Goal: Information Seeking & Learning: Learn about a topic

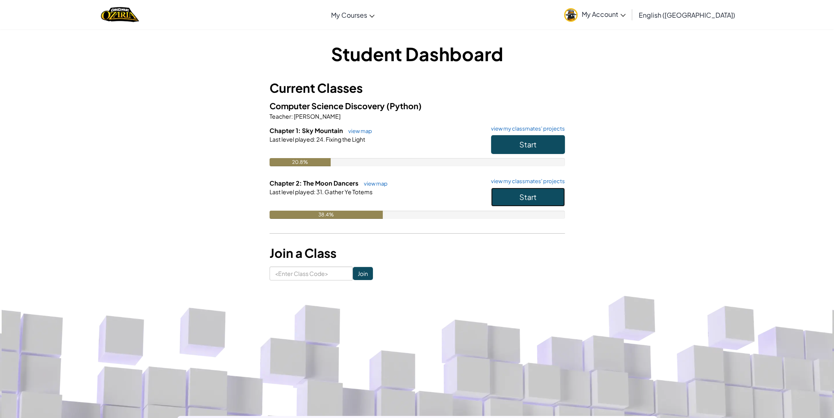
click at [537, 195] on button "Start" at bounding box center [528, 197] width 74 height 19
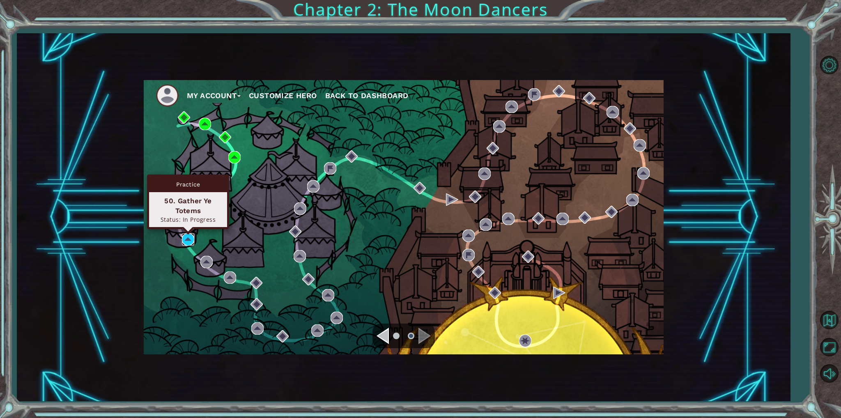
click at [184, 234] on img at bounding box center [188, 239] width 12 height 12
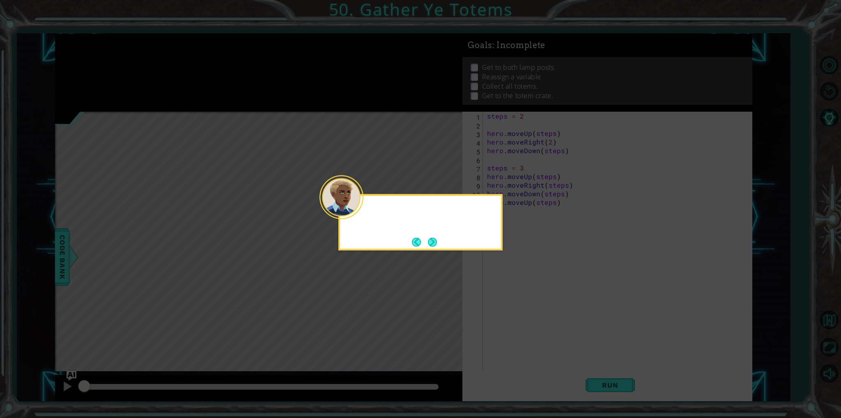
click at [514, 293] on icon at bounding box center [420, 209] width 841 height 418
click at [600, 353] on icon at bounding box center [420, 209] width 841 height 418
click at [431, 242] on button "Next" at bounding box center [432, 242] width 13 height 13
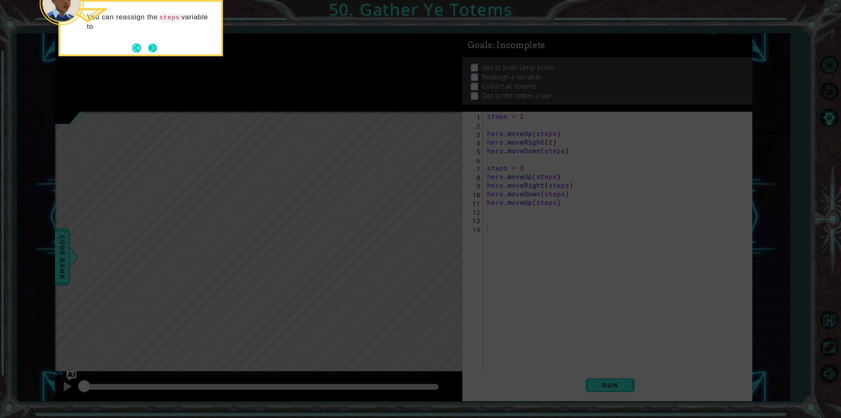
click at [156, 48] on button "Next" at bounding box center [152, 47] width 15 height 15
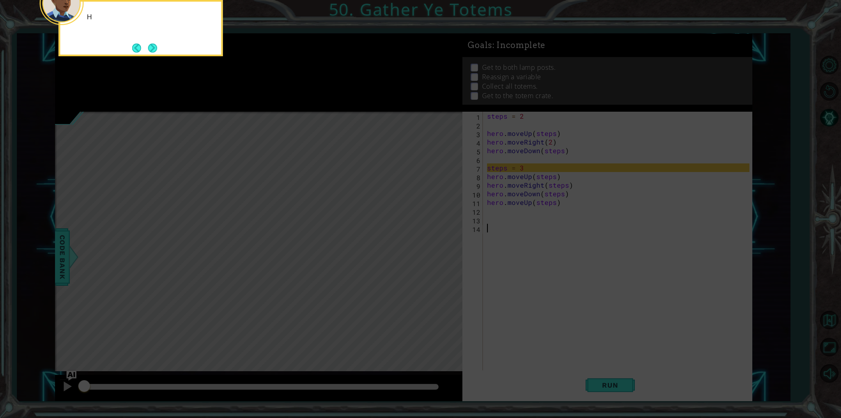
click at [156, 48] on button "Next" at bounding box center [152, 48] width 15 height 15
click at [156, 48] on button "Next" at bounding box center [153, 48] width 14 height 14
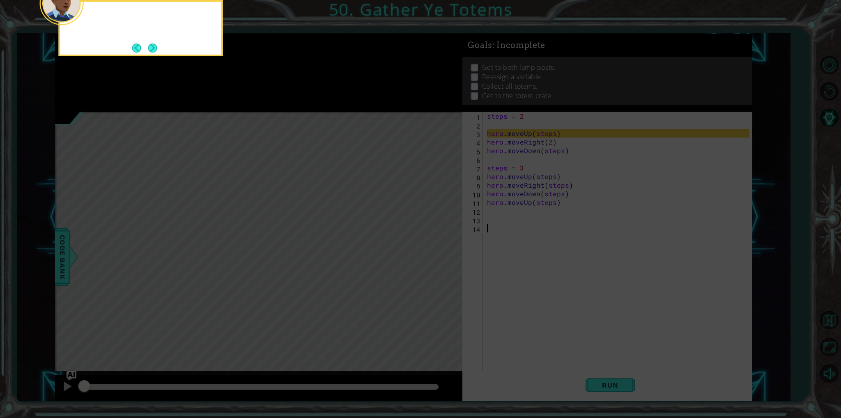
click at [156, 48] on button "Next" at bounding box center [152, 47] width 15 height 15
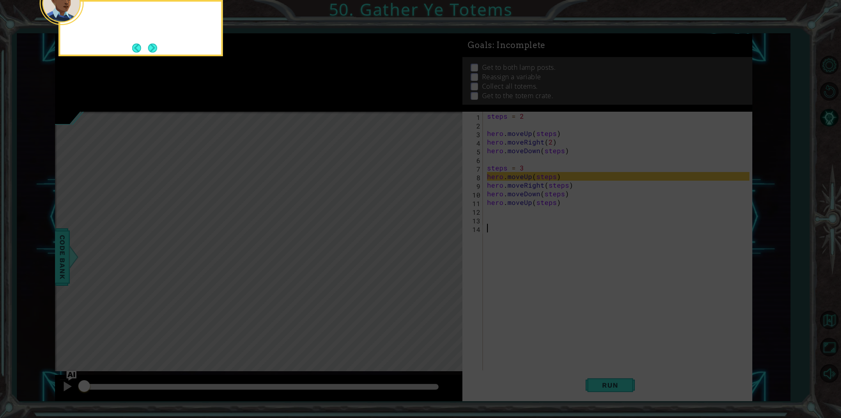
click at [156, 48] on button "Next" at bounding box center [152, 48] width 14 height 14
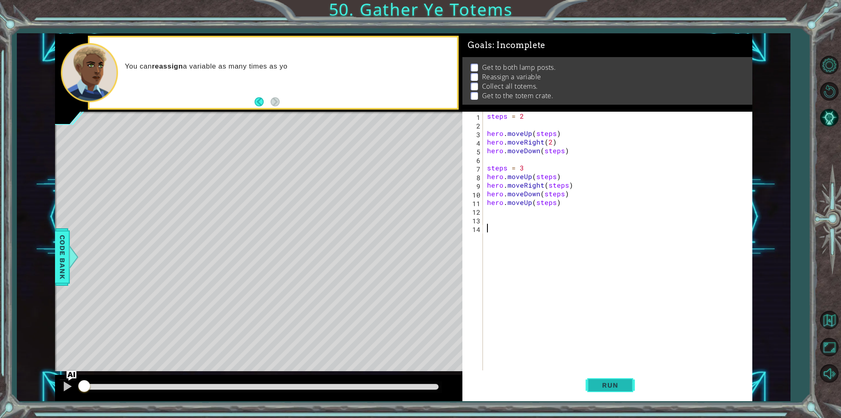
click at [610, 385] on span "Run" at bounding box center [609, 385] width 32 height 8
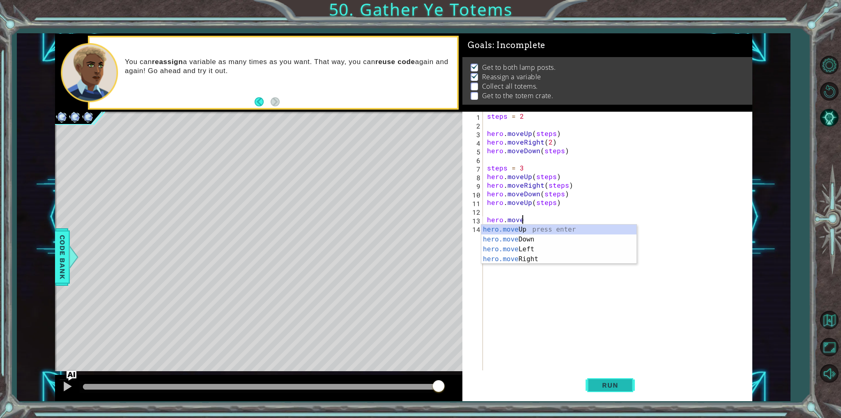
scroll to position [0, 2]
click at [623, 230] on div "hero.move Up press enter hero.move Down press enter hero.move Left press enter …" at bounding box center [558, 254] width 155 height 59
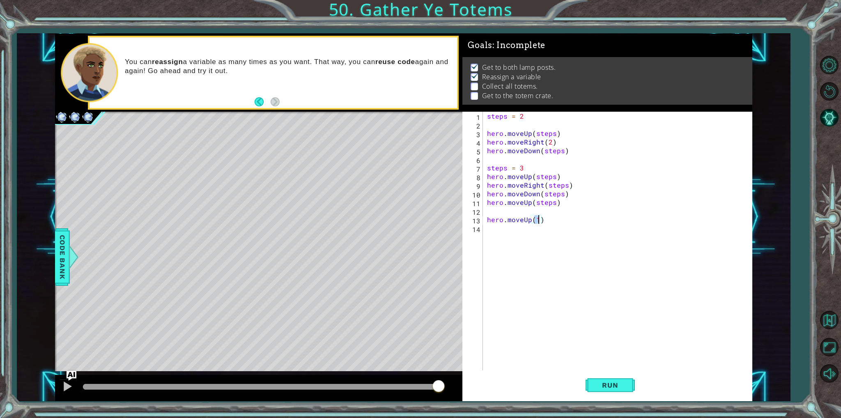
type textarea "hero.moveUp(1)"
click at [540, 215] on div "steps = 2 hero . moveUp ( steps ) hero . moveRight ( 2 ) hero . moveDown ( step…" at bounding box center [617, 241] width 264 height 259
click at [548, 227] on div "steps = 2 hero . moveUp ( steps ) hero . moveRight ( 2 ) hero . moveDown ( step…" at bounding box center [619, 250] width 268 height 276
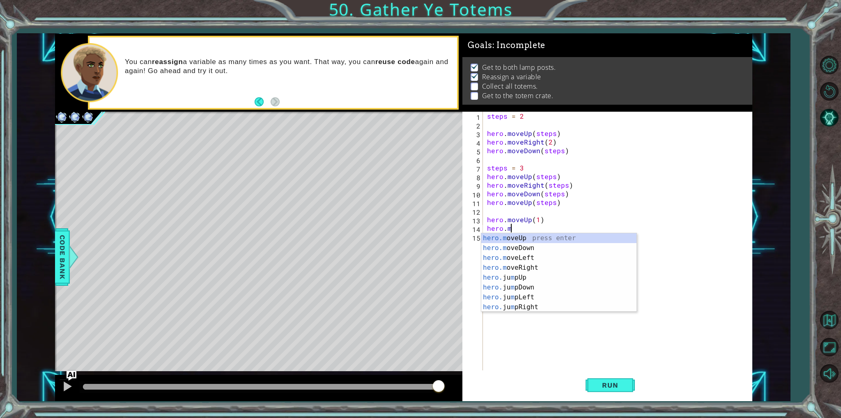
scroll to position [0, 1]
click at [499, 267] on div "[DOMAIN_NAME] veUp press enter [DOMAIN_NAME] veDown press enter [DOMAIN_NAME] v…" at bounding box center [558, 267] width 155 height 69
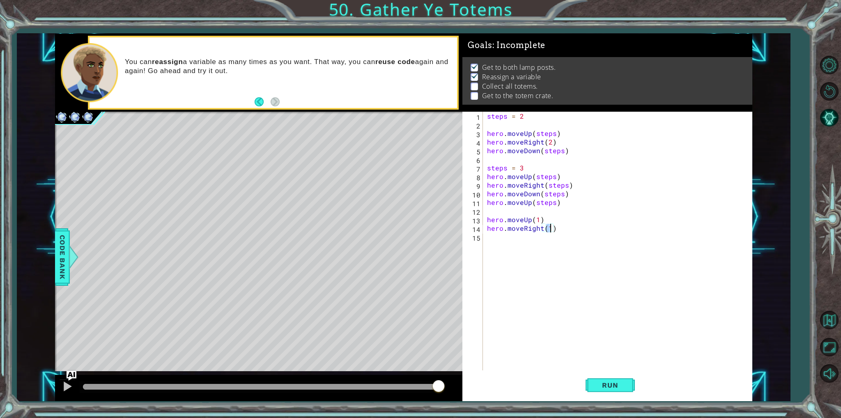
type textarea "hero.moveRight(2)"
click at [531, 236] on div "steps = 2 hero . moveUp ( steps ) hero . moveRight ( 2 ) hero . moveDown ( step…" at bounding box center [619, 250] width 268 height 276
click at [492, 245] on div "hero.moveDow n press enter" at bounding box center [558, 257] width 155 height 30
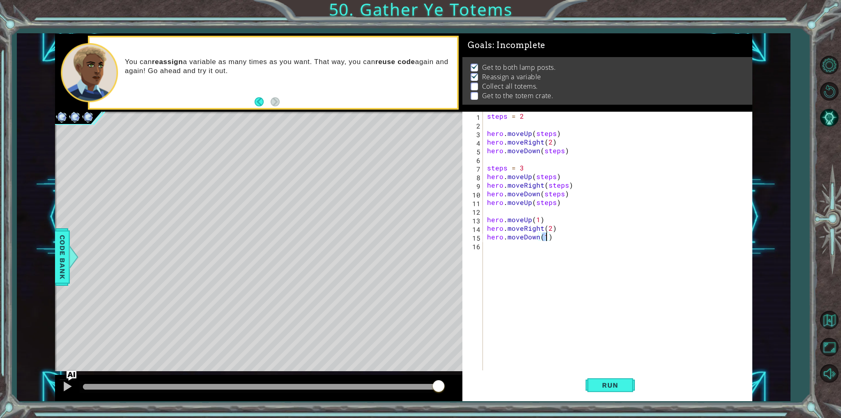
type textarea "hero.moveDown(3)"
click at [571, 255] on div "steps = 2 hero . moveUp ( steps ) hero . moveRight ( 2 ) hero . moveDown ( step…" at bounding box center [619, 250] width 268 height 276
click at [610, 384] on span "Run" at bounding box center [609, 385] width 32 height 8
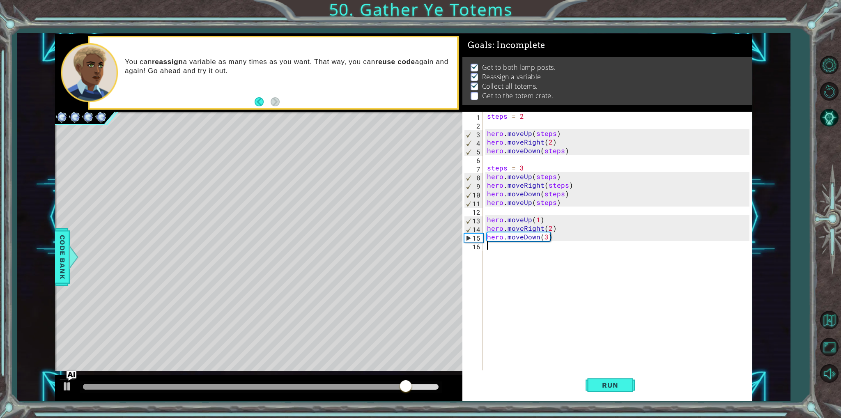
click at [544, 239] on div "steps = 2 hero . moveUp ( steps ) hero . moveRight ( 2 ) hero . moveDown ( step…" at bounding box center [619, 250] width 268 height 276
type textarea "hero.moveDown(4)"
click at [619, 384] on span "Run" at bounding box center [609, 385] width 32 height 8
drag, startPoint x: 94, startPoint y: 390, endPoint x: 432, endPoint y: 378, distance: 337.6
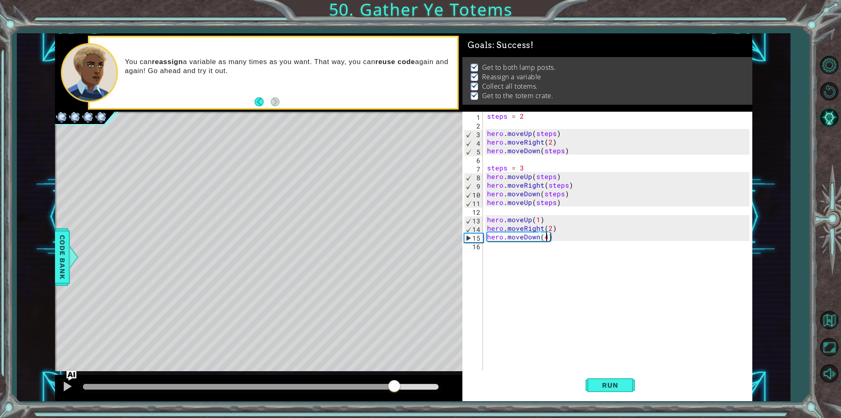
click at [431, 378] on div at bounding box center [258, 388] width 407 height 26
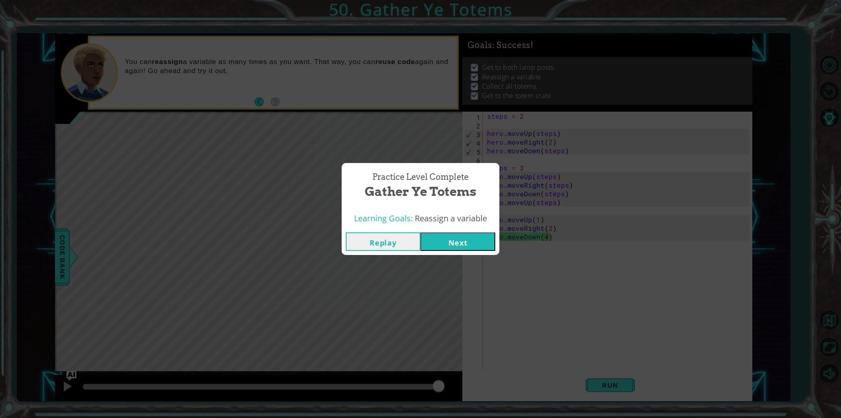
click at [431, 241] on button "Next" at bounding box center [457, 241] width 75 height 18
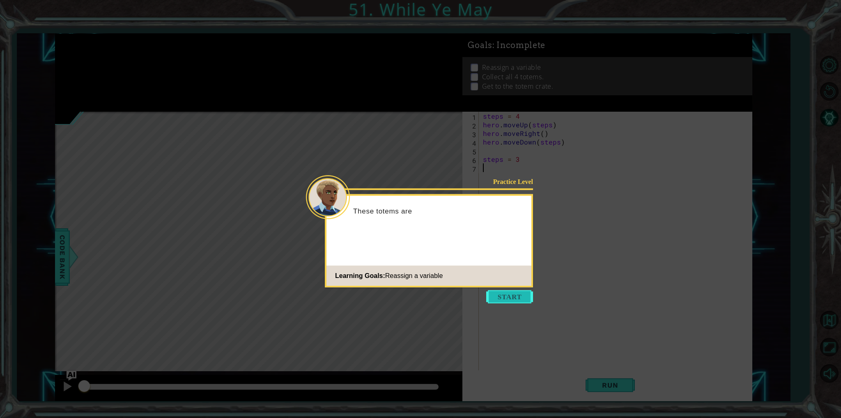
click at [522, 290] on button "Start" at bounding box center [509, 296] width 47 height 13
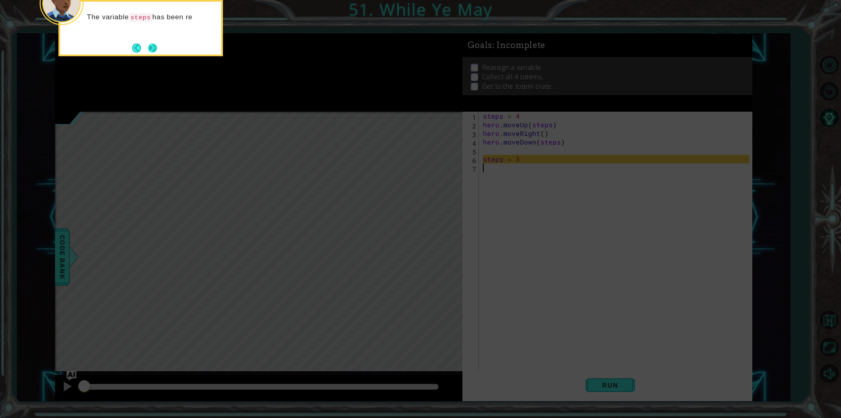
click at [152, 50] on button "Next" at bounding box center [153, 48] width 14 height 14
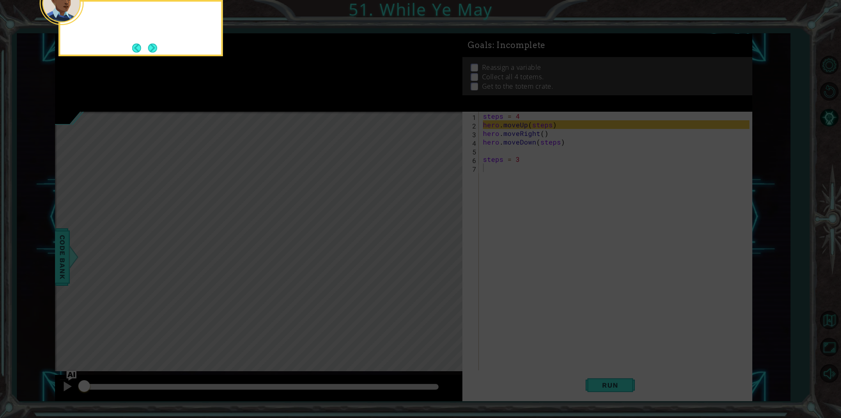
click at [152, 50] on button "Next" at bounding box center [152, 48] width 11 height 11
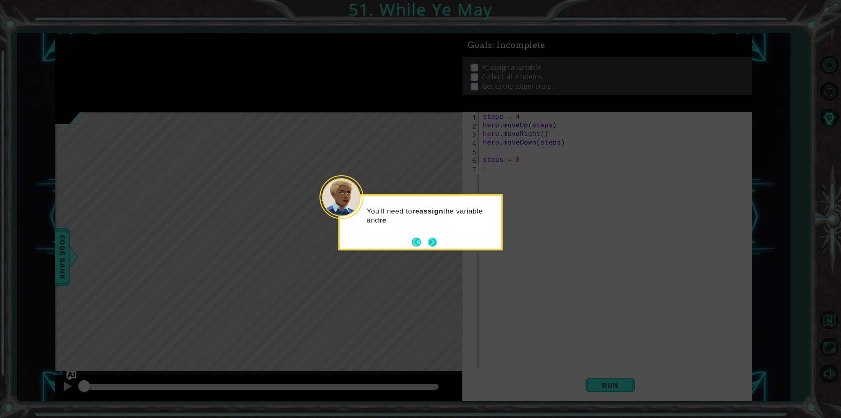
click at [429, 238] on button "Next" at bounding box center [431, 241] width 15 height 15
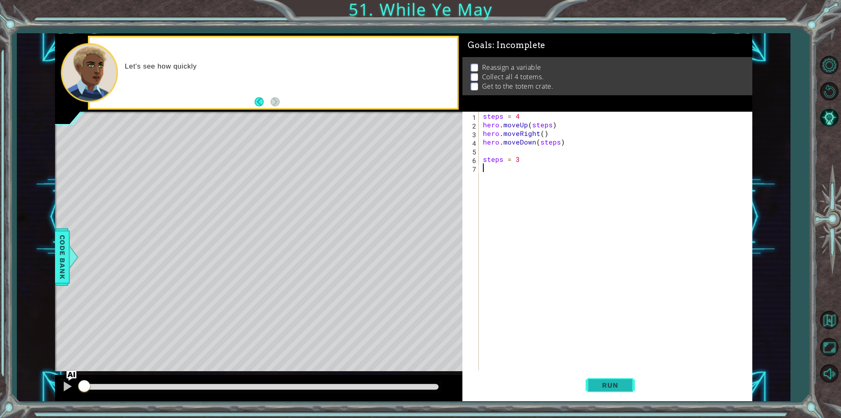
click at [616, 386] on span "Run" at bounding box center [609, 385] width 32 height 8
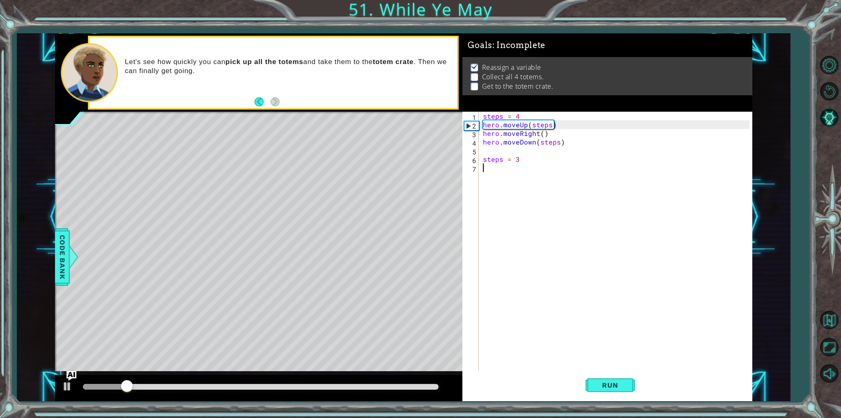
click at [499, 175] on div "steps = 4 hero . moveUp ( steps ) hero . moveRight ( ) hero . moveDown ( steps …" at bounding box center [617, 250] width 272 height 276
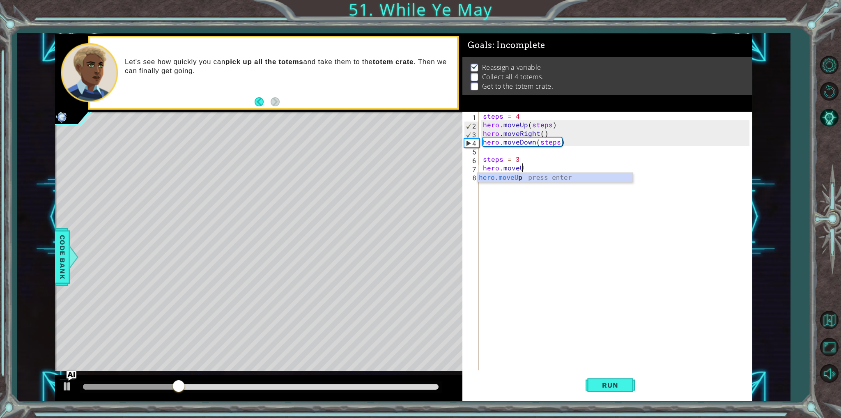
scroll to position [0, 2]
type textarea "hero.moveUp(steps)"
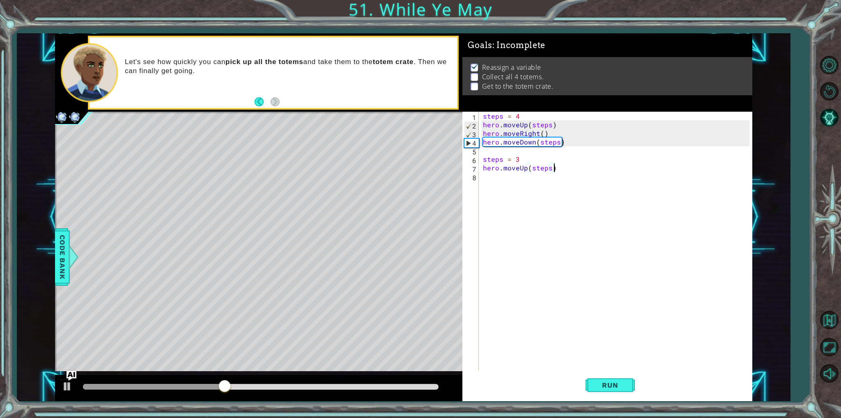
click at [499, 175] on div "steps = 4 hero . moveUp ( steps ) hero . moveRight ( ) hero . moveDown ( steps …" at bounding box center [617, 250] width 272 height 276
type textarea "hero.moveRight()"
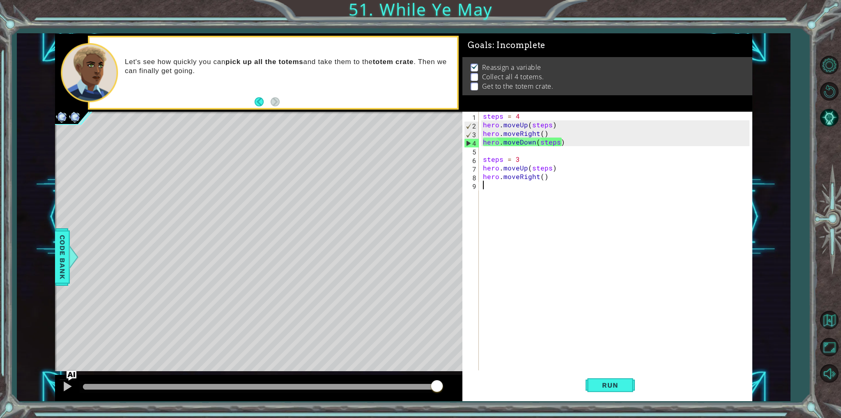
click at [497, 188] on div "steps = 4 hero . moveUp ( steps ) hero . moveRight ( ) hero . moveDown ( steps …" at bounding box center [617, 250] width 272 height 276
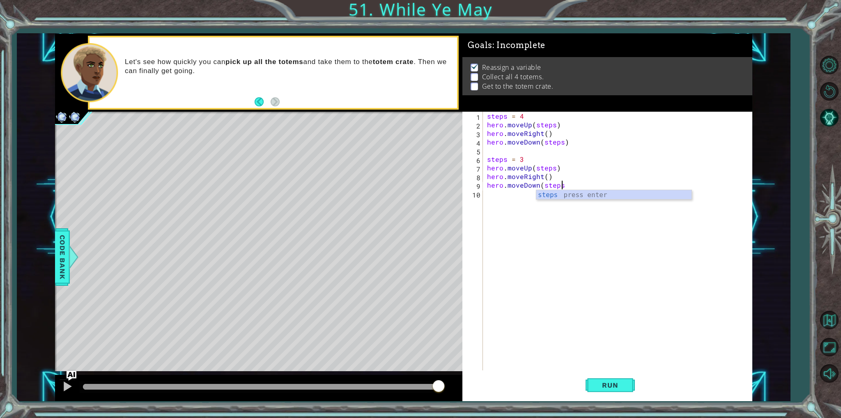
scroll to position [0, 4]
type textarea "hero.moveDown(steps)"
click at [498, 200] on div "steps = 4 hero . moveUp ( steps ) hero . moveRight ( ) hero . moveDown ( steps …" at bounding box center [619, 250] width 268 height 276
click at [622, 385] on span "Run" at bounding box center [609, 385] width 32 height 8
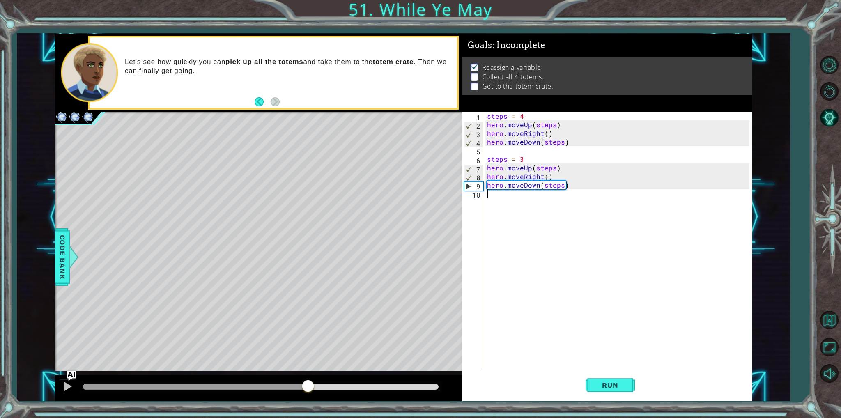
drag, startPoint x: 105, startPoint y: 385, endPoint x: 307, endPoint y: 396, distance: 202.7
click at [307, 396] on div at bounding box center [258, 388] width 407 height 26
type textarea "steps = 2"
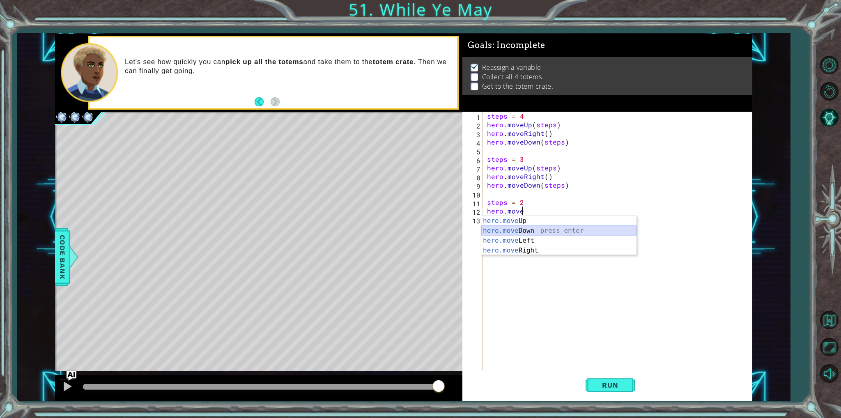
click at [524, 226] on div "hero.move Up press enter hero.move Down press enter hero.move Left press enter …" at bounding box center [558, 245] width 155 height 59
type textarea "hero.moveDown(1)"
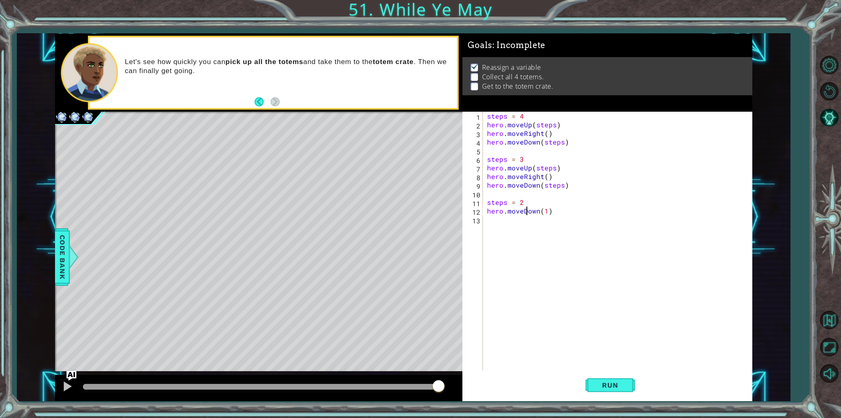
click at [525, 213] on div "steps = 4 hero . moveUp ( steps ) hero . moveRight ( ) hero . moveDown ( steps …" at bounding box center [619, 250] width 268 height 276
click at [487, 212] on div "steps = 4 hero . moveUp ( steps ) hero . moveRight ( ) hero . moveDown ( steps …" at bounding box center [619, 250] width 268 height 276
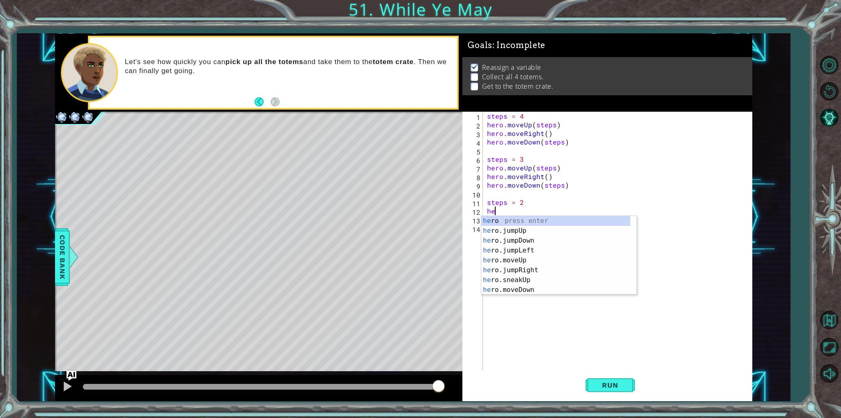
scroll to position [0, 0]
click at [516, 269] on div "hero press enter hero .jumpUp press enter hero .jumpDown press enter hero .jump…" at bounding box center [555, 265] width 149 height 99
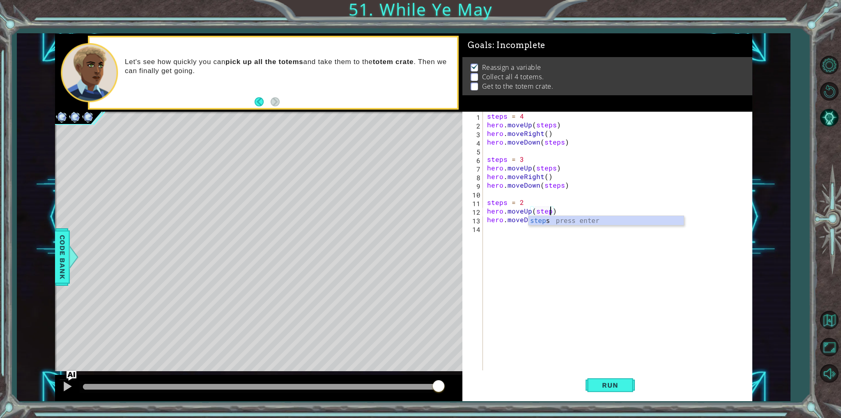
type textarea "hero.moveUp(steps)"
click at [527, 251] on div "steps = 4 hero . moveUp ( steps ) hero . moveRight ( ) hero . moveDown ( steps …" at bounding box center [619, 250] width 268 height 276
click at [545, 222] on div "steps = 4 hero . moveUp ( steps ) hero . moveRight ( ) hero . moveDown ( steps …" at bounding box center [619, 250] width 268 height 276
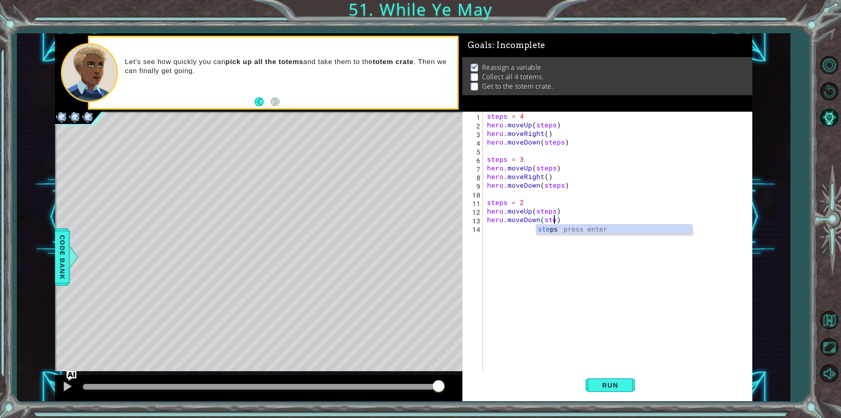
scroll to position [0, 4]
click at [561, 209] on div "steps = 4 hero . moveUp ( steps ) hero . moveRight ( ) hero . moveDown ( steps …" at bounding box center [619, 250] width 268 height 276
type textarea "hero.moveUp(steps)"
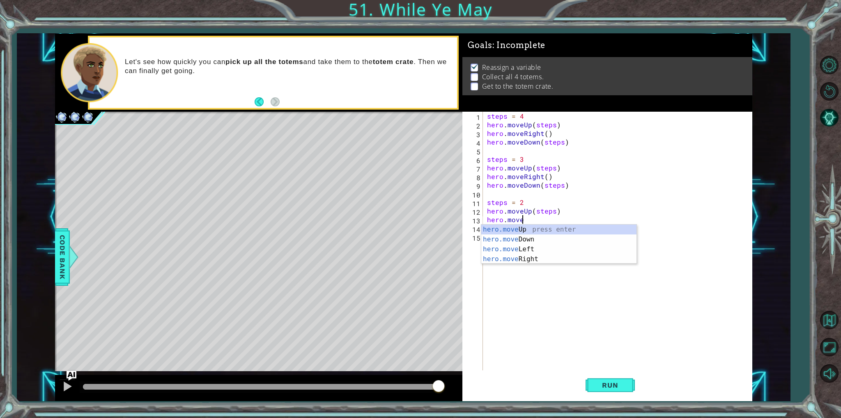
scroll to position [0, 2]
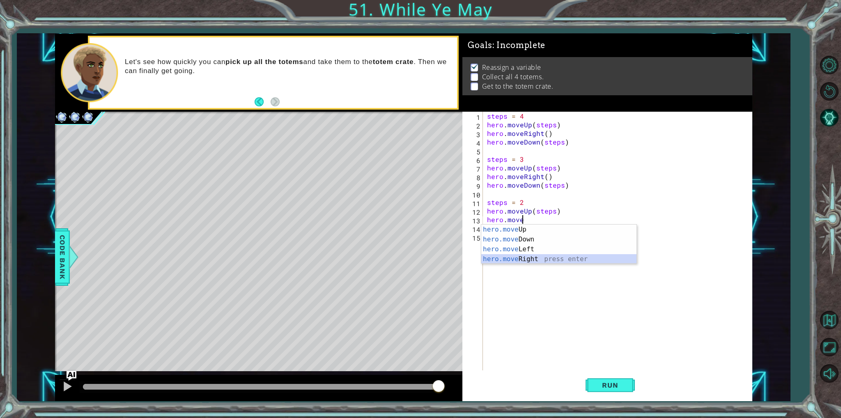
click at [552, 258] on div "hero.move Up press enter hero.move Down press enter hero.move Left press enter …" at bounding box center [558, 254] width 155 height 59
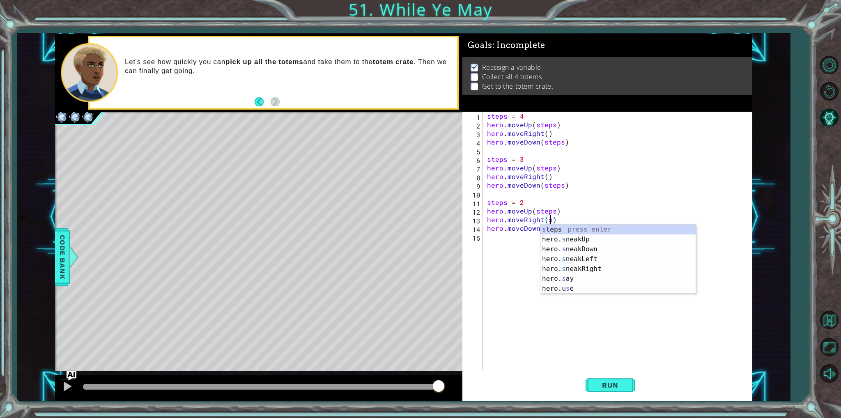
scroll to position [0, 3]
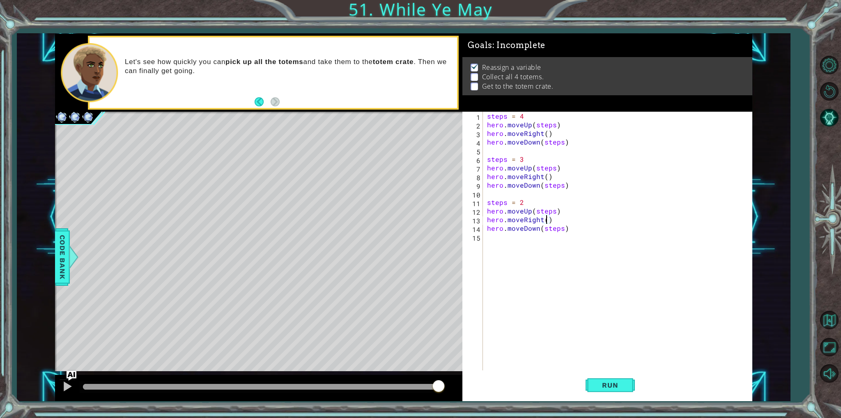
click at [576, 232] on div "steps = 4 hero . moveUp ( steps ) hero . moveRight ( ) hero . moveDown ( steps …" at bounding box center [619, 250] width 268 height 276
type textarea "hero.moveDown(steps)"
click at [535, 254] on div "hero.move Up press enter hero.move Down press enter hero.move Left press enter …" at bounding box center [558, 279] width 155 height 59
type textarea "hero.moveUp(1)"
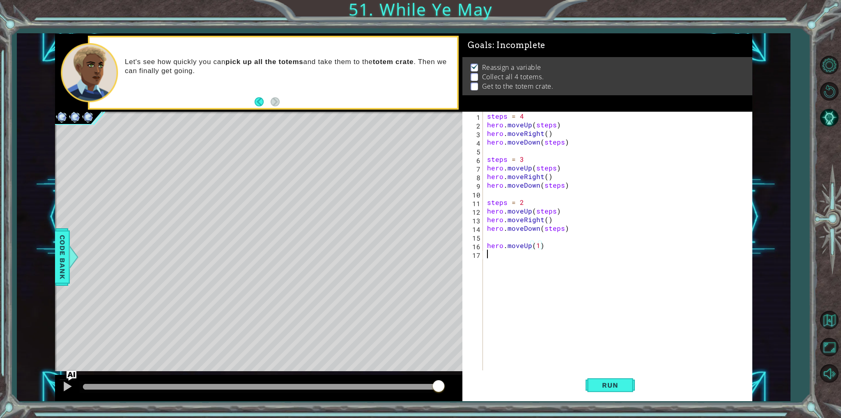
click at [538, 266] on div "steps = 4 hero . moveUp ( steps ) hero . moveRight ( ) hero . moveDown ( steps …" at bounding box center [619, 250] width 268 height 276
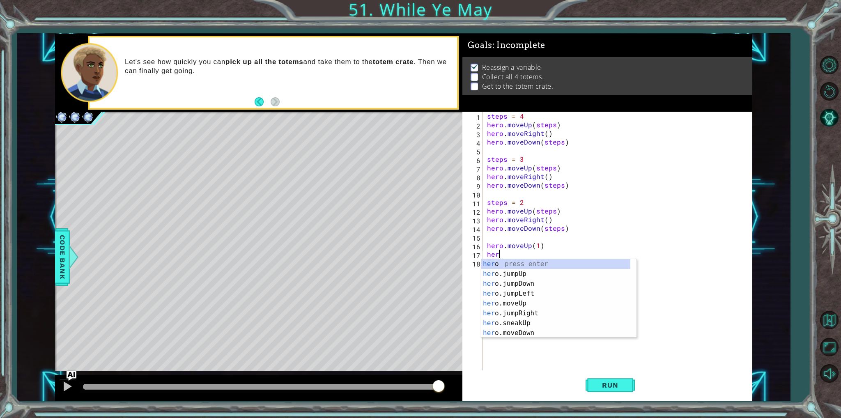
scroll to position [0, 0]
type textarea "hero"
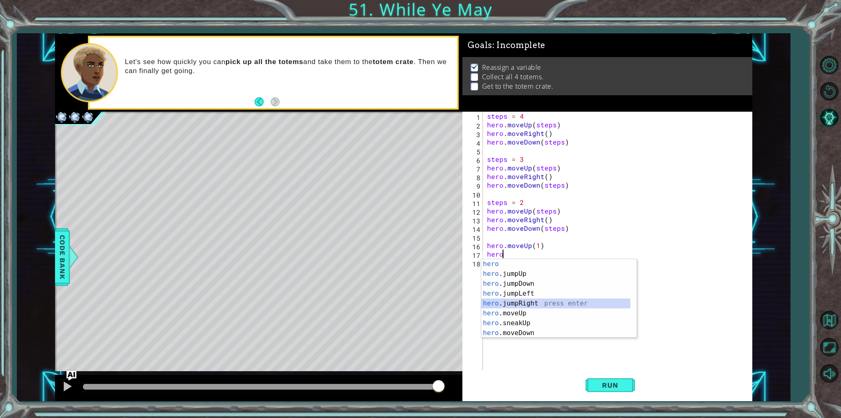
click at [541, 302] on div "hero press enter hero .jumpUp press enter hero .jumpDown press enter hero .jump…" at bounding box center [555, 308] width 149 height 99
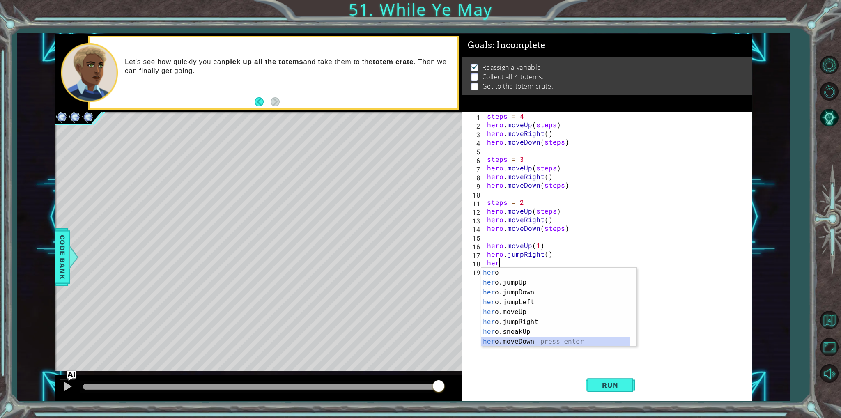
click at [516, 341] on div "her o press enter her o.jumpUp press enter her o.jumpDown press enter her o.jum…" at bounding box center [555, 317] width 149 height 99
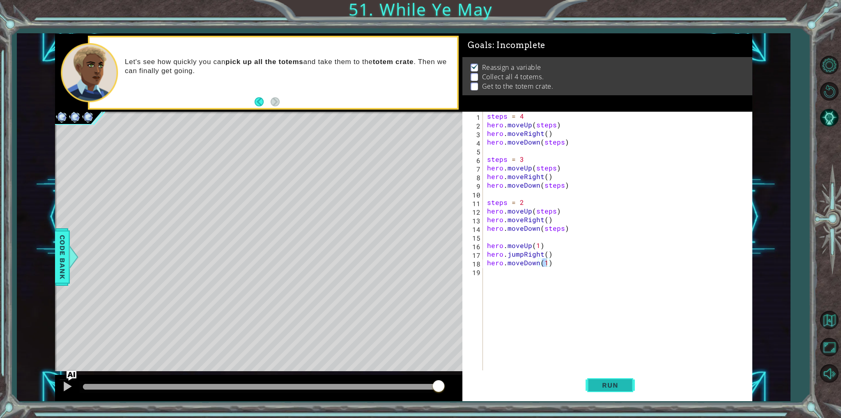
click at [627, 386] on button "Run" at bounding box center [609, 385] width 49 height 29
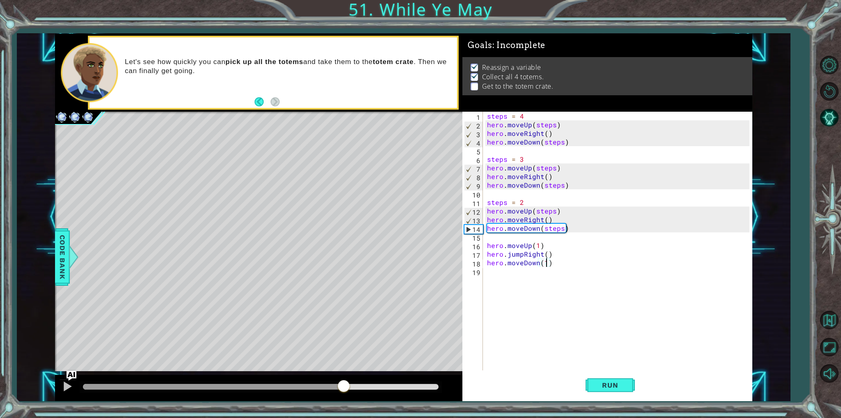
drag, startPoint x: 104, startPoint y: 387, endPoint x: 345, endPoint y: 379, distance: 241.1
click at [345, 379] on div at bounding box center [343, 386] width 15 height 15
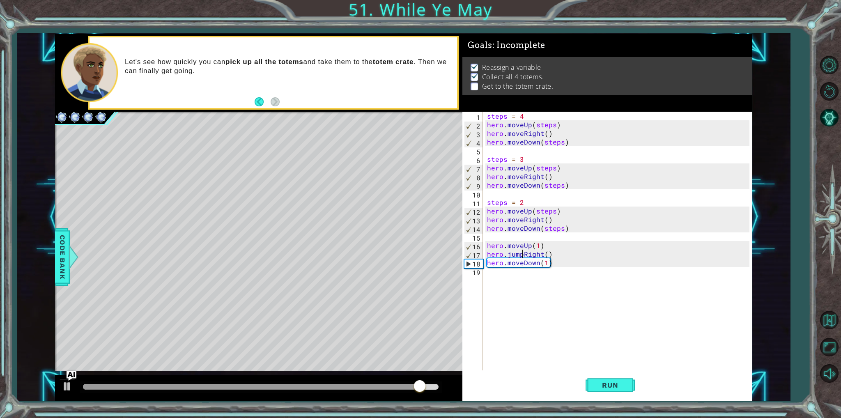
click at [520, 255] on div "steps = 4 hero . moveUp ( steps ) hero . moveRight ( ) hero . moveDown ( steps …" at bounding box center [619, 250] width 268 height 276
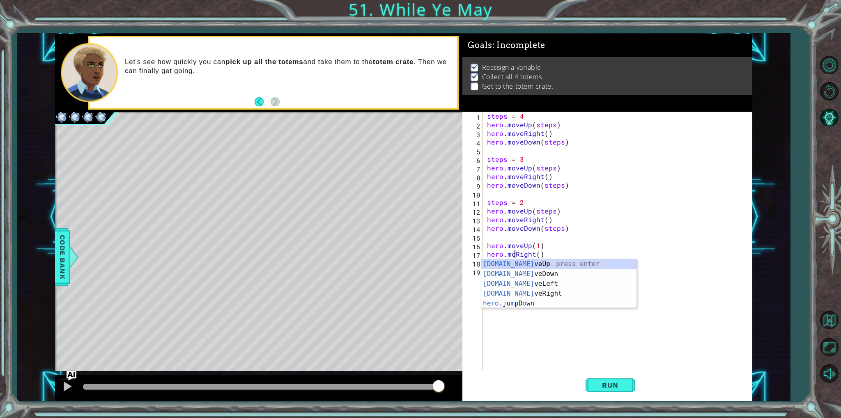
scroll to position [0, 2]
type textarea "hero.moveRight()"
click at [550, 306] on div "steps = 4 hero . moveUp ( steps ) hero . moveRight ( ) hero . moveDown ( steps …" at bounding box center [619, 250] width 268 height 276
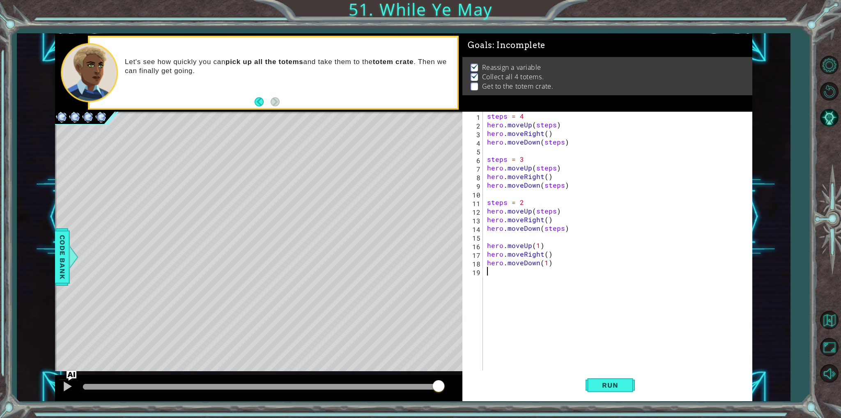
scroll to position [0, 0]
click at [622, 388] on span "Run" at bounding box center [609, 385] width 32 height 8
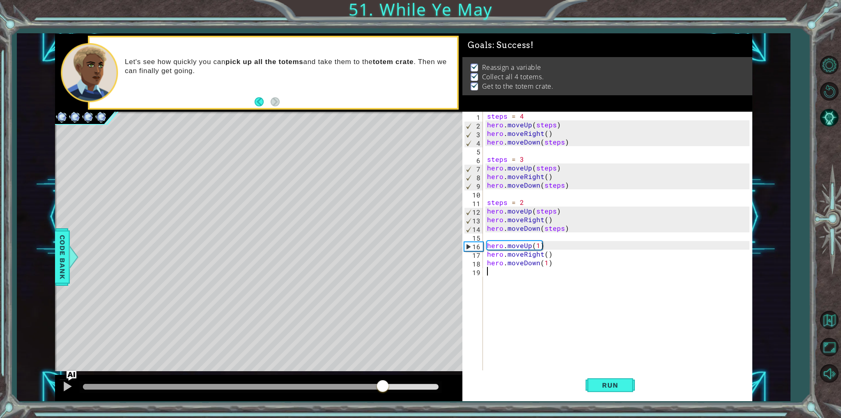
drag, startPoint x: 100, startPoint y: 385, endPoint x: 421, endPoint y: 377, distance: 320.7
click at [396, 377] on div at bounding box center [258, 388] width 407 height 26
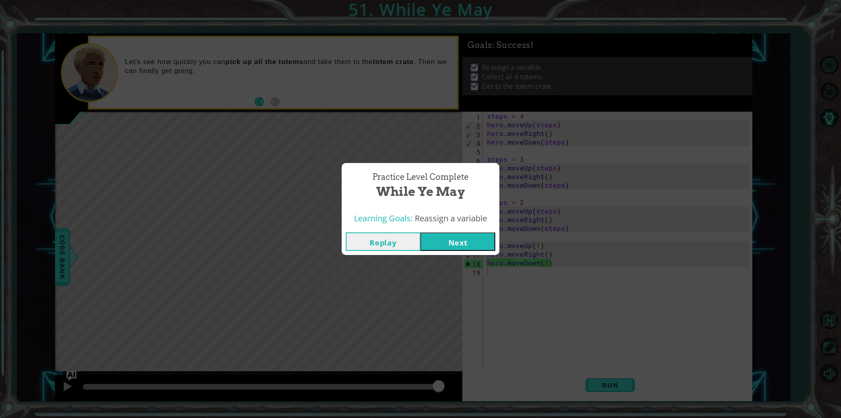
click at [446, 245] on button "Next" at bounding box center [457, 241] width 75 height 18
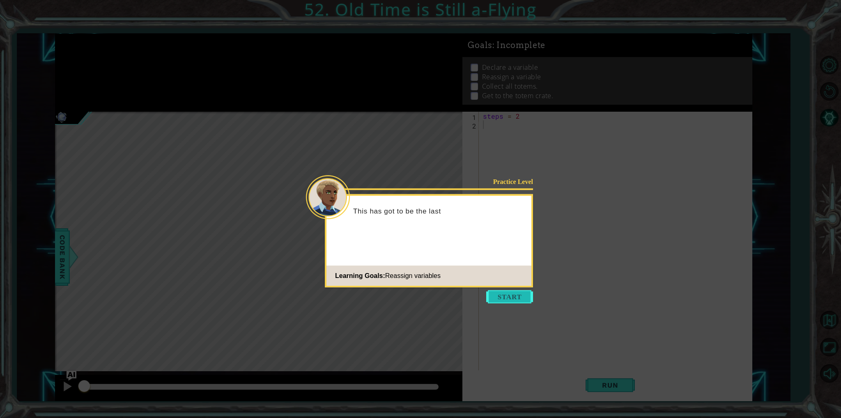
click at [508, 299] on button "Start" at bounding box center [509, 296] width 47 height 13
click at [508, 299] on icon at bounding box center [420, 209] width 841 height 418
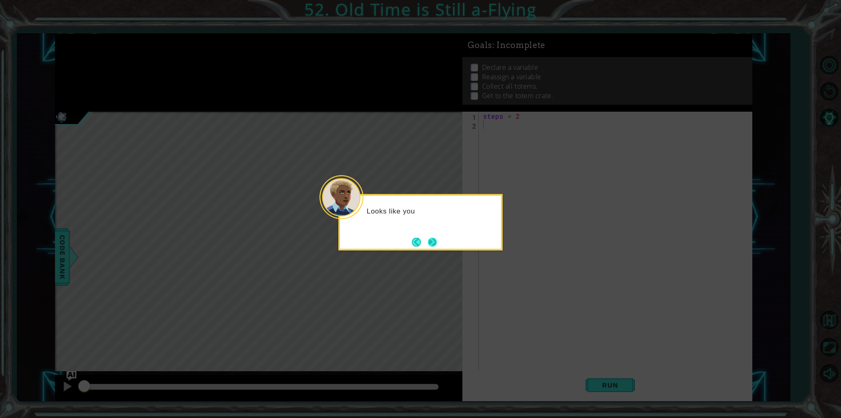
click at [433, 241] on button "Next" at bounding box center [432, 241] width 13 height 13
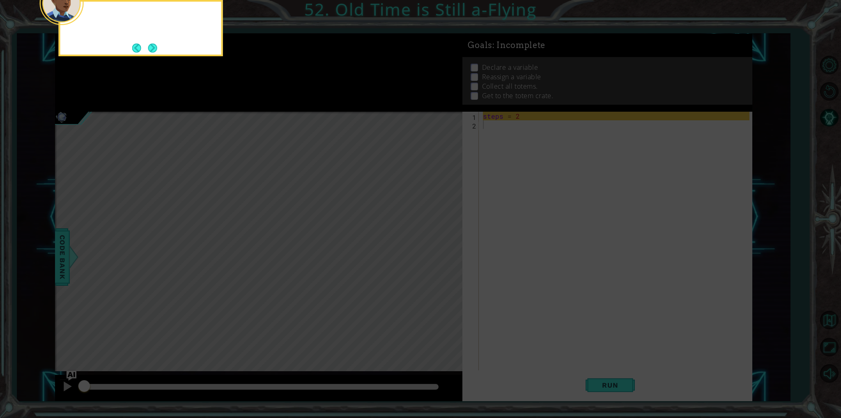
click at [433, 241] on icon at bounding box center [420, 62] width 841 height 710
click at [158, 47] on button "Next" at bounding box center [152, 47] width 13 height 13
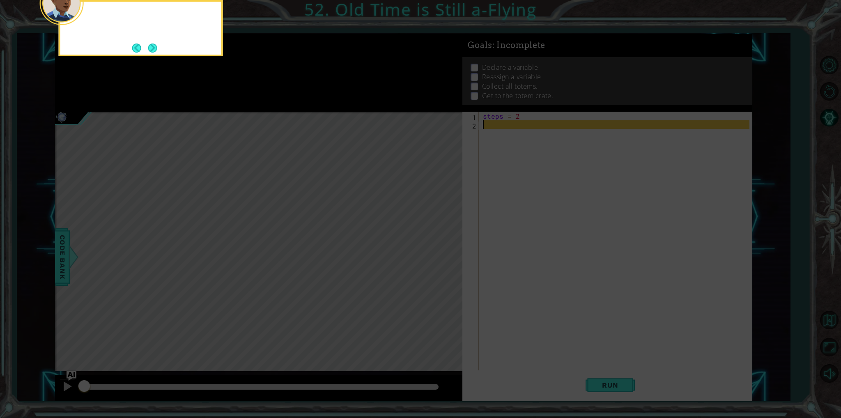
click at [158, 47] on div at bounding box center [141, 28] width 164 height 56
click at [158, 47] on button "Next" at bounding box center [152, 48] width 15 height 15
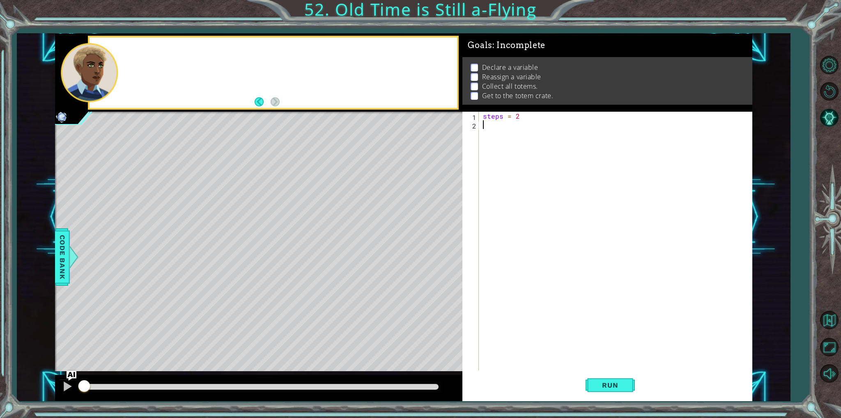
click at [158, 47] on div at bounding box center [272, 72] width 367 height 70
click at [522, 128] on div "steps = 2" at bounding box center [617, 250] width 272 height 276
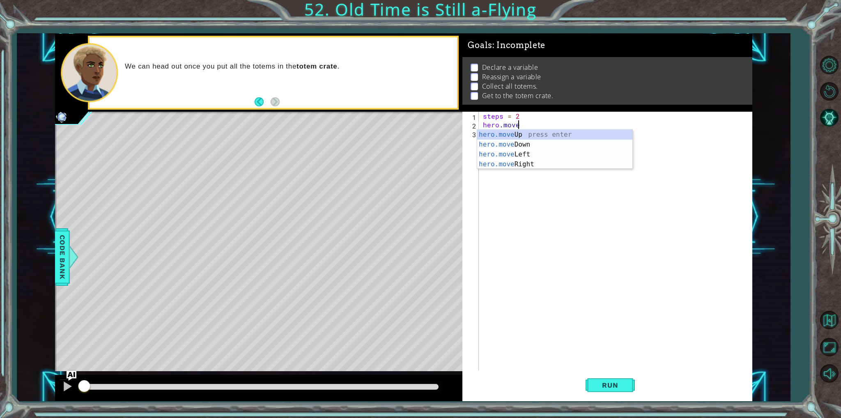
scroll to position [0, 2]
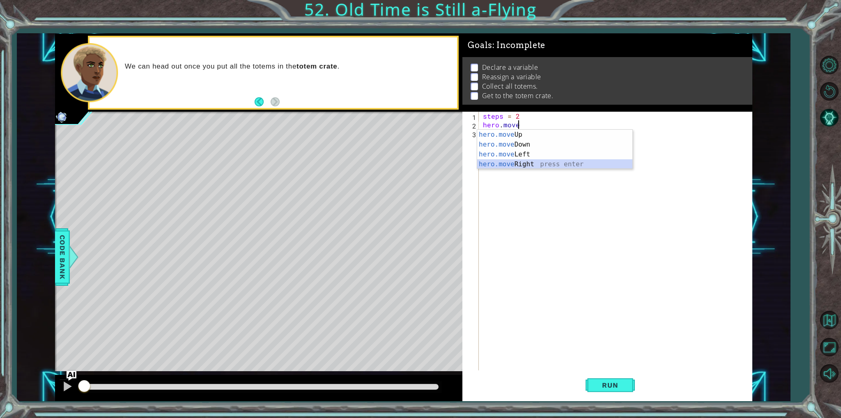
click at [520, 165] on div "hero.move Up press enter hero.move Down press enter hero.move Left press enter …" at bounding box center [554, 159] width 155 height 59
type textarea "hero.moveRight(1)"
click at [522, 146] on div "steps = 2 hero . moveRight ( 1 )" at bounding box center [617, 250] width 272 height 276
click at [545, 125] on div "steps = 2 hero . moveRight ( 1 )" at bounding box center [617, 250] width 272 height 276
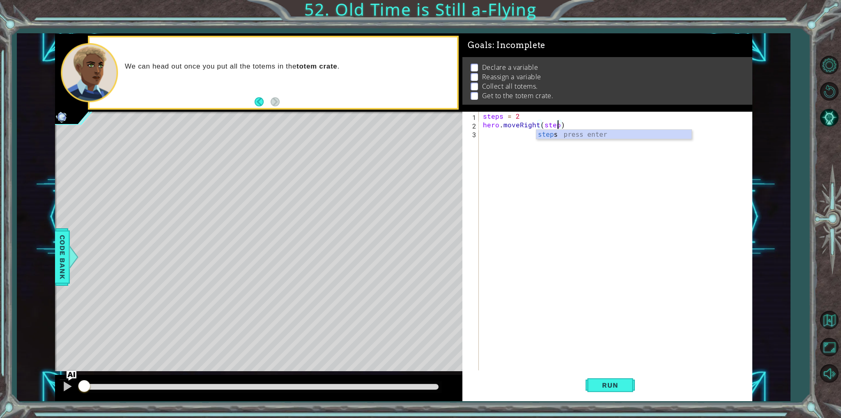
type textarea "hero.moveRight(steps)"
click at [500, 132] on div "steps = 2 hero . moveRight ( steps )" at bounding box center [617, 250] width 272 height 276
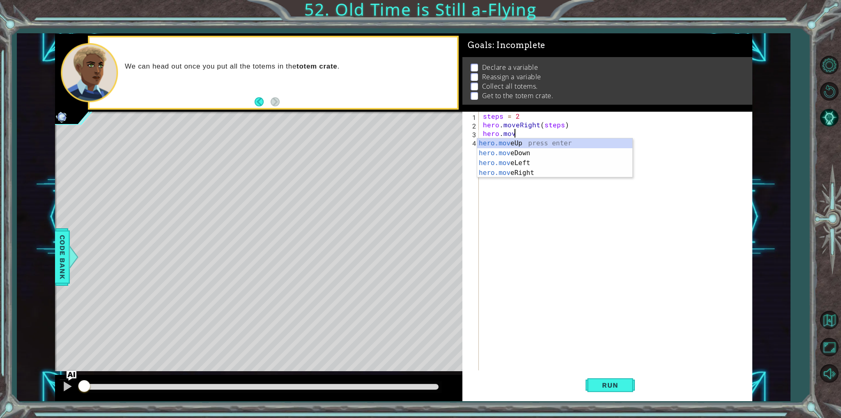
scroll to position [0, 2]
type textarea "hero.moveDown()"
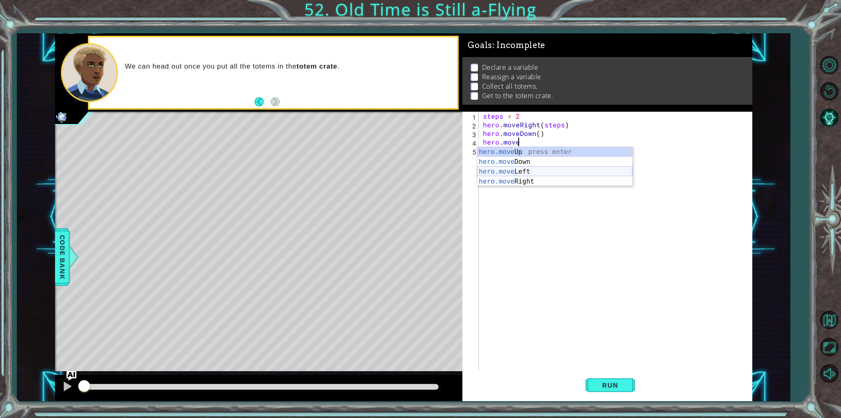
click at [517, 171] on div "hero.move Up press enter hero.move Down press enter hero.move Left press enter …" at bounding box center [554, 176] width 155 height 59
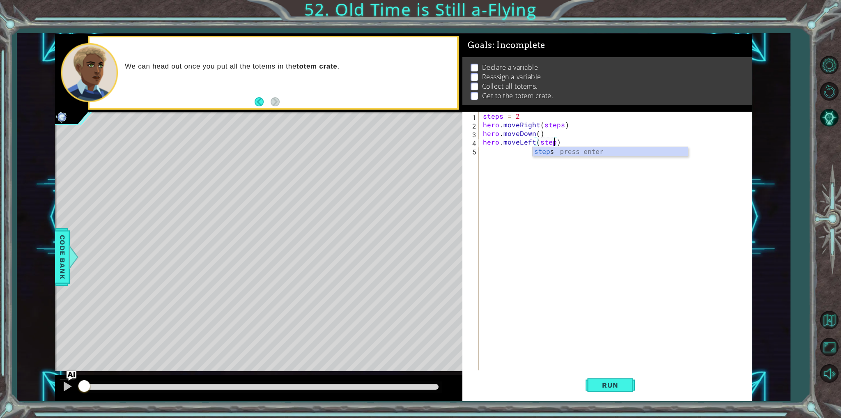
scroll to position [0, 4]
type textarea "hero.moveLeft(steps)"
type textarea "steps = 4"
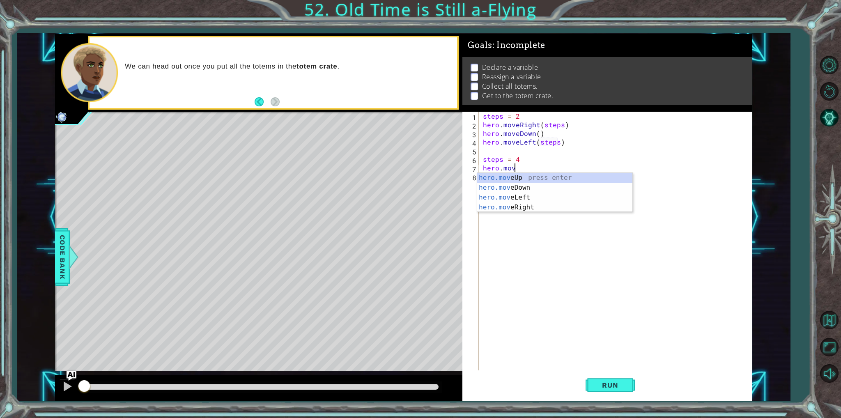
scroll to position [0, 2]
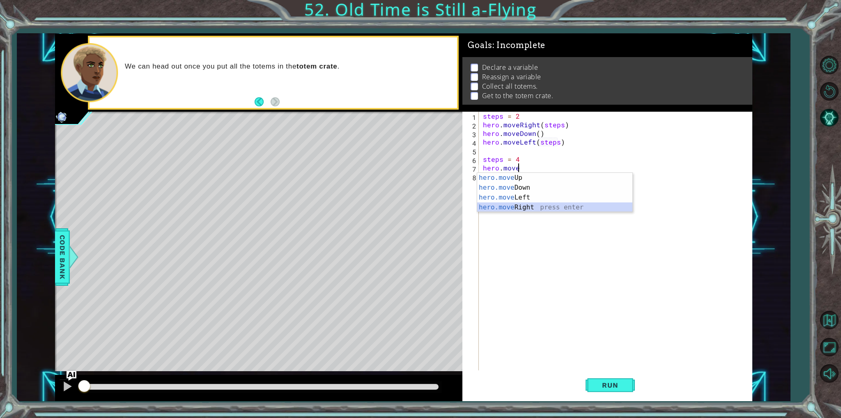
click at [532, 207] on div "hero.move Up press enter hero.move Down press enter hero.move Left press enter …" at bounding box center [554, 202] width 155 height 59
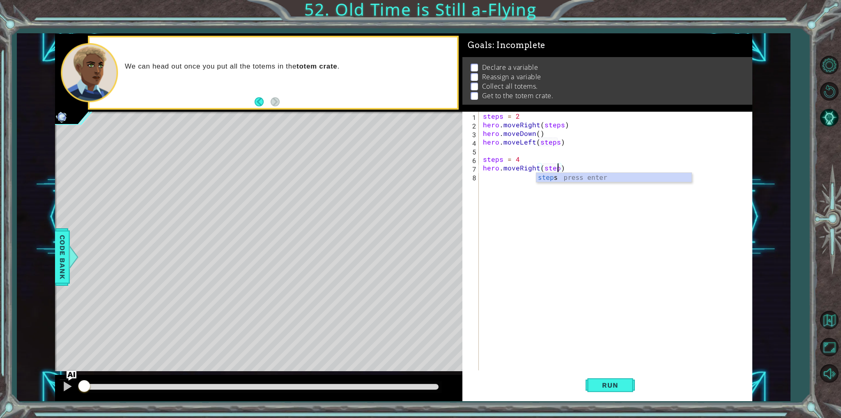
type textarea "hero.moveRight(steps)"
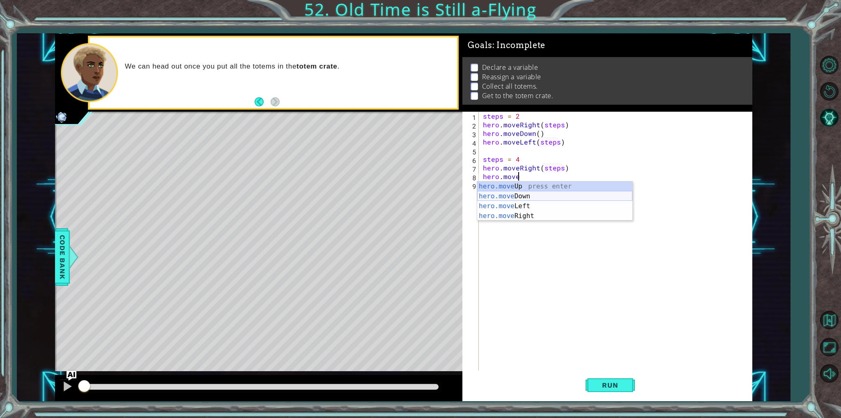
click at [515, 194] on div "hero.move Up press enter hero.move Down press enter hero.move Left press enter …" at bounding box center [554, 210] width 155 height 59
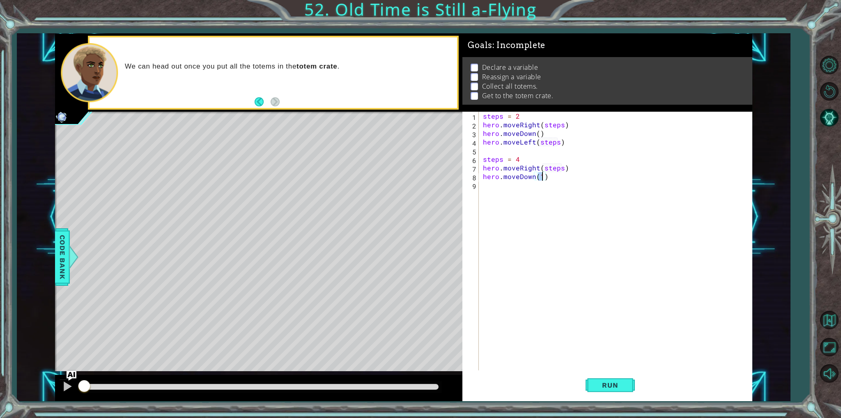
type textarea "hero.moveDown()"
click at [515, 194] on div "steps = 2 hero . moveRight ( steps ) hero . moveDown ( ) hero . moveLeft ( step…" at bounding box center [617, 250] width 272 height 276
click at [515, 194] on div "hero.moveL eft press enter" at bounding box center [558, 205] width 155 height 30
type textarea "hero.moveLeft(steps)"
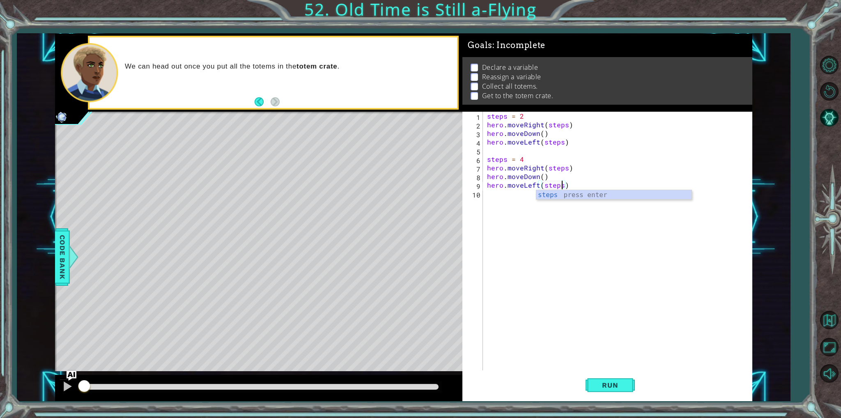
click at [515, 194] on div "steps = 2 hero . moveRight ( steps ) hero . moveDown ( ) hero . moveLeft ( step…" at bounding box center [619, 250] width 268 height 276
type textarea "\"
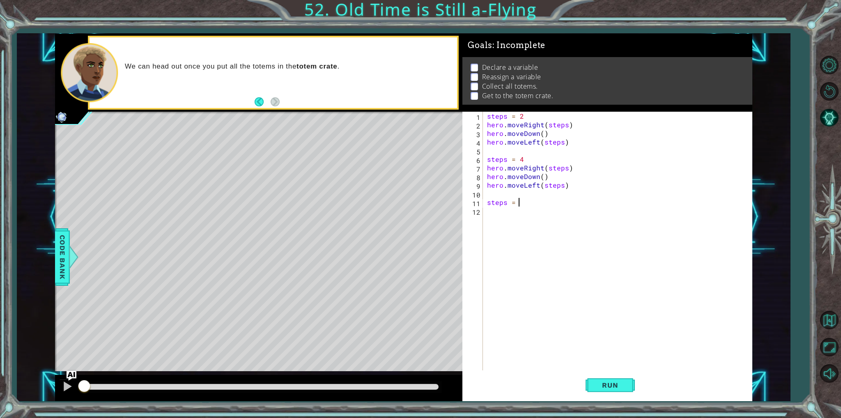
type textarea "steps = 6"
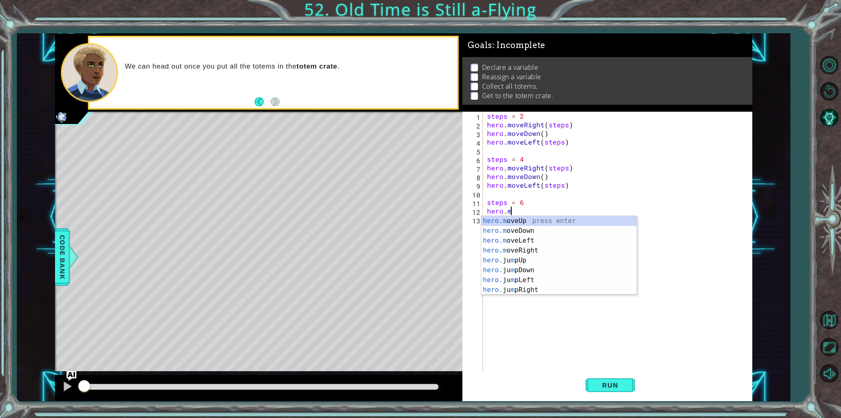
scroll to position [0, 1]
click at [521, 252] on div "[DOMAIN_NAME] veUp press enter [DOMAIN_NAME] veDown press enter [DOMAIN_NAME] v…" at bounding box center [558, 250] width 155 height 69
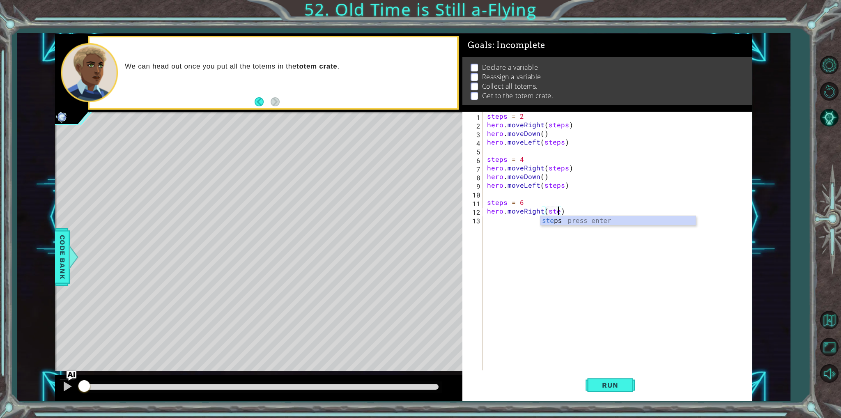
type textarea "hero.moveRight(steps)"
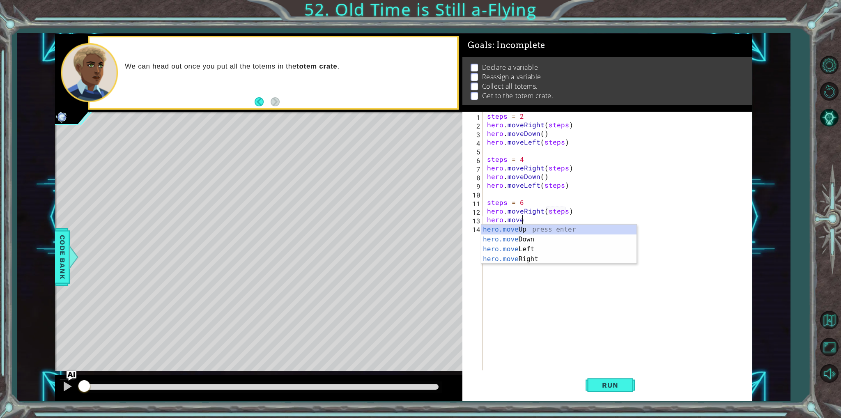
scroll to position [0, 2]
click at [490, 240] on div "hero.move Up press enter hero.move Down press enter hero.move Left press enter …" at bounding box center [558, 254] width 155 height 59
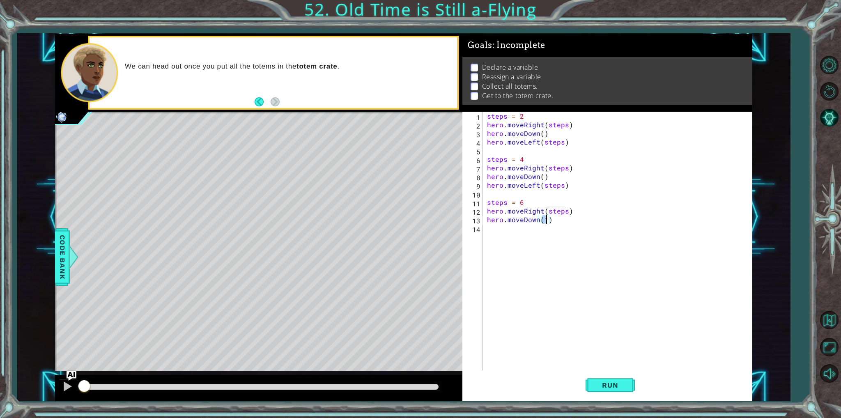
type textarea "hero.moveDown()"
click at [543, 229] on div "steps = 2 hero . moveRight ( steps ) hero . moveDown ( ) hero . moveLeft ( step…" at bounding box center [619, 250] width 268 height 276
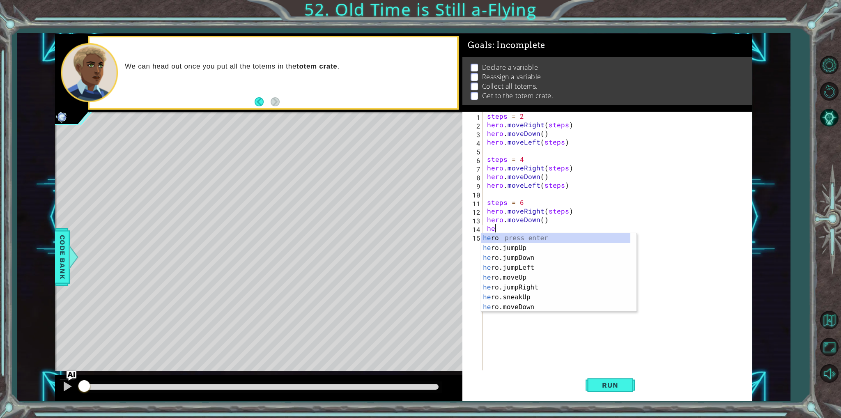
scroll to position [0, 0]
type textarea "hero."
click at [540, 259] on div "hero. jumpUp press enter hero. jumpDown press enter hero. jumpLeft press enter …" at bounding box center [555, 282] width 149 height 99
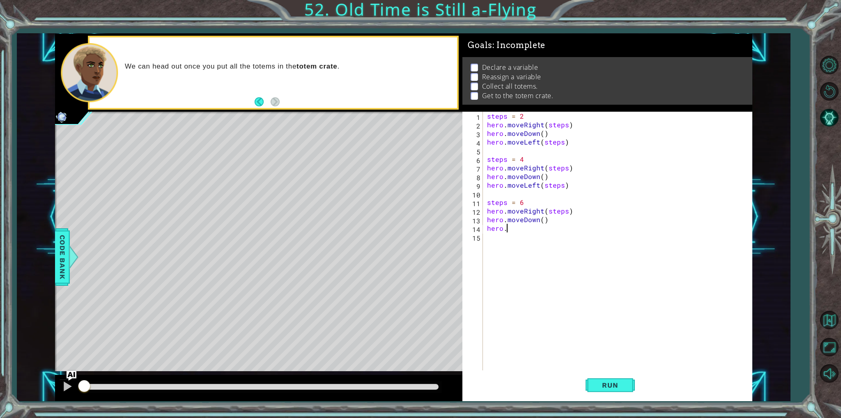
scroll to position [0, 0]
click at [540, 232] on div "steps = 2 hero . moveRight ( steps ) hero . moveDown ( ) hero . moveLeft ( step…" at bounding box center [619, 250] width 268 height 276
type textarea "hero.jumpLeft(steps)"
click at [534, 269] on div "steps = 2 hero . moveRight ( steps ) hero . moveDown ( ) hero . moveLeft ( step…" at bounding box center [619, 250] width 268 height 276
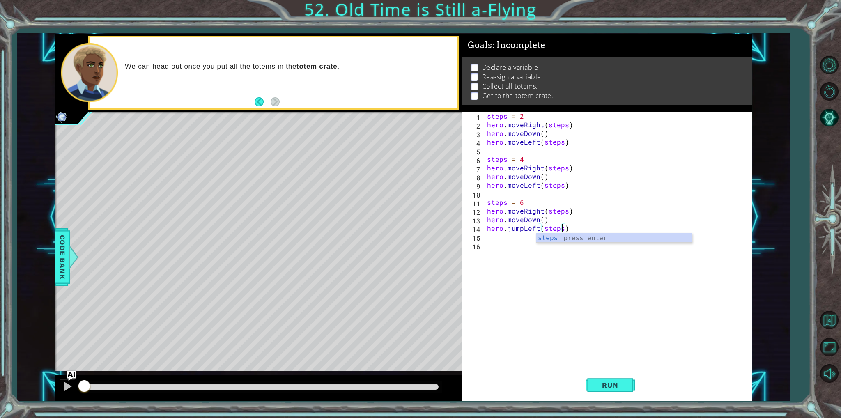
scroll to position [0, 0]
click at [595, 381] on span "Run" at bounding box center [609, 385] width 32 height 8
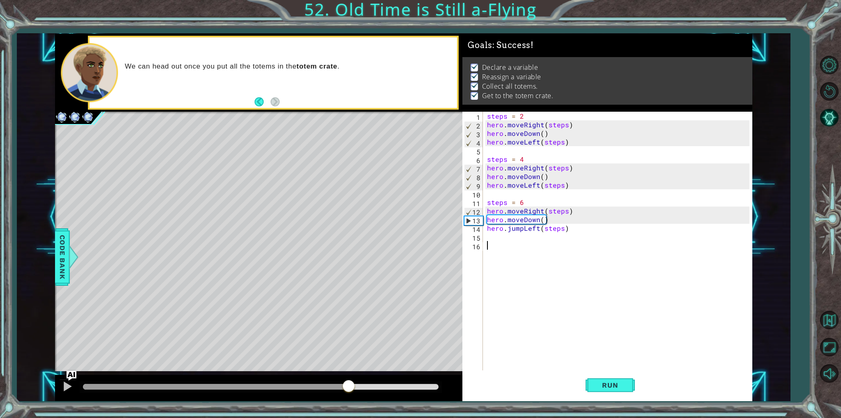
drag, startPoint x: 101, startPoint y: 392, endPoint x: 348, endPoint y: 391, distance: 247.1
click at [348, 391] on div at bounding box center [348, 386] width 15 height 15
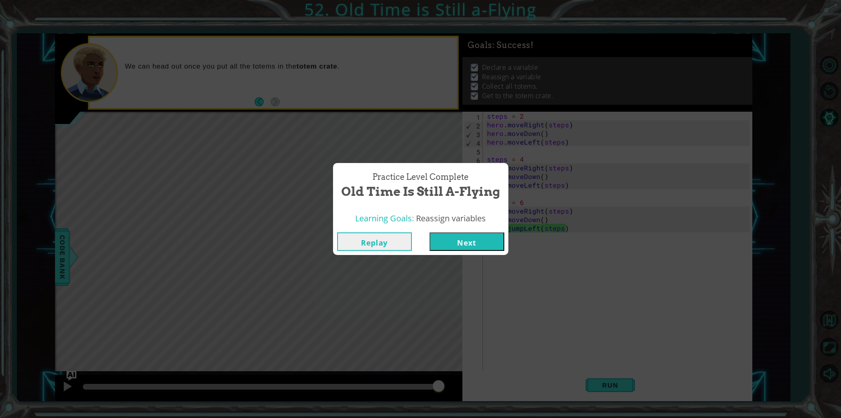
click at [477, 247] on button "Next" at bounding box center [466, 241] width 75 height 18
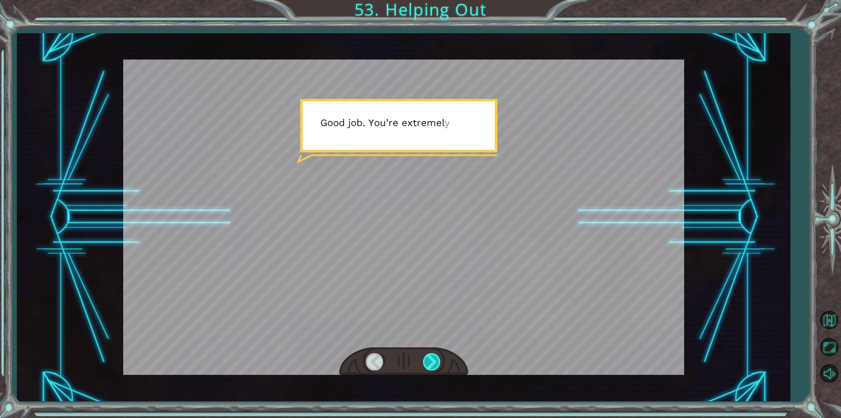
click at [437, 354] on div at bounding box center [432, 361] width 18 height 17
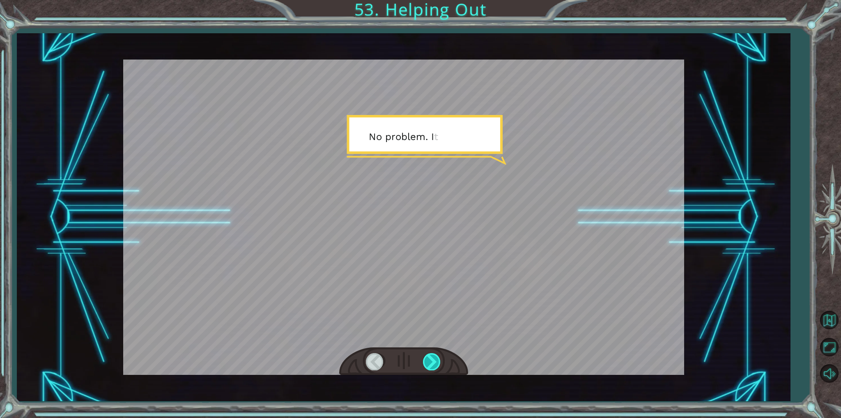
click at [437, 354] on div at bounding box center [432, 361] width 18 height 17
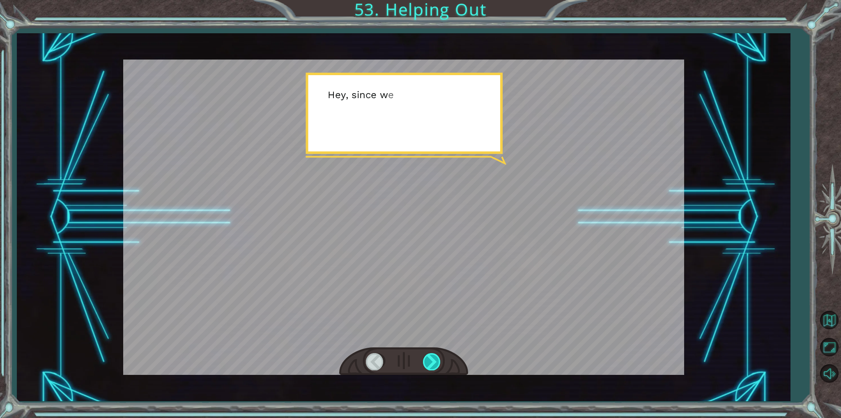
click at [437, 354] on div at bounding box center [432, 361] width 18 height 17
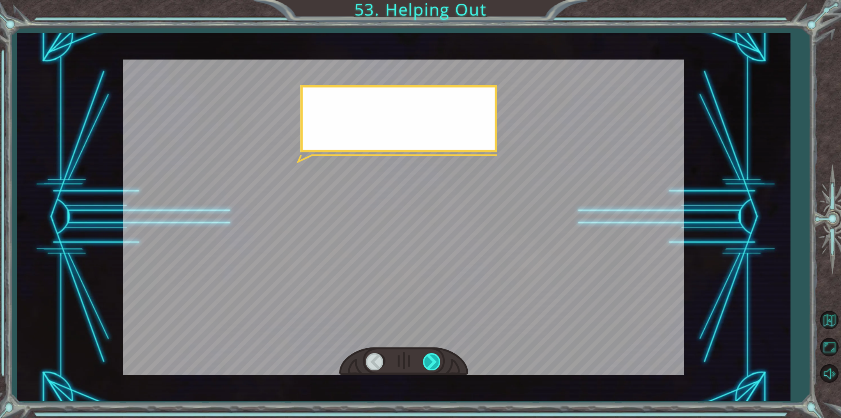
click at [437, 354] on div at bounding box center [432, 361] width 18 height 17
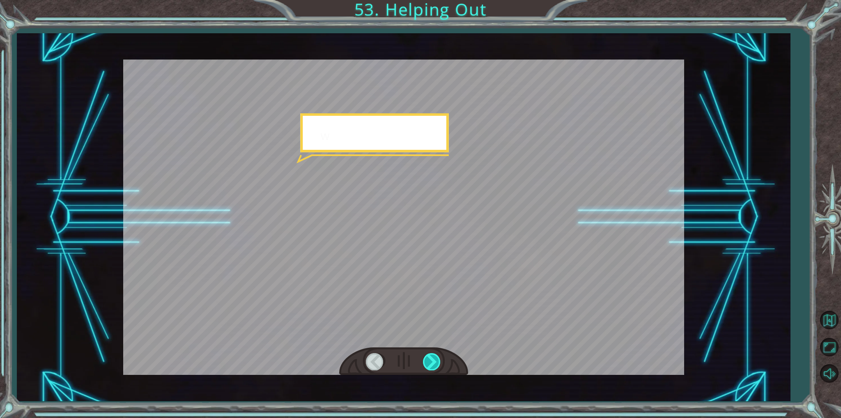
click at [437, 354] on div at bounding box center [432, 361] width 18 height 17
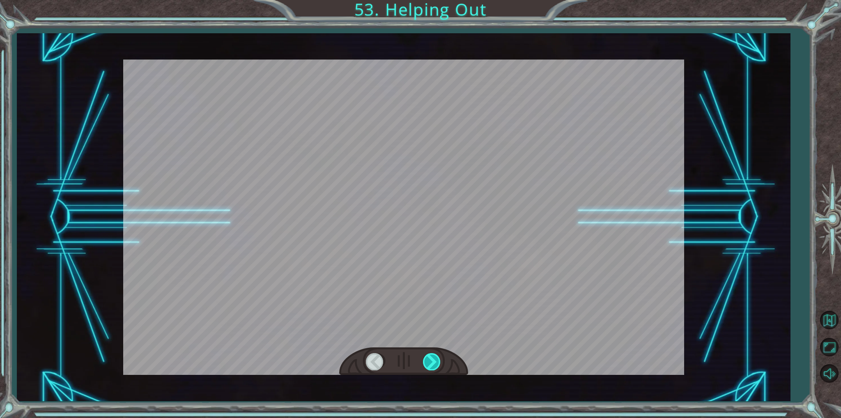
click at [437, 354] on div at bounding box center [432, 361] width 18 height 17
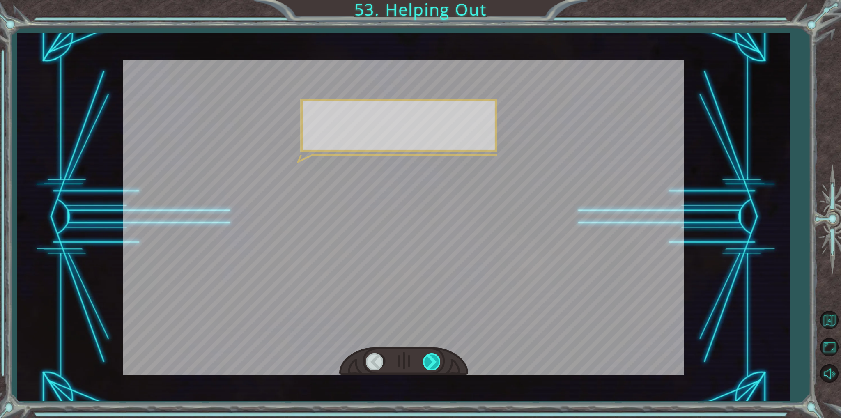
click at [437, 354] on div at bounding box center [432, 361] width 18 height 17
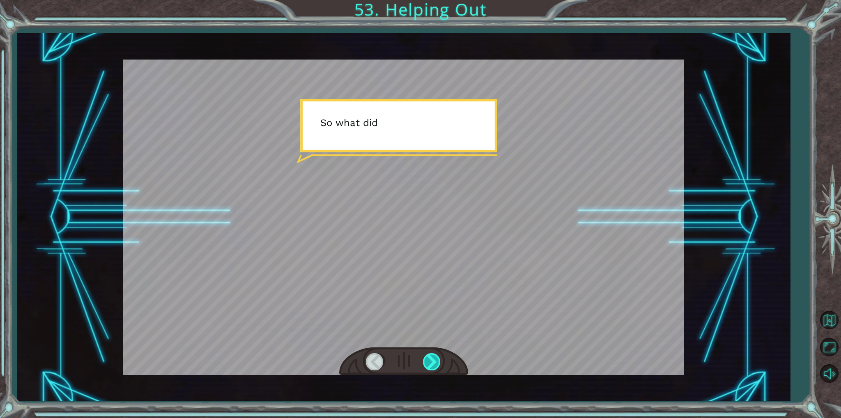
click at [437, 354] on div at bounding box center [432, 361] width 18 height 17
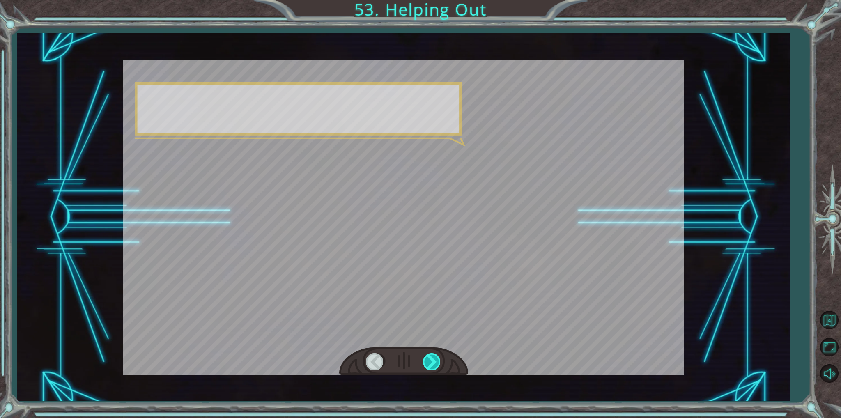
click at [437, 354] on div at bounding box center [432, 361] width 18 height 17
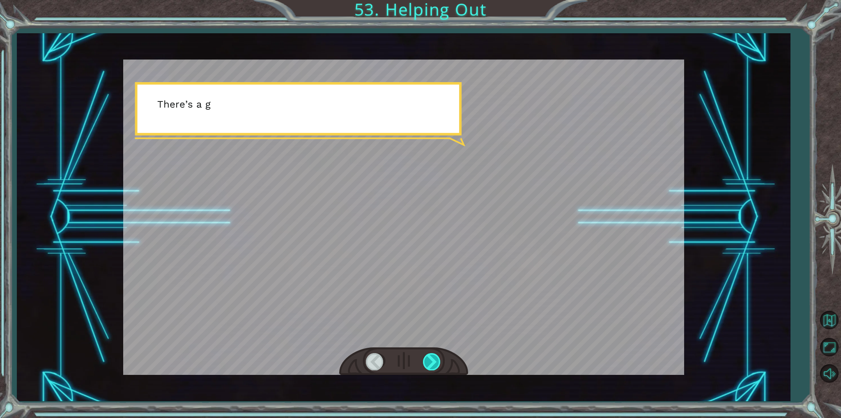
click at [437, 354] on div at bounding box center [432, 361] width 18 height 17
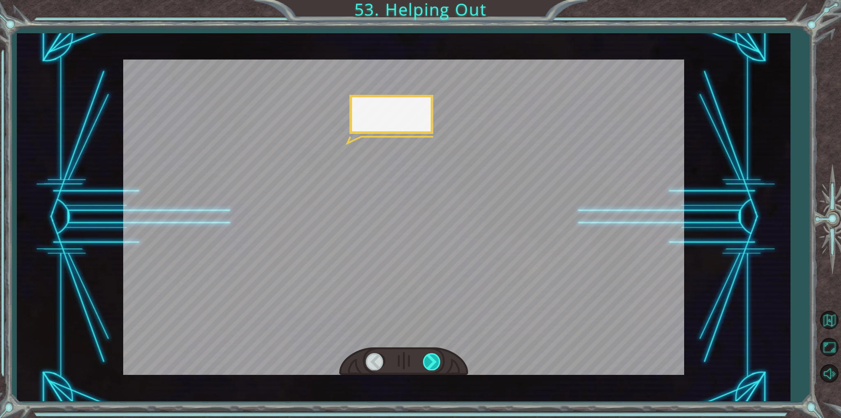
click at [437, 354] on div at bounding box center [432, 361] width 18 height 17
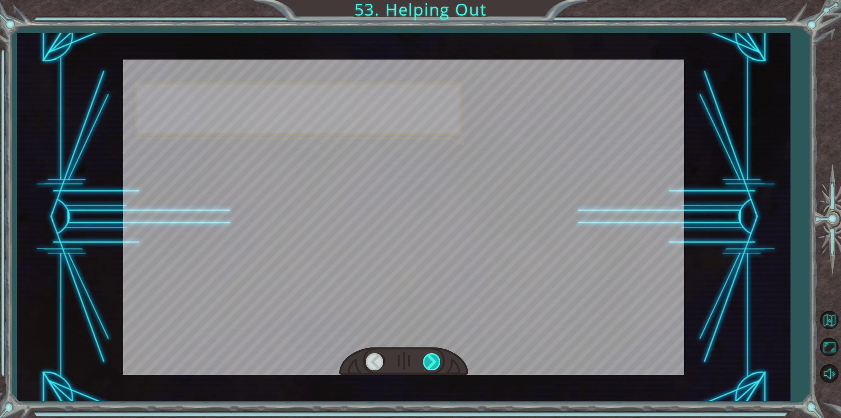
click at [437, 354] on div at bounding box center [432, 361] width 18 height 17
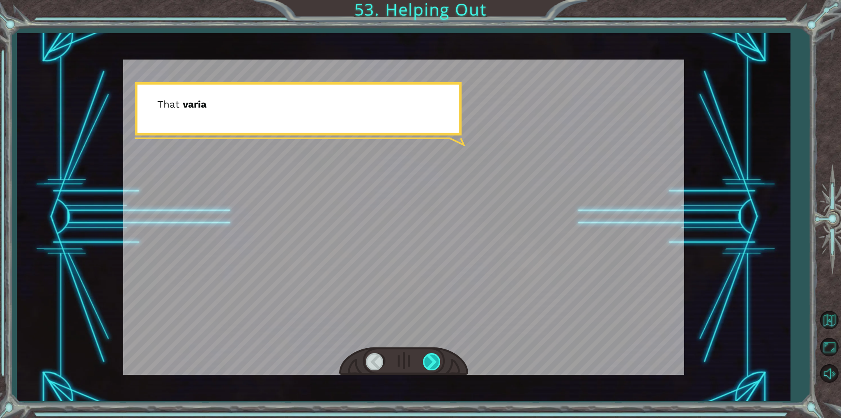
click at [437, 354] on div at bounding box center [432, 361] width 18 height 17
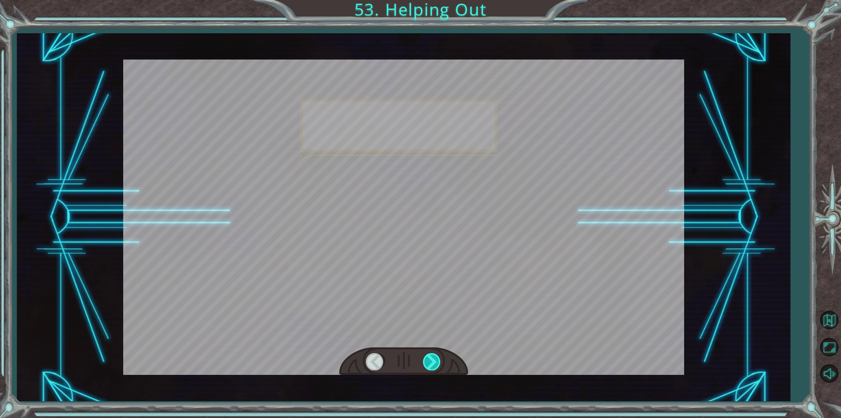
click at [437, 354] on div at bounding box center [432, 361] width 18 height 17
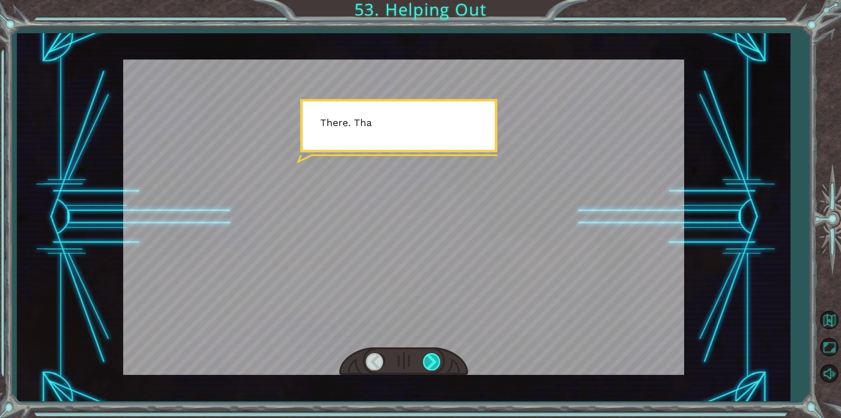
click at [437, 354] on div at bounding box center [432, 361] width 18 height 17
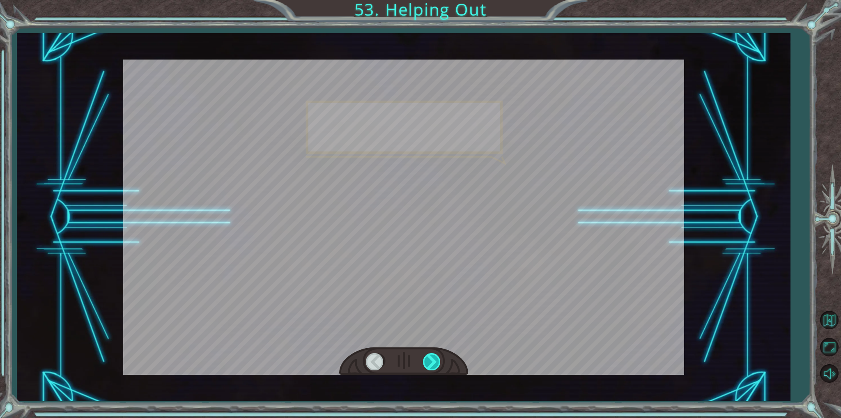
click at [437, 354] on div at bounding box center [432, 361] width 18 height 17
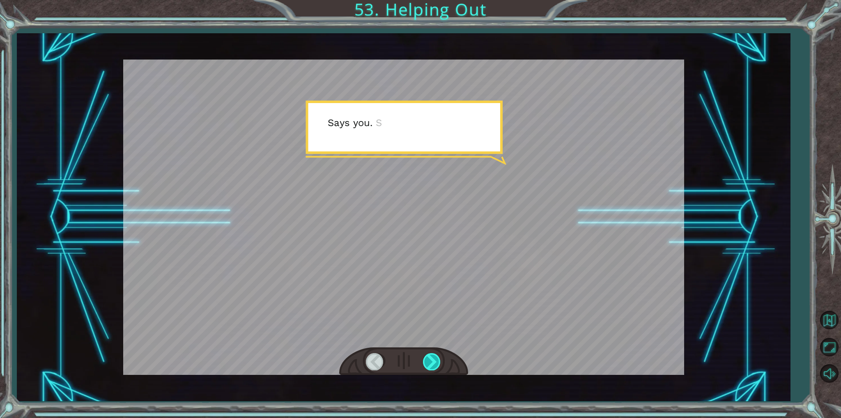
click at [437, 354] on div at bounding box center [432, 361] width 18 height 17
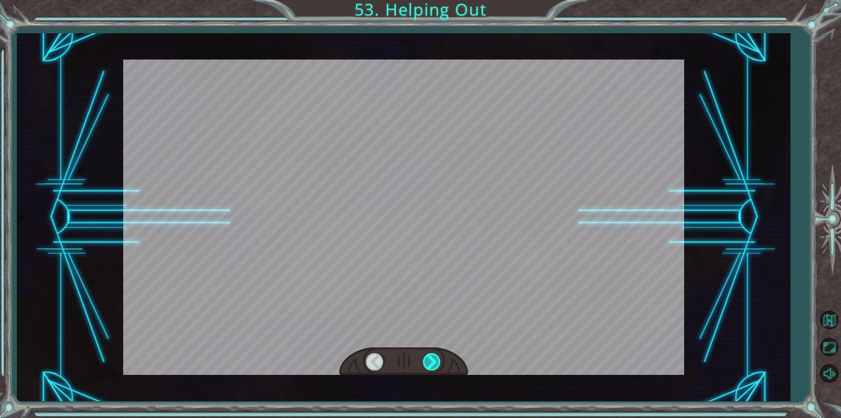
click at [437, 354] on div at bounding box center [432, 361] width 18 height 17
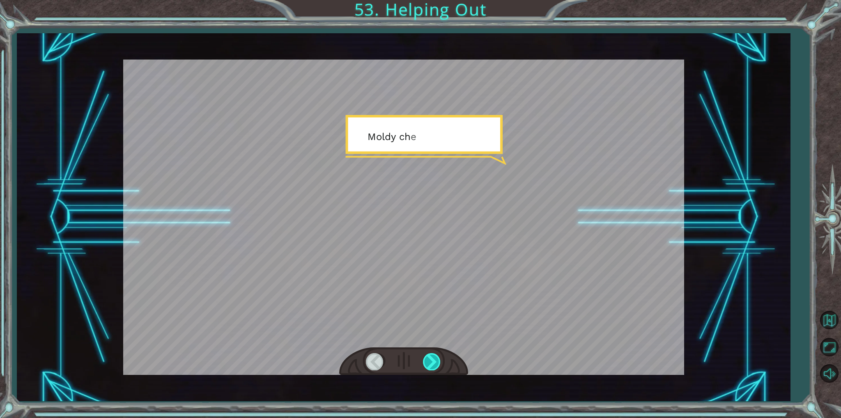
click at [437, 354] on div at bounding box center [432, 361] width 18 height 17
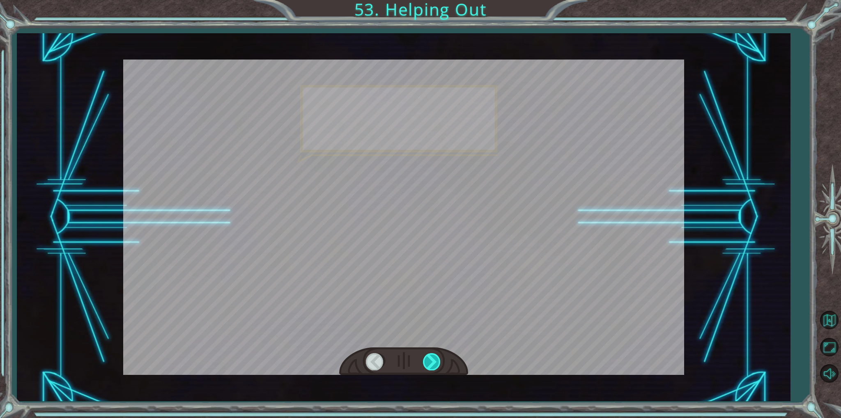
click at [437, 354] on div at bounding box center [432, 361] width 18 height 17
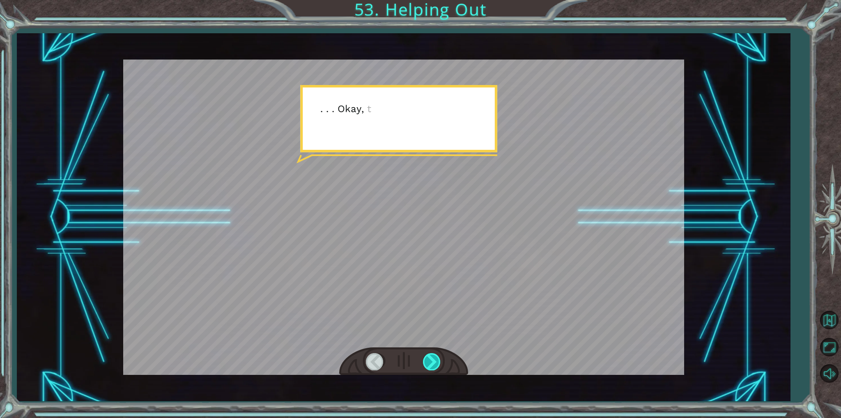
click at [437, 354] on div at bounding box center [432, 361] width 18 height 17
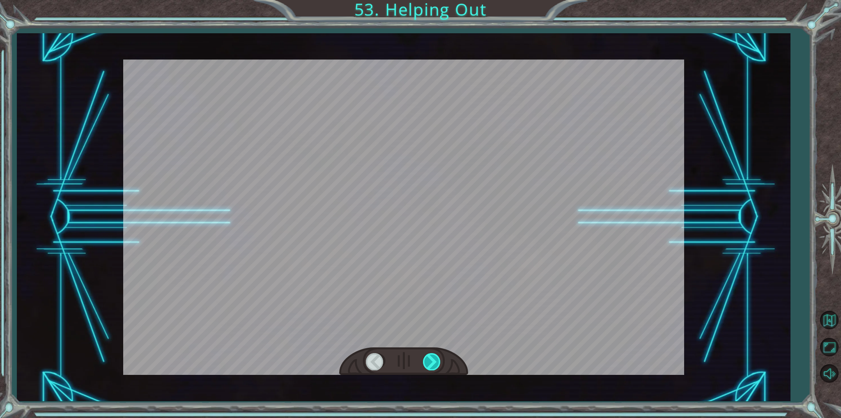
click at [437, 354] on div at bounding box center [432, 361] width 18 height 17
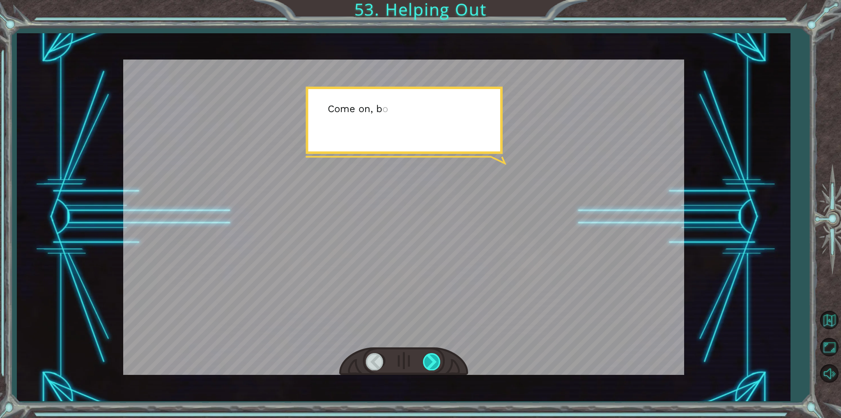
click at [437, 354] on div at bounding box center [432, 361] width 18 height 17
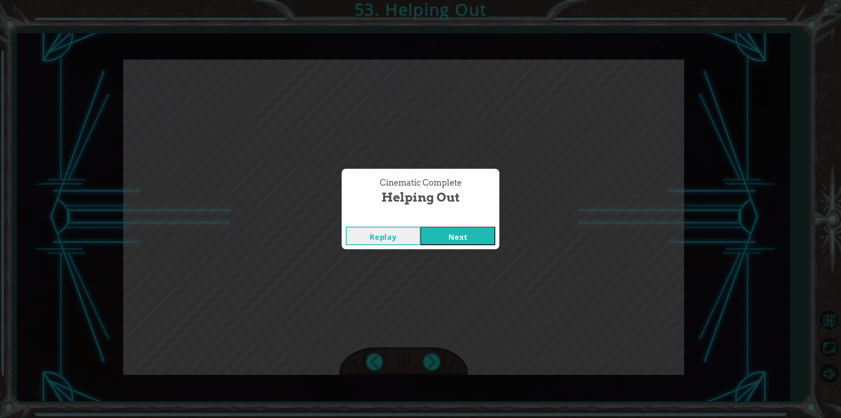
click at [438, 241] on button "Next" at bounding box center [457, 236] width 75 height 18
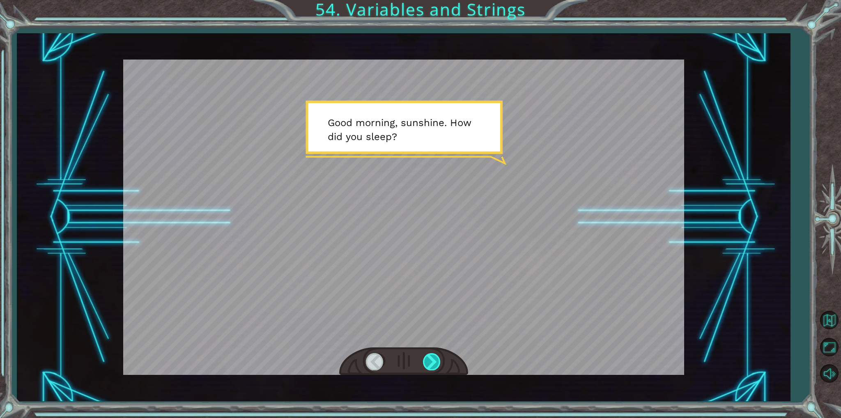
click at [428, 362] on div at bounding box center [432, 361] width 18 height 17
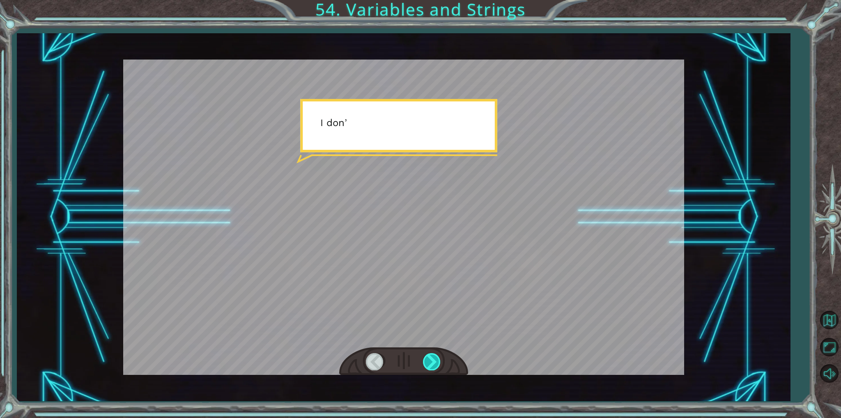
click at [428, 362] on div at bounding box center [432, 361] width 18 height 17
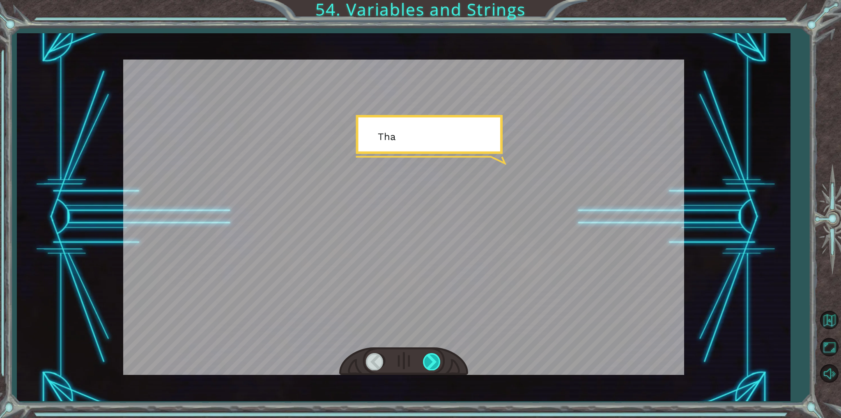
click at [428, 362] on div at bounding box center [432, 361] width 18 height 17
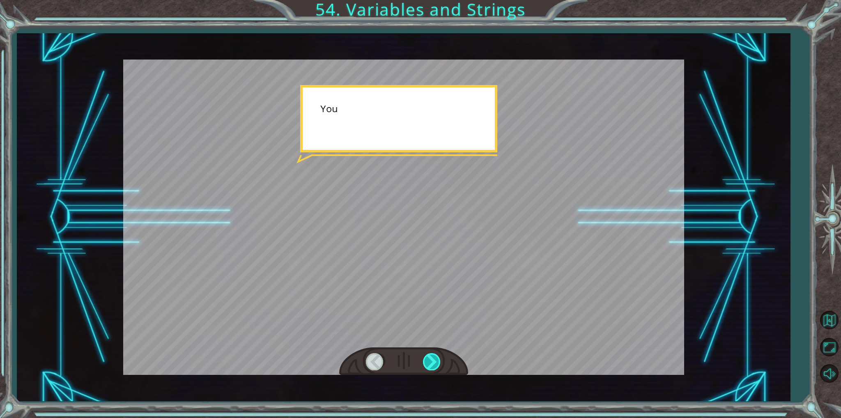
click at [428, 362] on div at bounding box center [432, 361] width 18 height 17
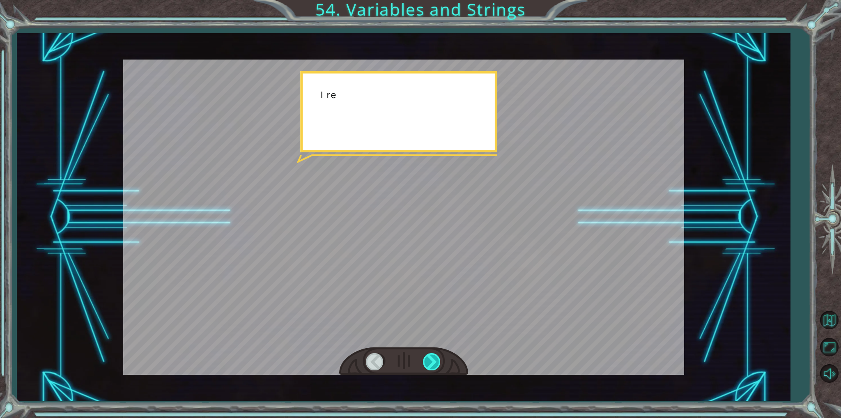
click at [428, 362] on div at bounding box center [432, 361] width 18 height 17
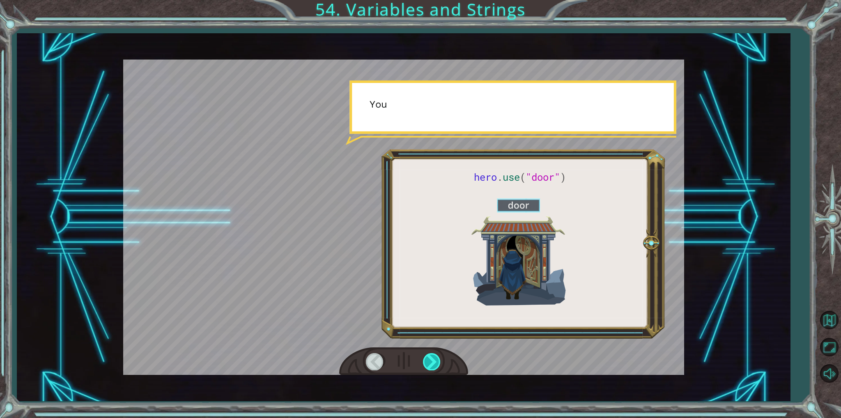
click at [428, 362] on div at bounding box center [432, 361] width 18 height 17
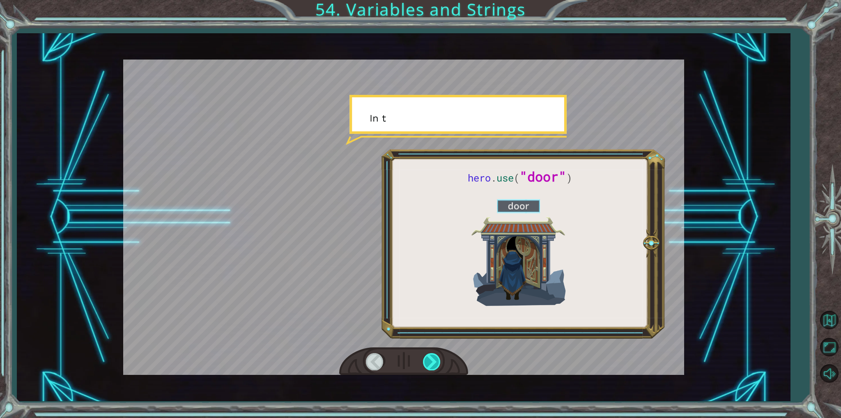
click at [428, 362] on div at bounding box center [432, 361] width 18 height 17
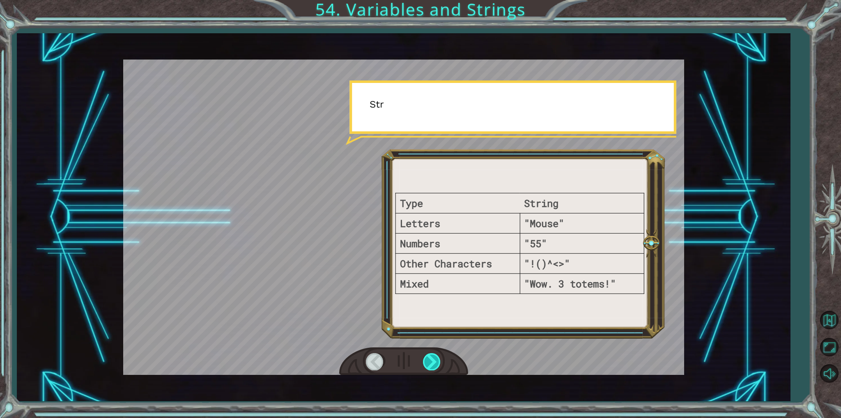
click at [428, 362] on div at bounding box center [432, 361] width 18 height 17
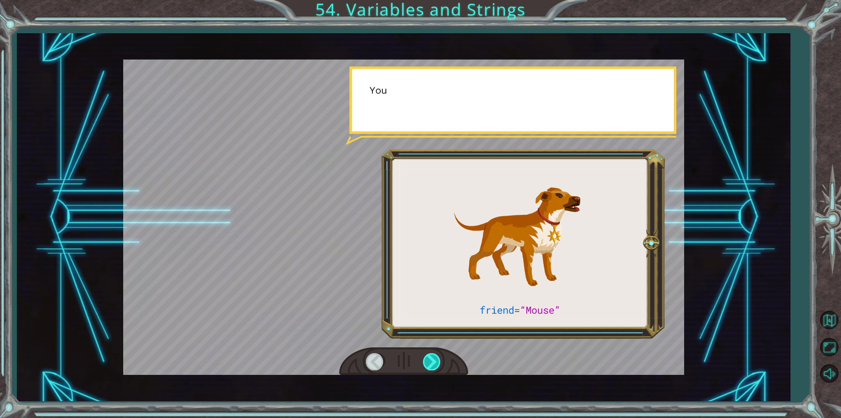
click at [428, 362] on div at bounding box center [432, 361] width 18 height 17
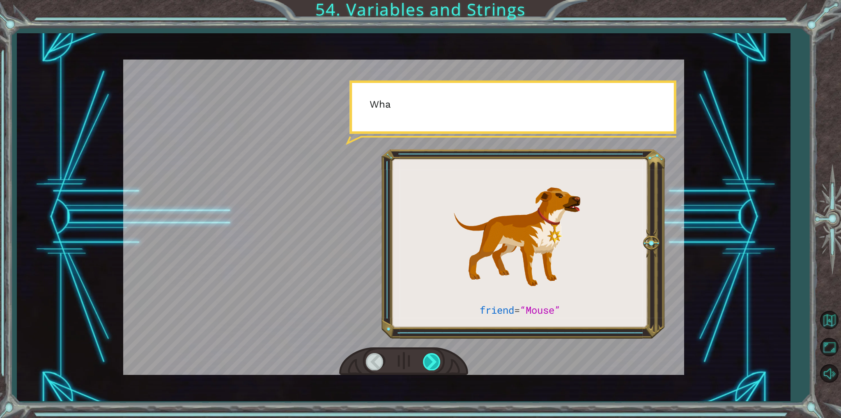
click at [428, 362] on div at bounding box center [432, 361] width 18 height 17
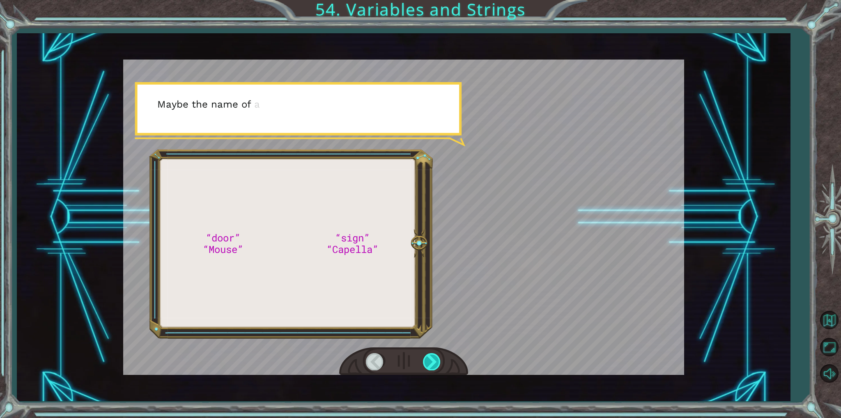
click at [428, 362] on div at bounding box center [432, 361] width 18 height 17
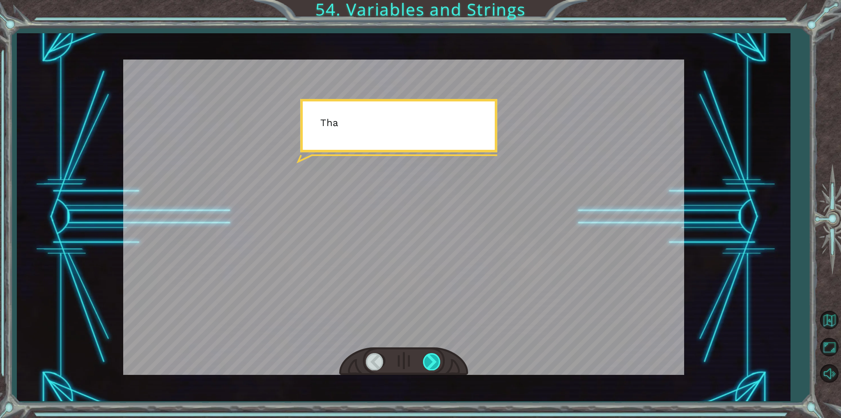
click at [428, 362] on div at bounding box center [432, 361] width 18 height 17
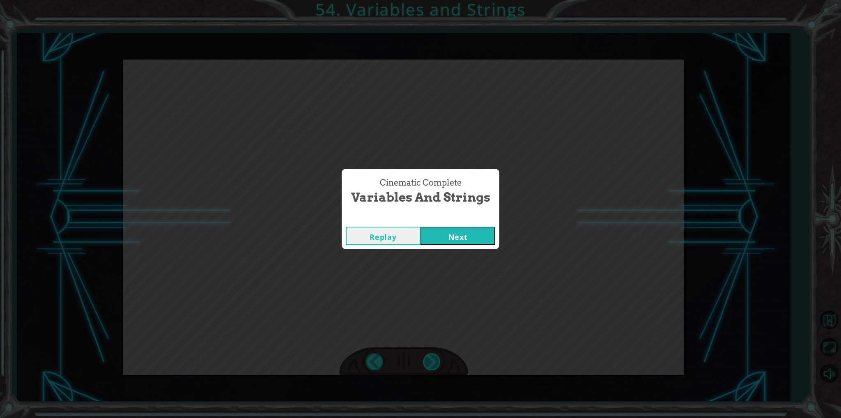
click at [428, 362] on div "Cinematic Complete Variables and Strings Replay Next" at bounding box center [420, 209] width 841 height 418
click at [422, 229] on button "Next" at bounding box center [457, 236] width 75 height 18
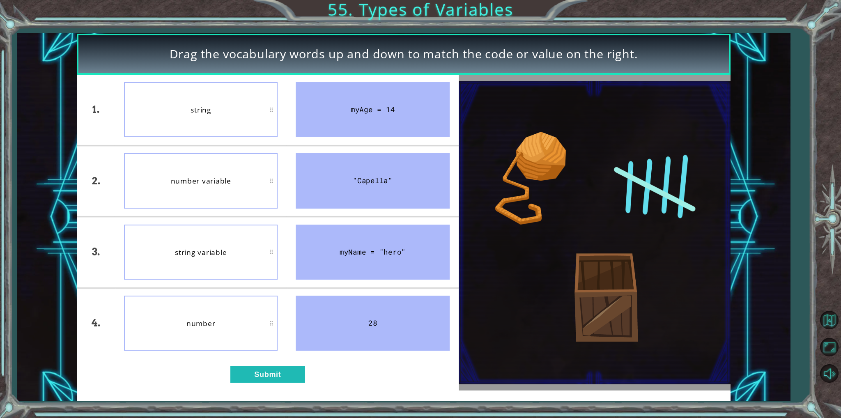
click at [282, 361] on div "1. 2. 3. 4. string number variable string variable number myAge = 14 "Capella" …" at bounding box center [268, 233] width 382 height 316
click at [277, 372] on button "Submit" at bounding box center [267, 374] width 75 height 17
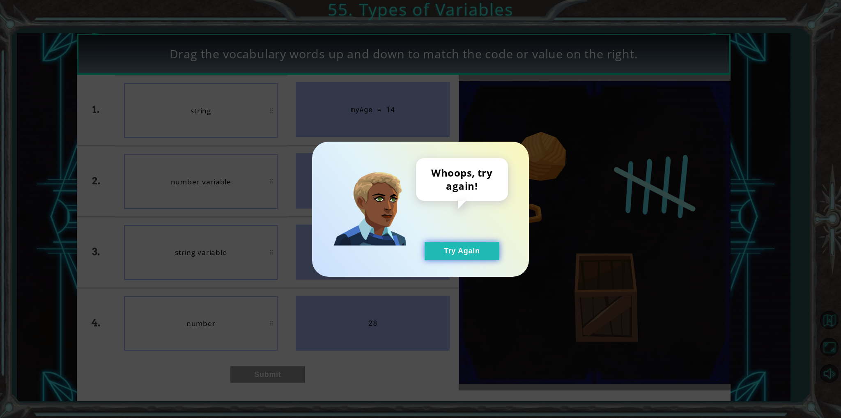
click at [475, 245] on button "Try Again" at bounding box center [461, 251] width 75 height 18
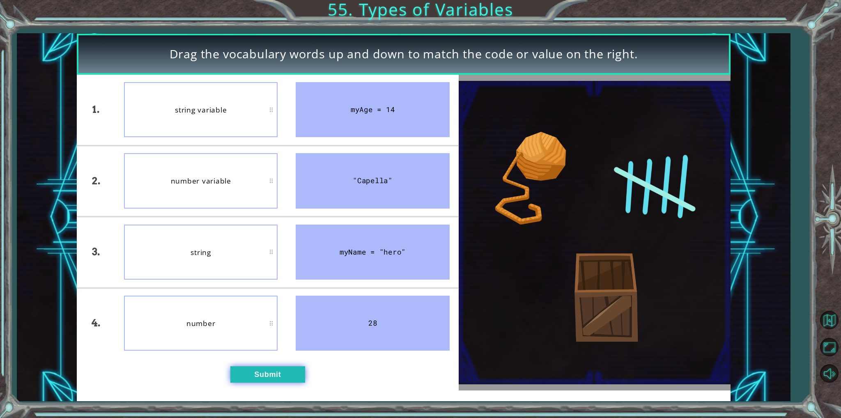
click at [247, 373] on button "Submit" at bounding box center [267, 374] width 75 height 17
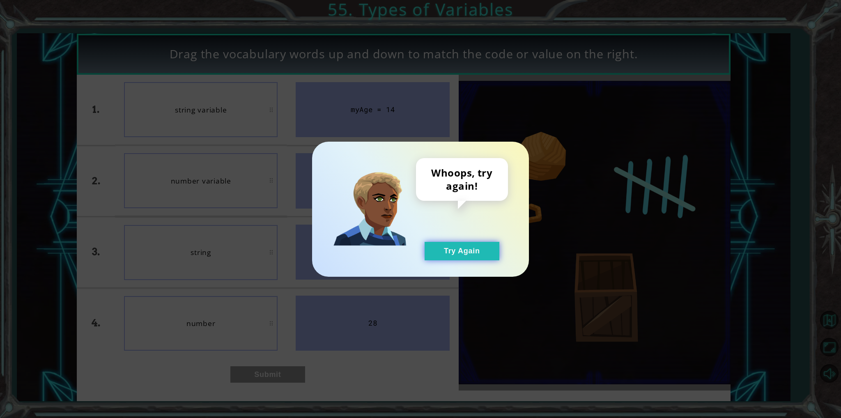
click at [478, 245] on button "Try Again" at bounding box center [461, 251] width 75 height 18
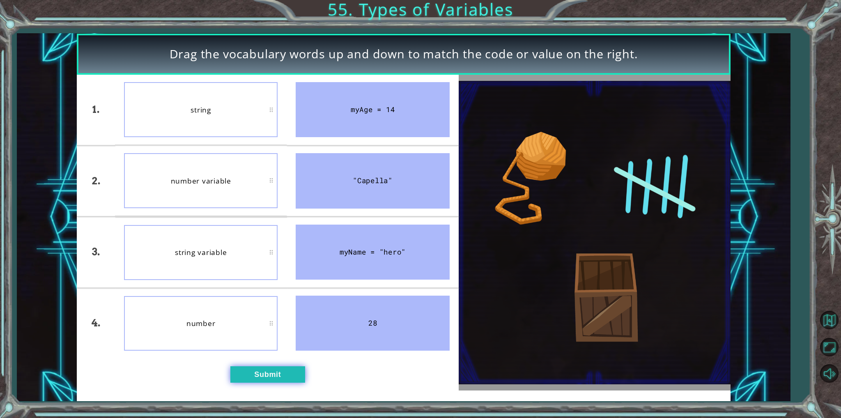
click at [261, 380] on button "Submit" at bounding box center [267, 374] width 75 height 17
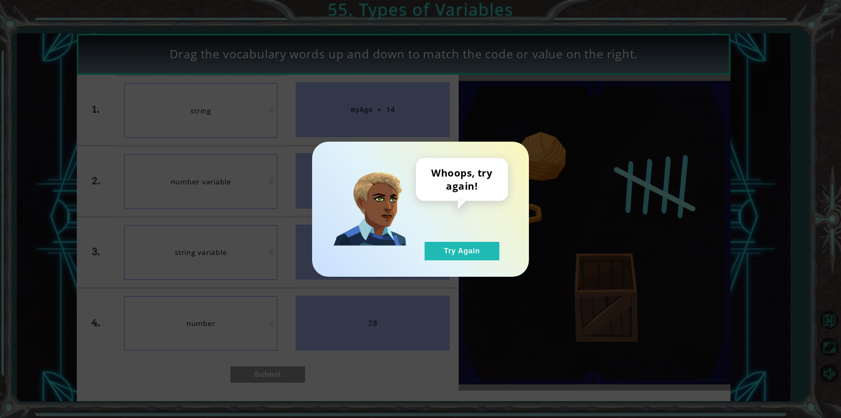
click at [455, 260] on div "Whoops, try again! Try Again" at bounding box center [420, 209] width 217 height 135
click at [458, 247] on button "Try Again" at bounding box center [461, 251] width 75 height 18
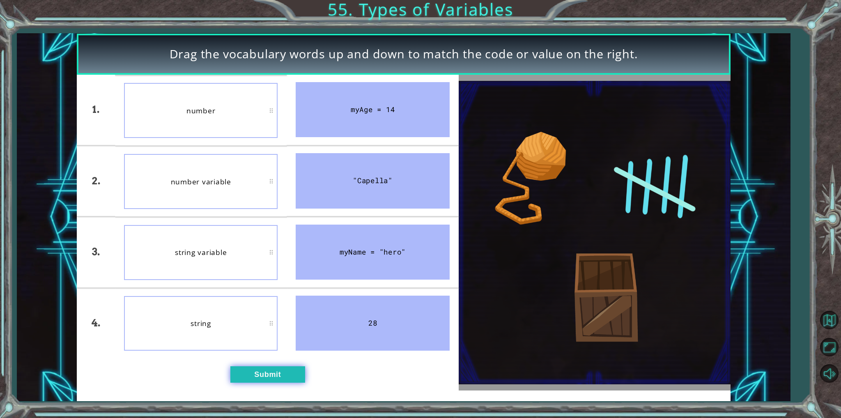
click at [268, 371] on button "Submit" at bounding box center [267, 374] width 75 height 17
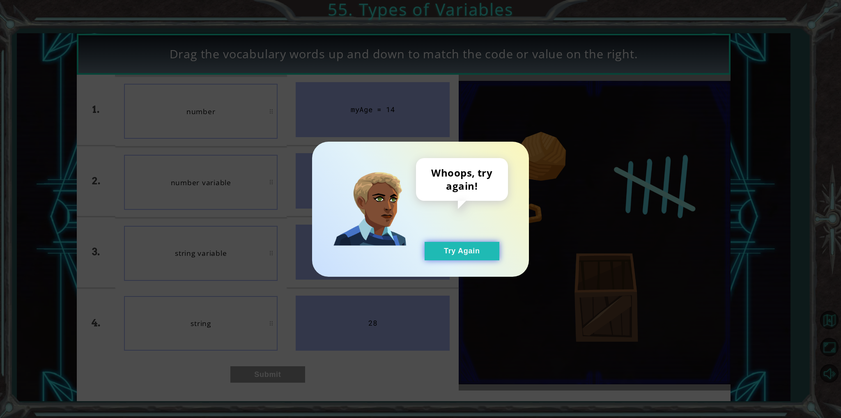
click at [472, 247] on button "Try Again" at bounding box center [461, 251] width 75 height 18
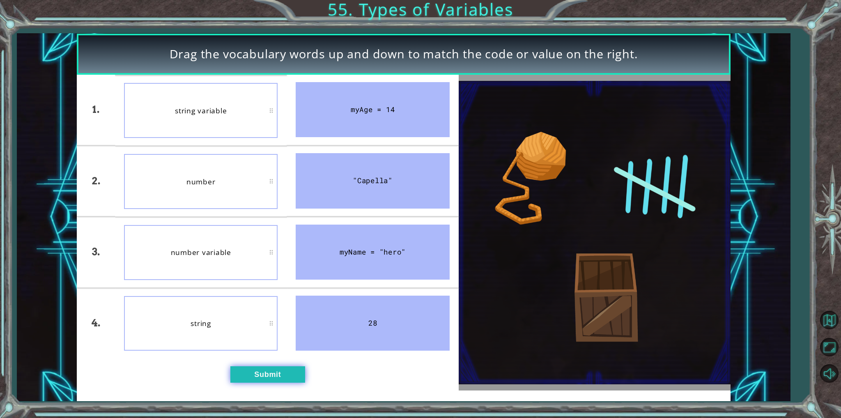
click at [256, 374] on button "Submit" at bounding box center [267, 374] width 75 height 17
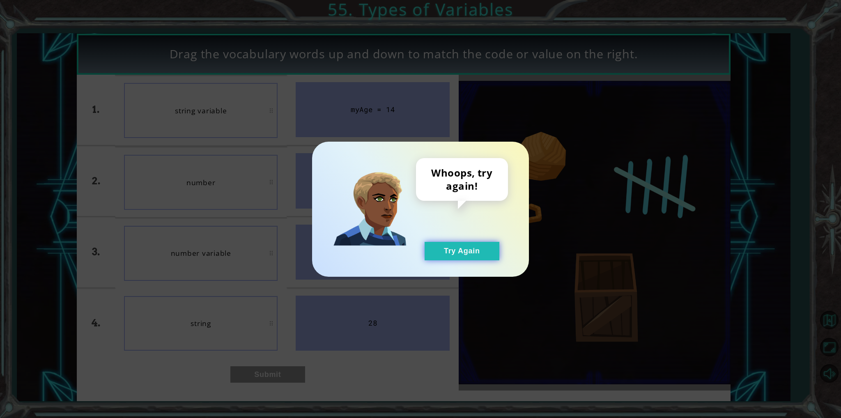
click at [487, 256] on button "Try Again" at bounding box center [461, 251] width 75 height 18
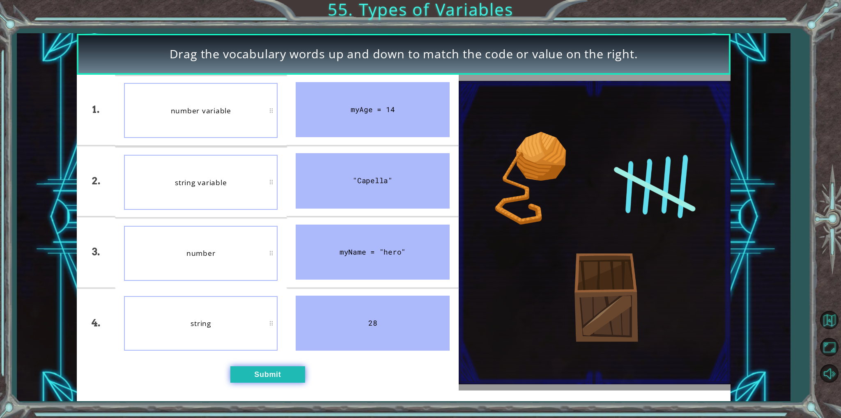
click at [253, 377] on button "Submit" at bounding box center [267, 374] width 75 height 17
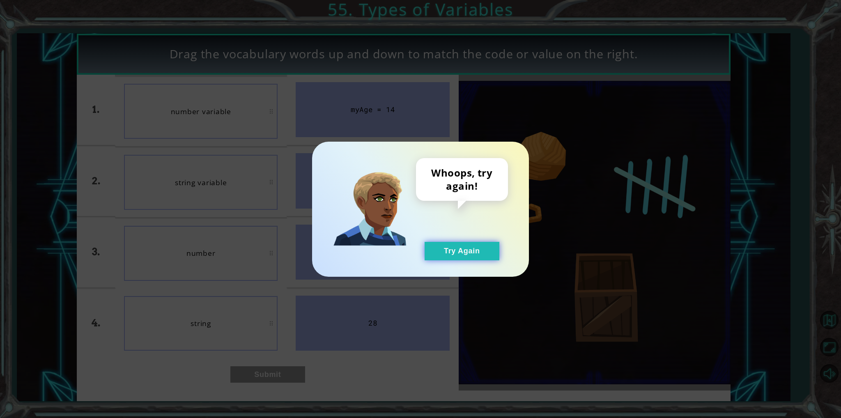
click at [455, 248] on button "Try Again" at bounding box center [461, 251] width 75 height 18
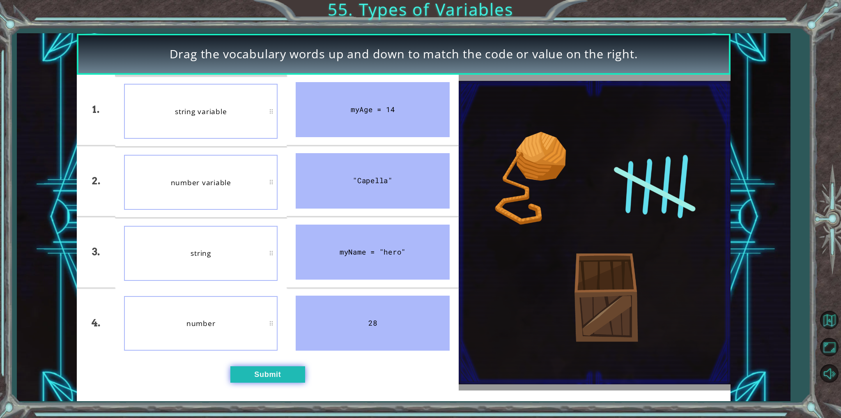
click at [284, 372] on button "Submit" at bounding box center [267, 374] width 75 height 17
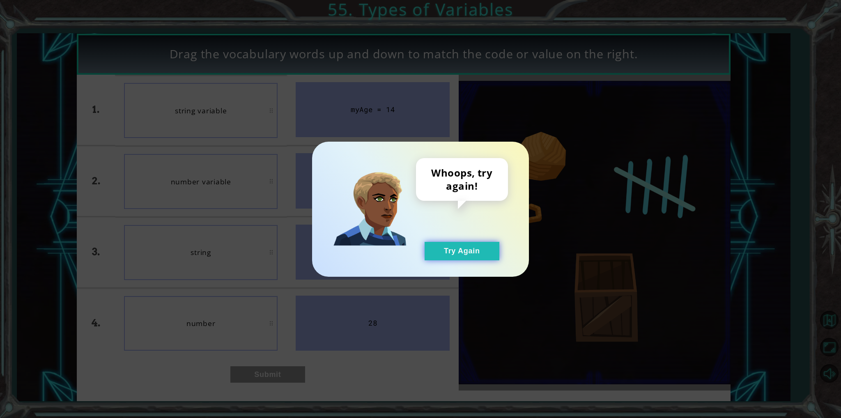
click at [480, 250] on button "Try Again" at bounding box center [461, 251] width 75 height 18
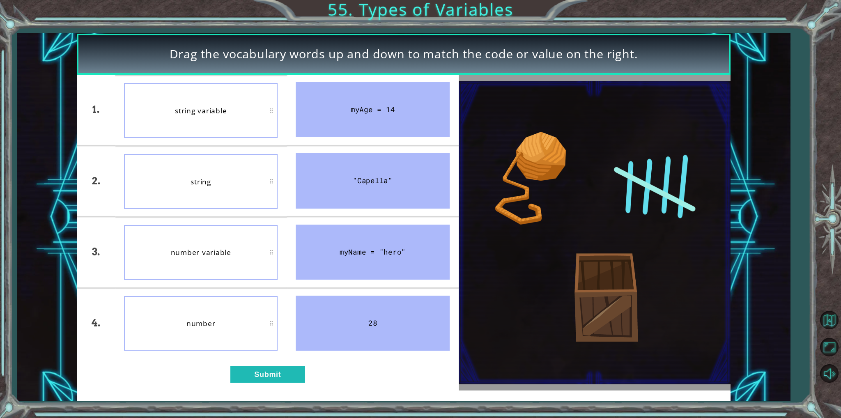
click at [222, 197] on div "string" at bounding box center [201, 181] width 154 height 55
click at [249, 366] on button "Submit" at bounding box center [267, 374] width 75 height 17
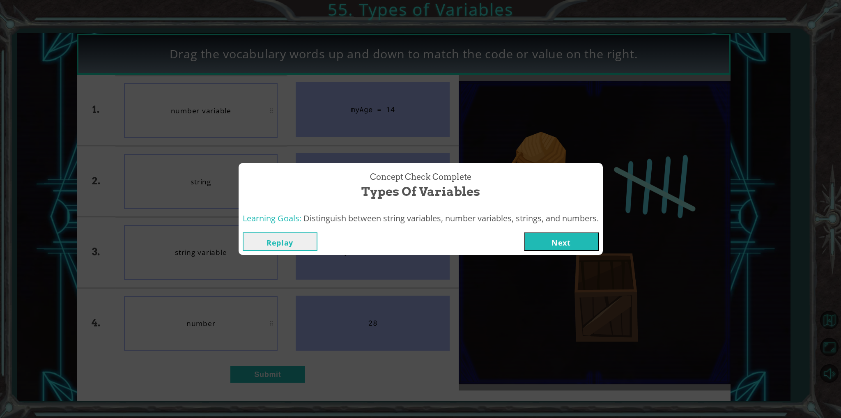
click at [561, 248] on button "Next" at bounding box center [561, 241] width 75 height 18
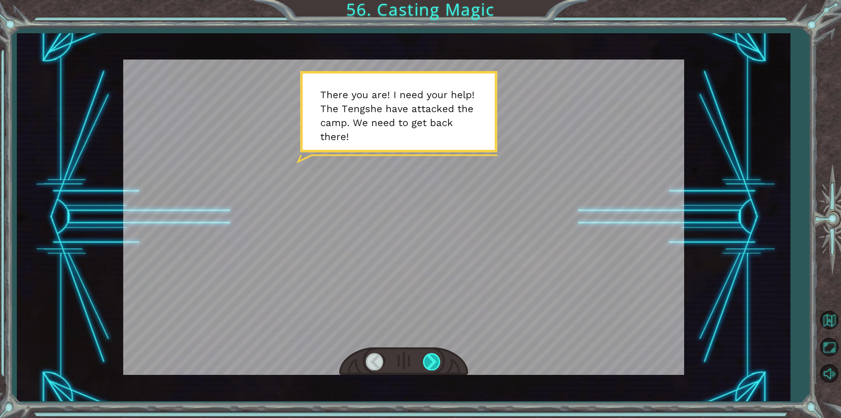
click at [433, 363] on div at bounding box center [432, 361] width 18 height 17
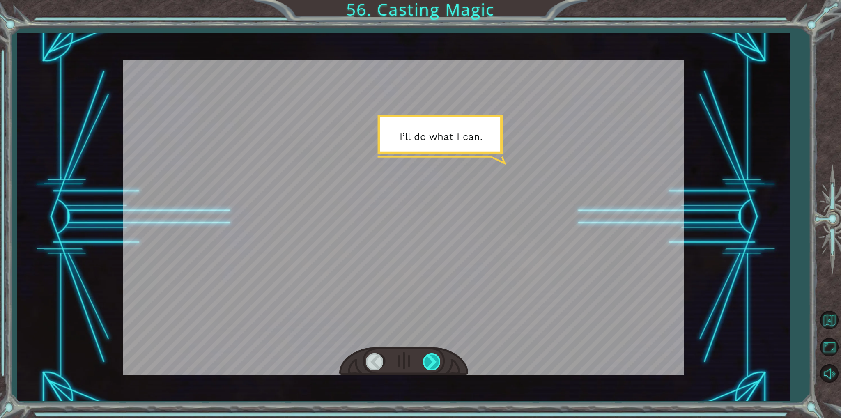
click at [433, 363] on div at bounding box center [432, 361] width 18 height 17
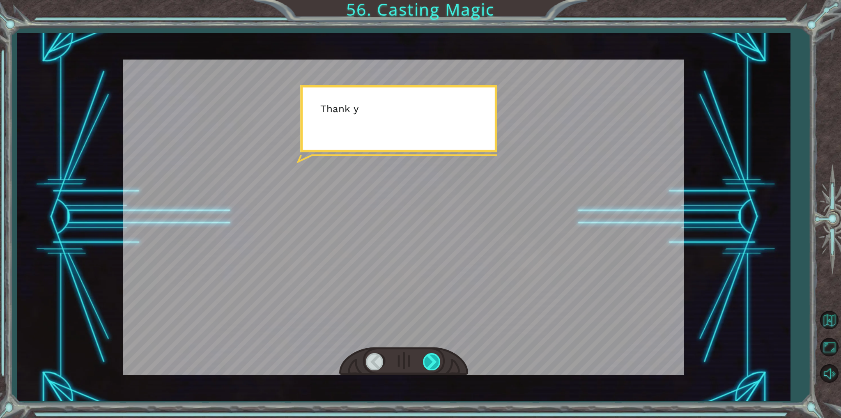
click at [433, 363] on div at bounding box center [432, 361] width 18 height 17
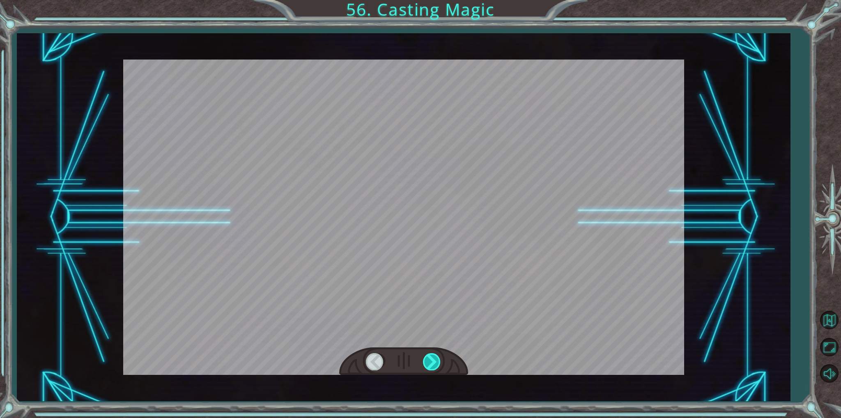
click at [433, 363] on div at bounding box center [432, 361] width 18 height 17
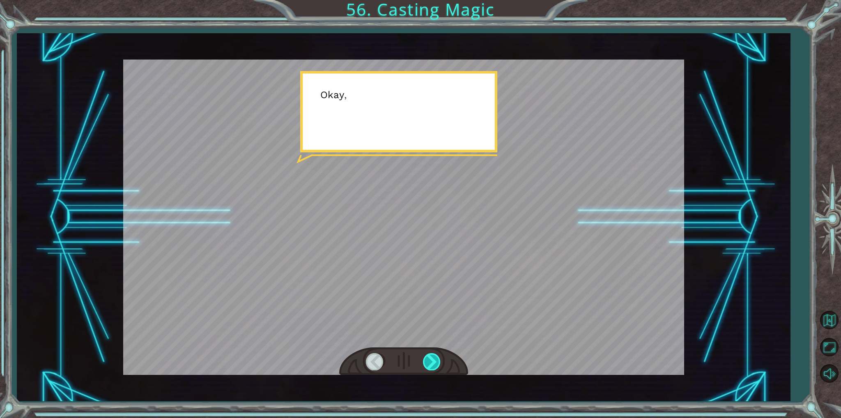
click at [433, 363] on div at bounding box center [432, 361] width 18 height 17
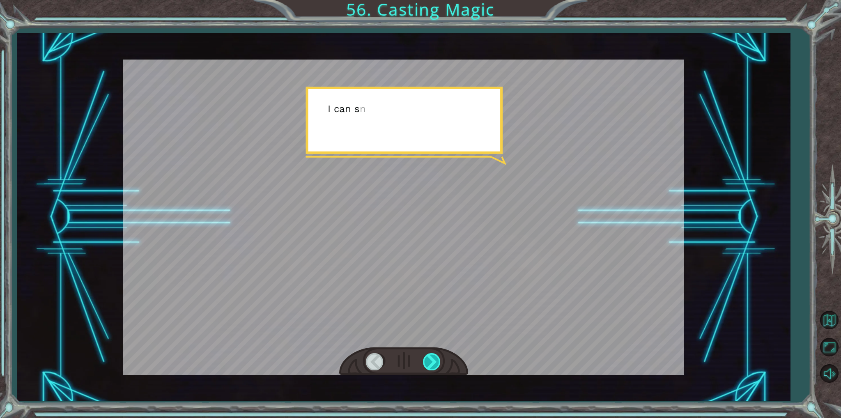
click at [433, 363] on div at bounding box center [432, 361] width 18 height 17
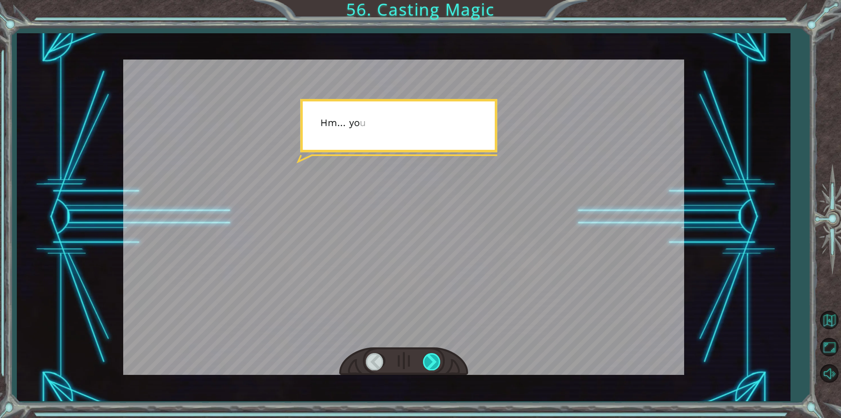
click at [433, 363] on div at bounding box center [432, 361] width 18 height 17
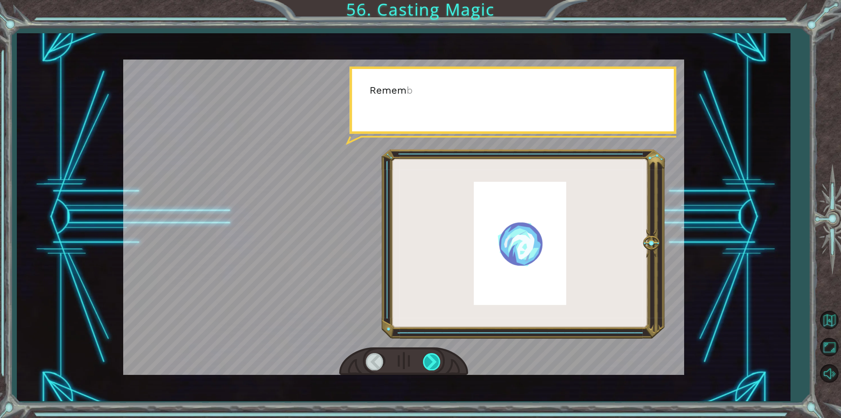
click at [433, 363] on div at bounding box center [432, 361] width 18 height 17
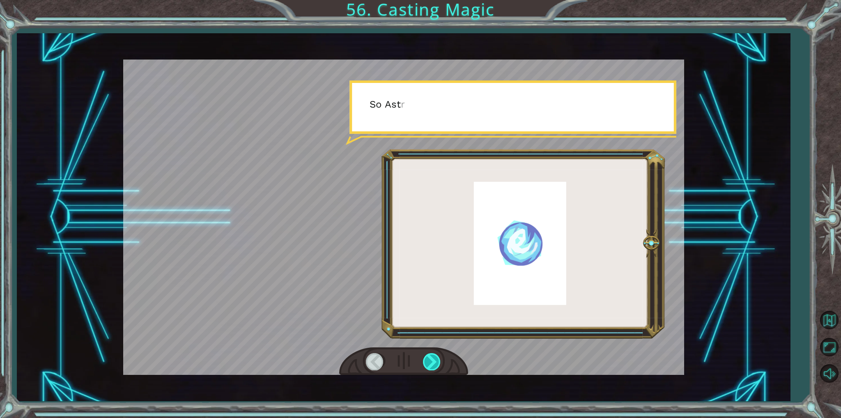
click at [433, 363] on div at bounding box center [432, 361] width 18 height 17
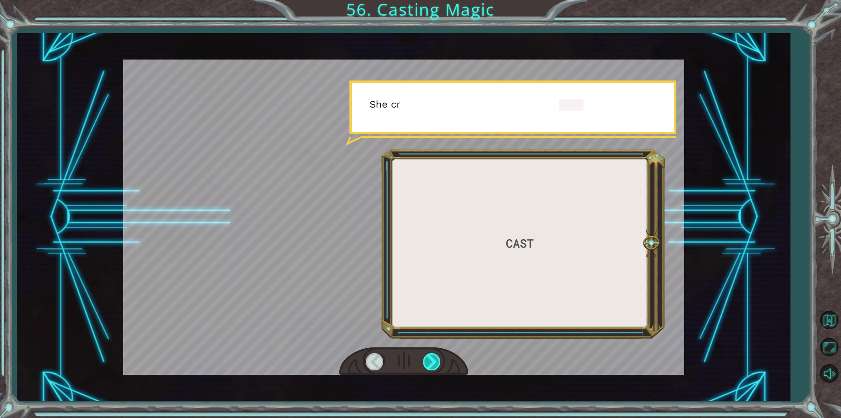
click at [433, 363] on div at bounding box center [432, 361] width 18 height 17
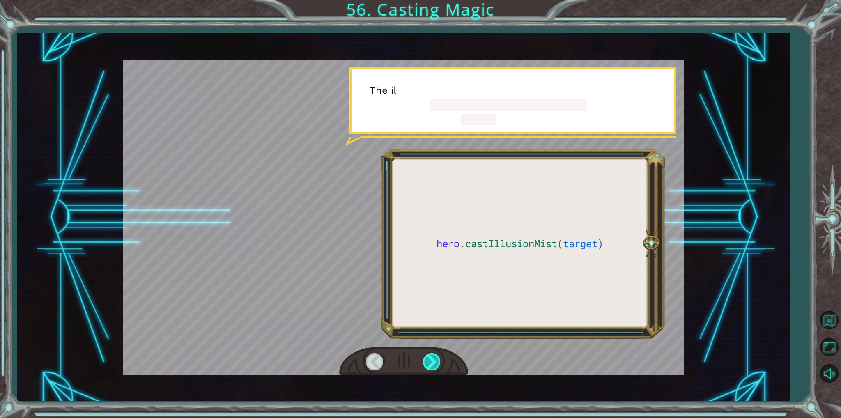
click at [433, 363] on div at bounding box center [432, 361] width 18 height 17
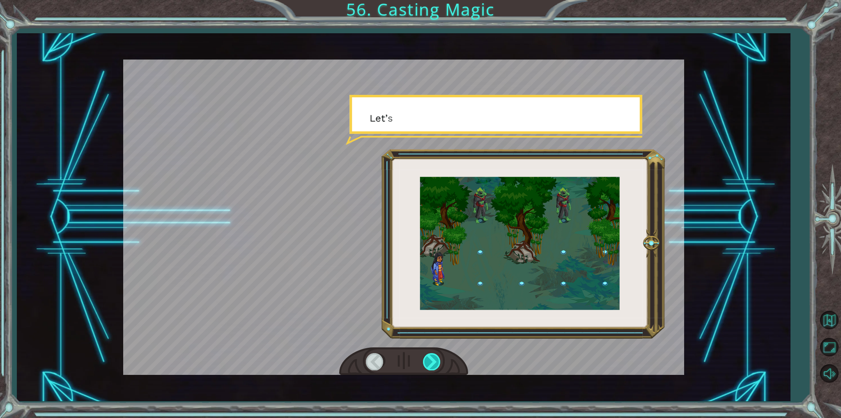
click at [433, 363] on div at bounding box center [432, 361] width 18 height 17
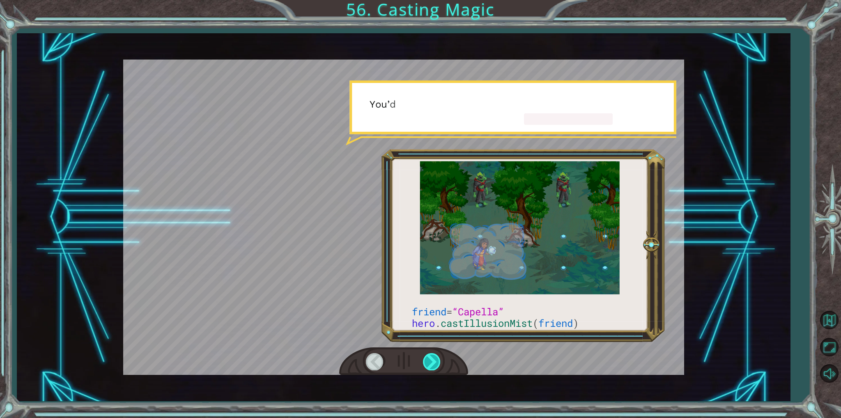
click at [433, 363] on div at bounding box center [432, 361] width 18 height 17
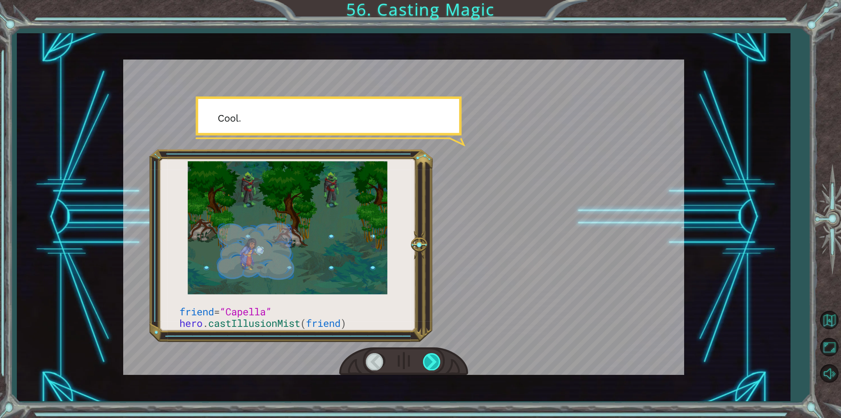
click at [433, 363] on div at bounding box center [432, 361] width 18 height 17
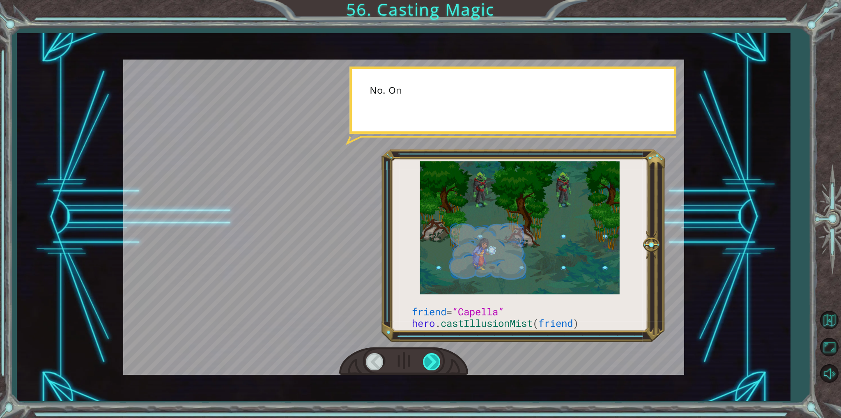
click at [433, 363] on div at bounding box center [432, 361] width 18 height 17
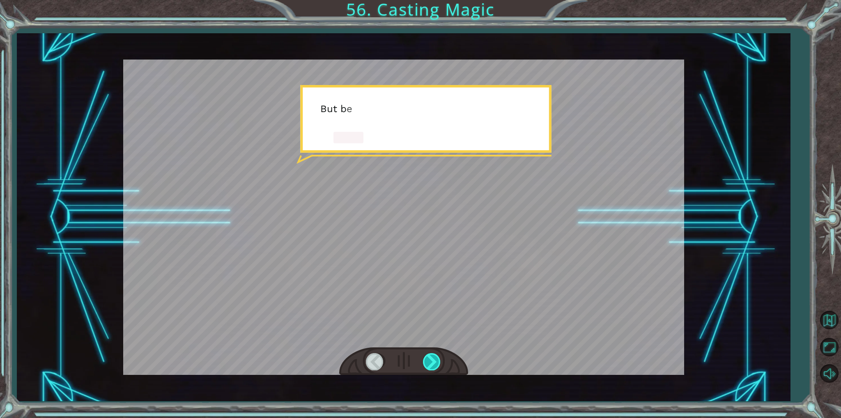
click at [433, 363] on div at bounding box center [432, 361] width 18 height 17
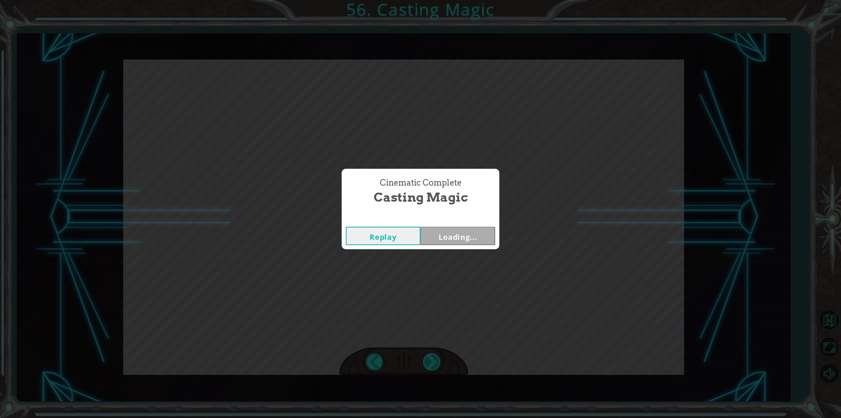
click at [433, 363] on div "Cinematic Complete Casting Magic Replay Loading..." at bounding box center [420, 209] width 841 height 418
click at [433, 363] on div "Cinematic Complete Casting Magic Replay Next" at bounding box center [420, 209] width 841 height 418
click at [476, 236] on button "Next" at bounding box center [457, 236] width 75 height 18
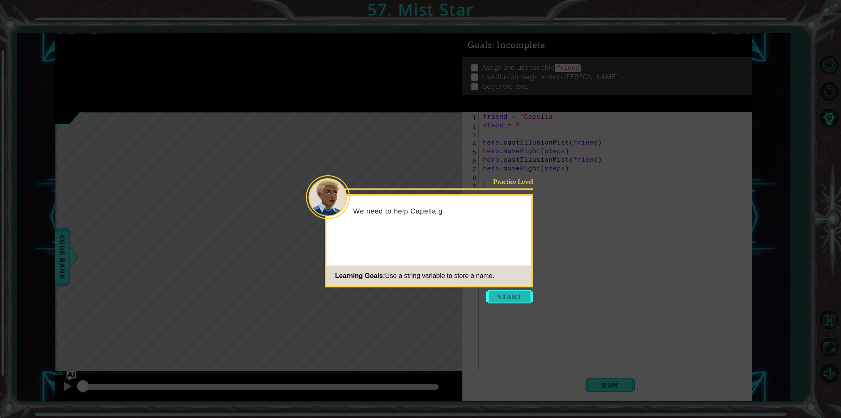
click at [510, 299] on button "Start" at bounding box center [509, 296] width 47 height 13
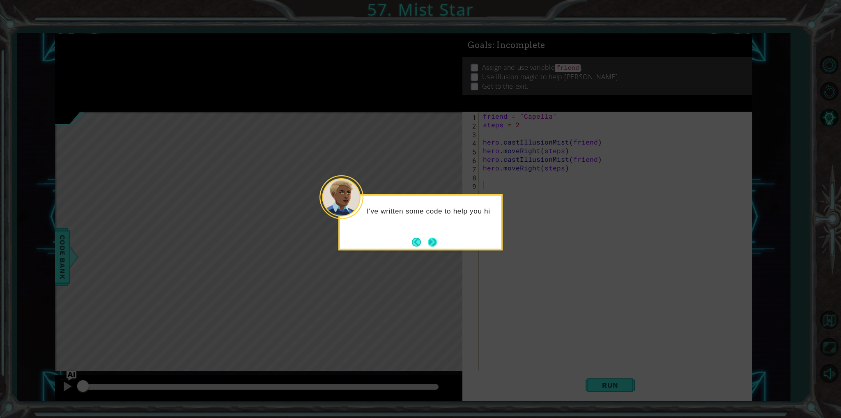
click at [435, 244] on button "Next" at bounding box center [431, 241] width 15 height 15
click at [435, 244] on icon at bounding box center [420, 209] width 841 height 418
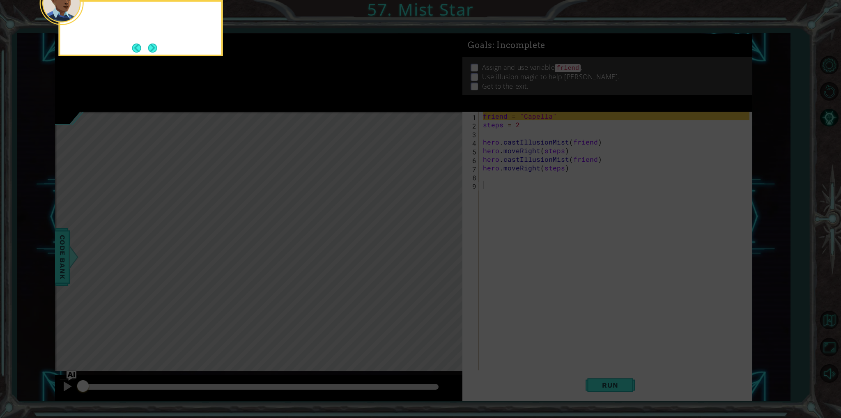
click at [435, 244] on icon at bounding box center [420, 62] width 841 height 710
click at [154, 46] on button "Next" at bounding box center [152, 48] width 15 height 15
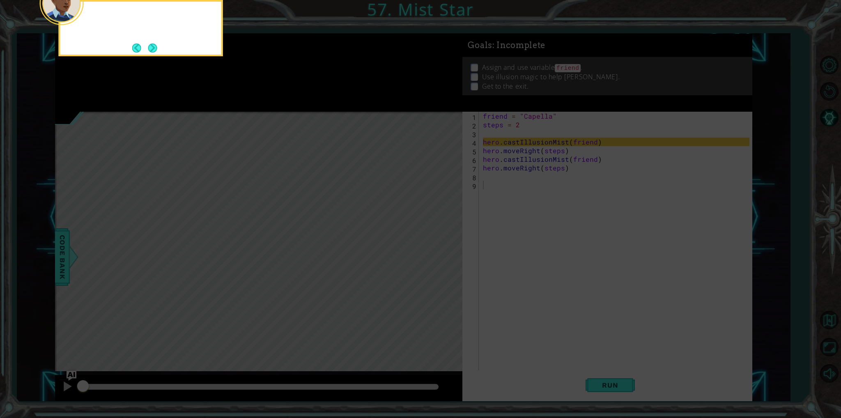
click at [154, 46] on button "Next" at bounding box center [152, 47] width 15 height 15
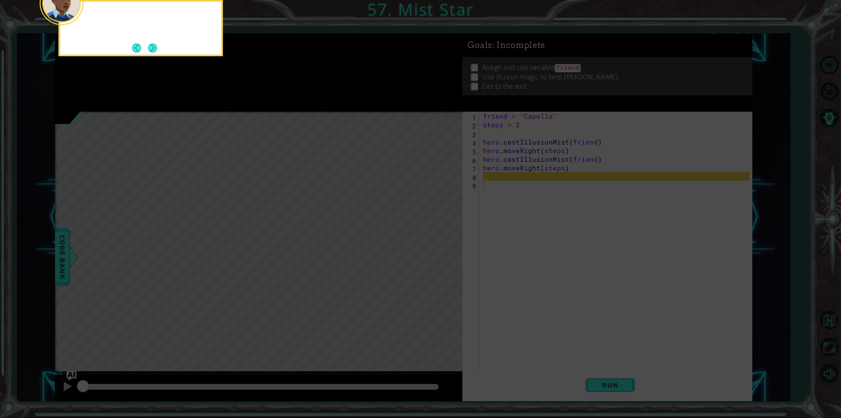
click at [154, 46] on button "Next" at bounding box center [152, 48] width 11 height 11
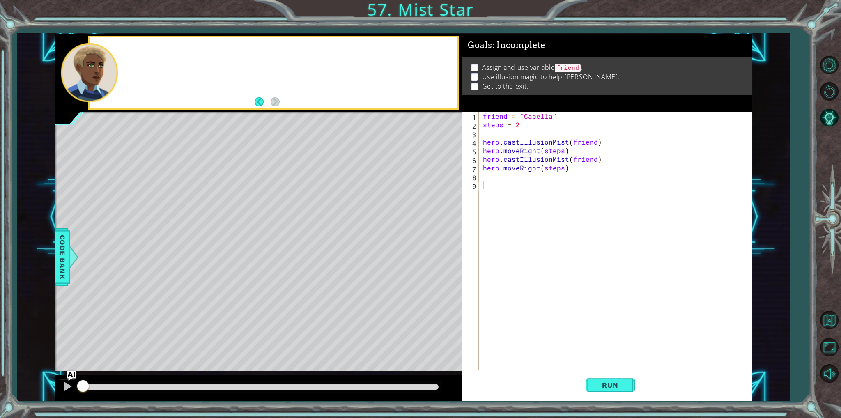
click at [154, 46] on div at bounding box center [272, 72] width 367 height 70
click at [606, 380] on button "Run" at bounding box center [609, 385] width 49 height 29
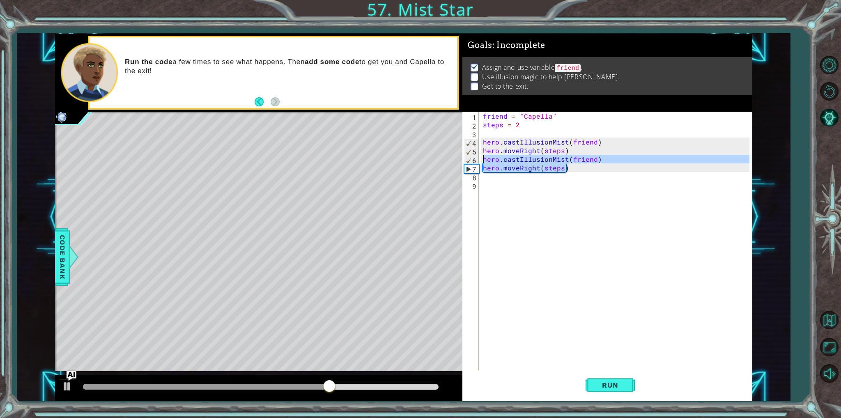
drag, startPoint x: 580, startPoint y: 172, endPoint x: 481, endPoint y: 159, distance: 100.2
click at [481, 159] on div "friend = "Capella" steps = 2 hero . castIllusionMist ( friend ) hero . moveRigh…" at bounding box center [617, 250] width 272 height 276
type textarea "hero.castIllusionMist(friend) hero.moveRight(steps)"
click at [494, 177] on div "friend = "Capella" steps = 2 hero . castIllusionMist ( friend ) hero . moveRigh…" at bounding box center [617, 250] width 272 height 276
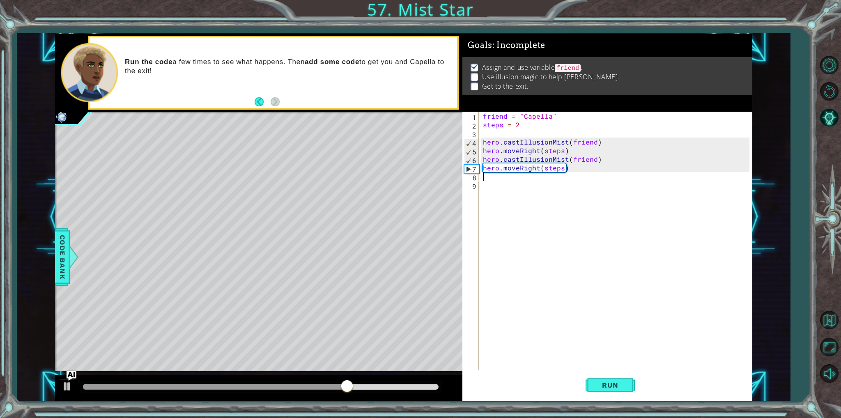
paste textarea "hero.moveRight(steps)"
type textarea "hero.moveRight(steps)"
click at [603, 389] on span "Run" at bounding box center [609, 385] width 32 height 8
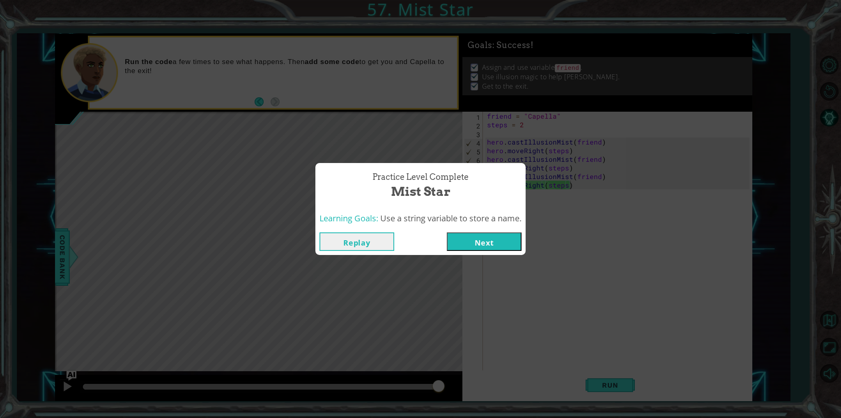
click at [509, 238] on button "Next" at bounding box center [484, 241] width 75 height 18
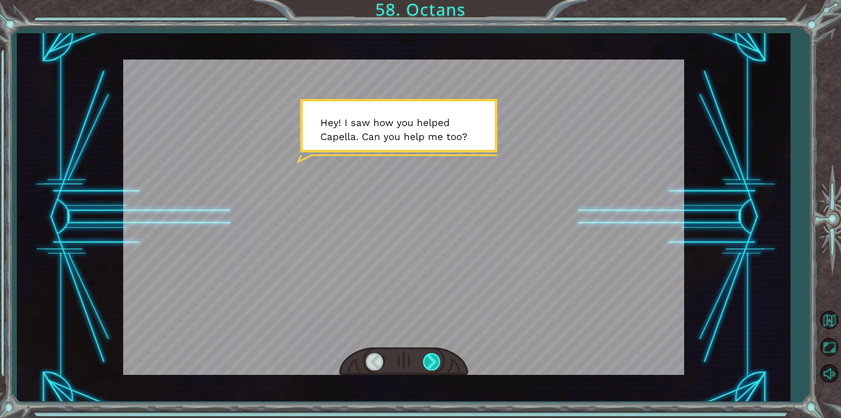
click at [434, 367] on div at bounding box center [432, 361] width 18 height 17
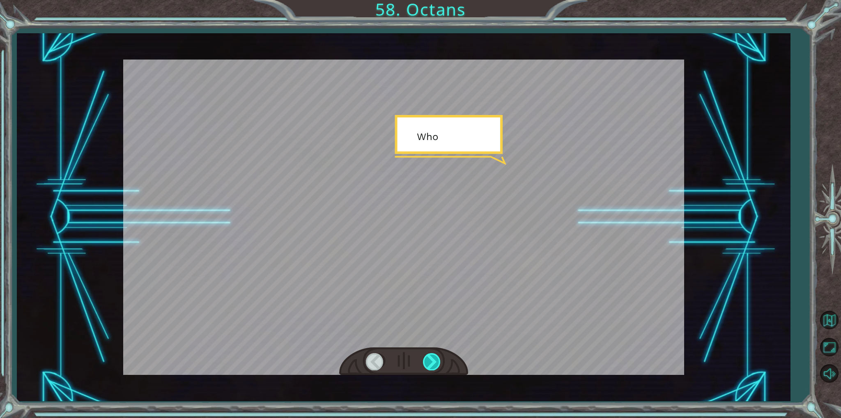
click at [434, 367] on div at bounding box center [432, 361] width 18 height 17
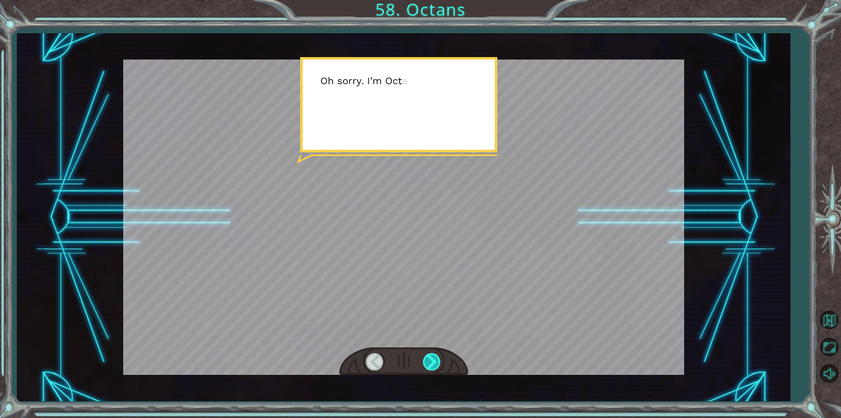
click at [434, 367] on div at bounding box center [432, 361] width 18 height 17
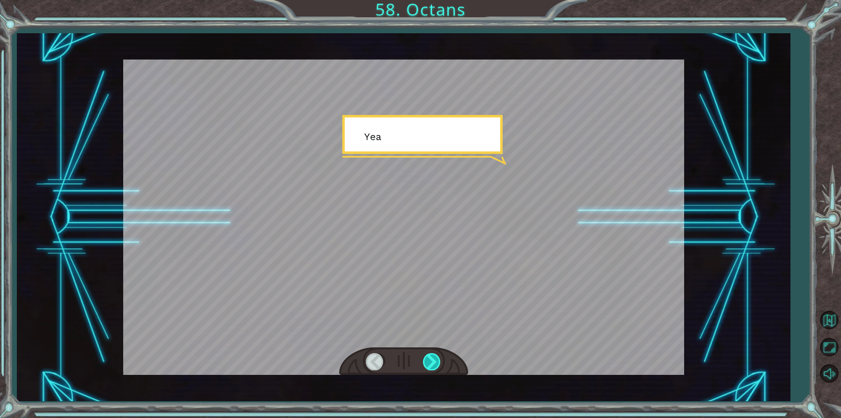
click at [434, 367] on div at bounding box center [432, 361] width 18 height 17
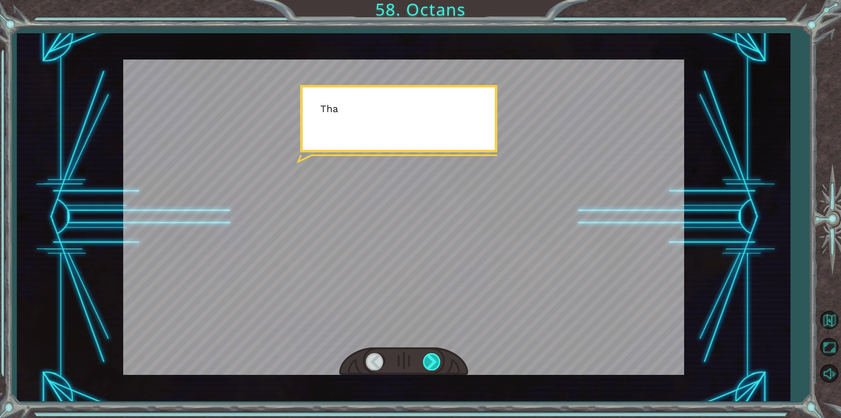
click at [434, 367] on div at bounding box center [432, 361] width 18 height 17
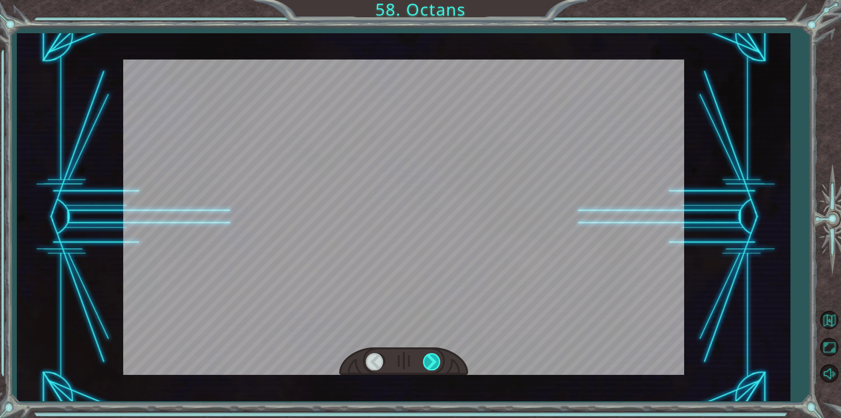
click at [434, 367] on div at bounding box center [432, 361] width 18 height 17
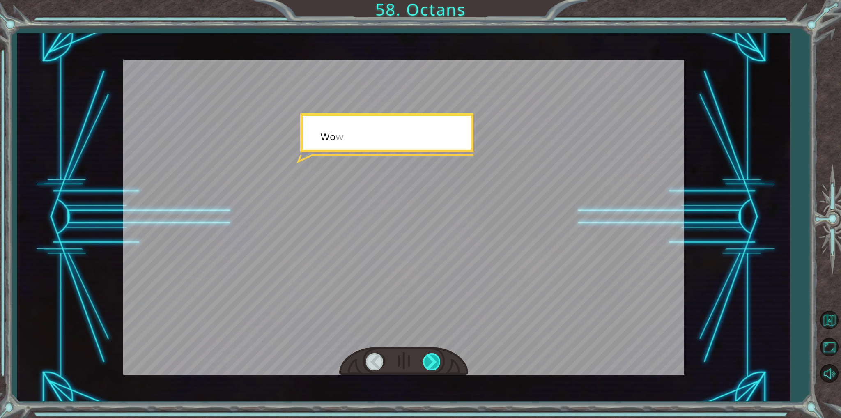
click at [434, 367] on div at bounding box center [432, 361] width 18 height 17
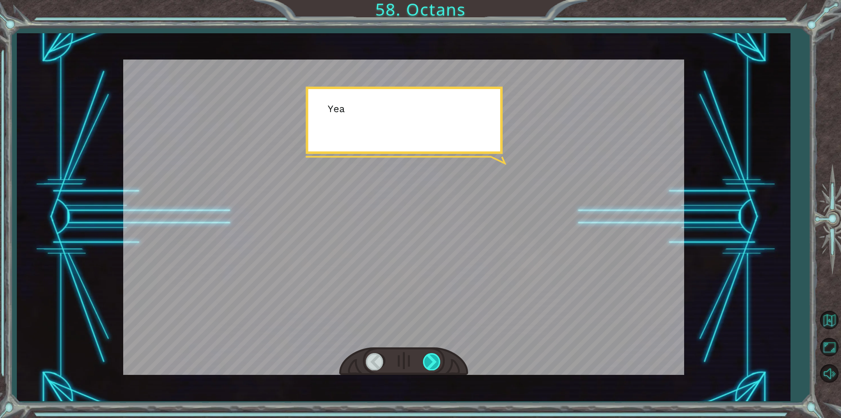
click at [434, 367] on div at bounding box center [432, 361] width 18 height 17
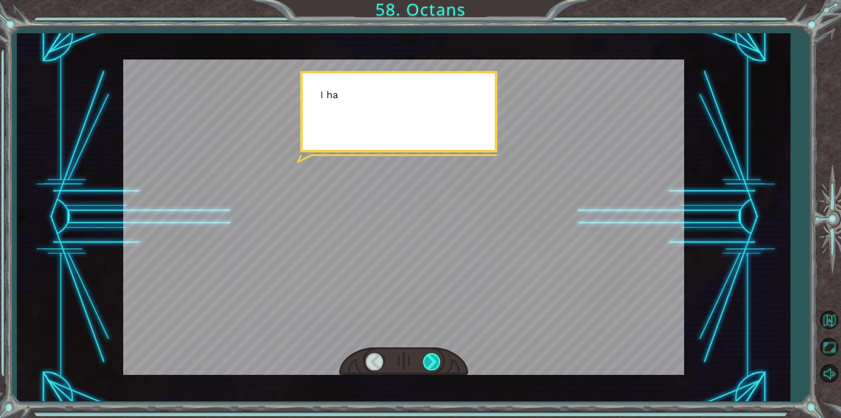
click at [434, 367] on div at bounding box center [432, 361] width 18 height 17
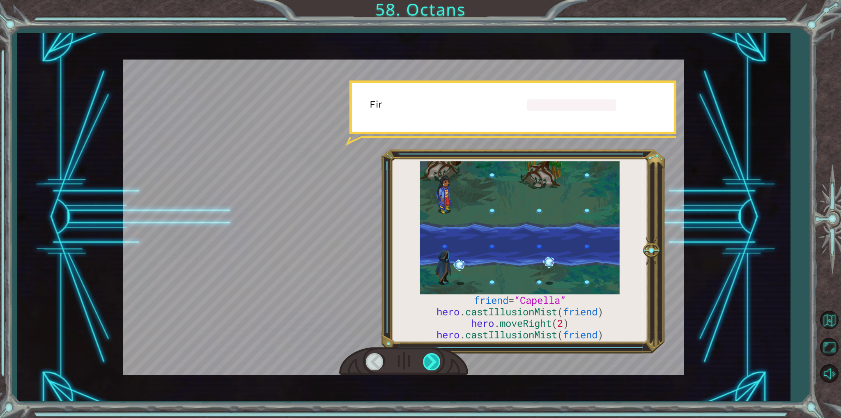
click at [434, 367] on div at bounding box center [432, 361] width 18 height 17
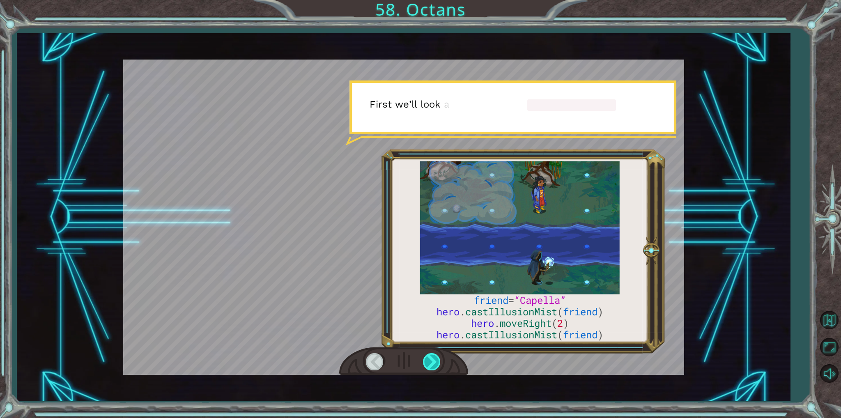
click at [434, 367] on div at bounding box center [432, 361] width 18 height 17
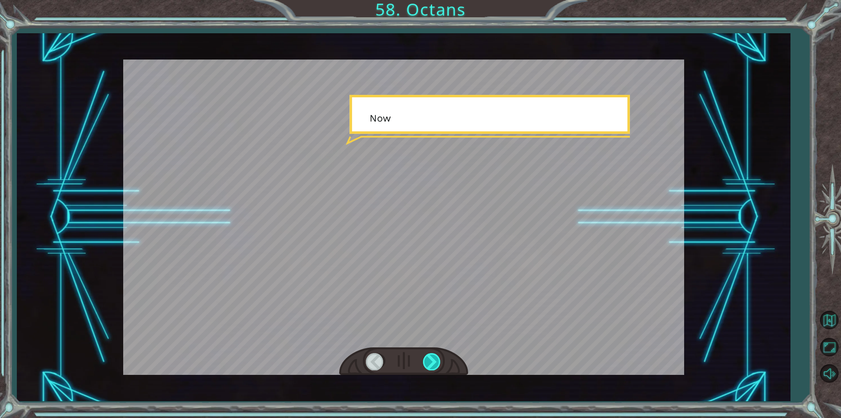
click at [434, 367] on div at bounding box center [432, 361] width 18 height 17
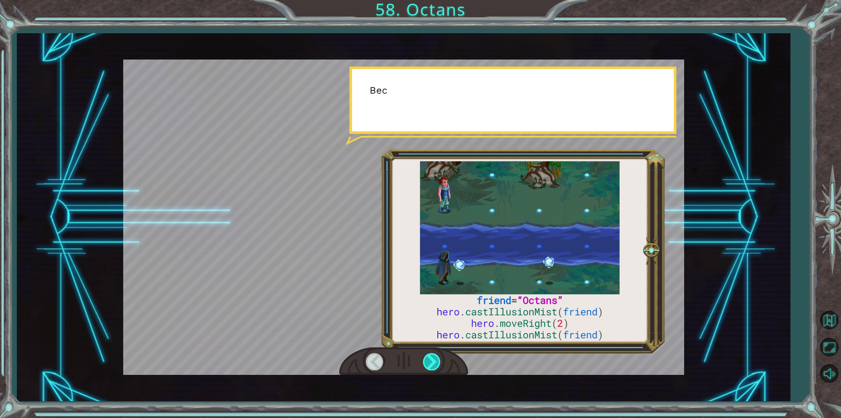
click at [434, 367] on div at bounding box center [432, 361] width 18 height 17
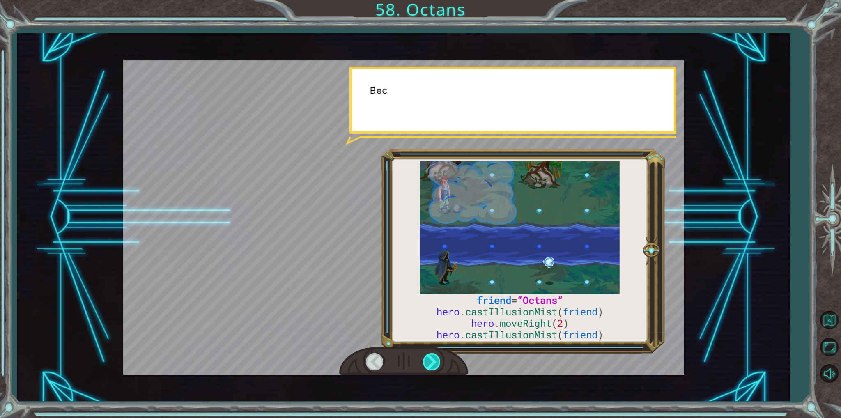
click at [434, 367] on div at bounding box center [432, 361] width 18 height 17
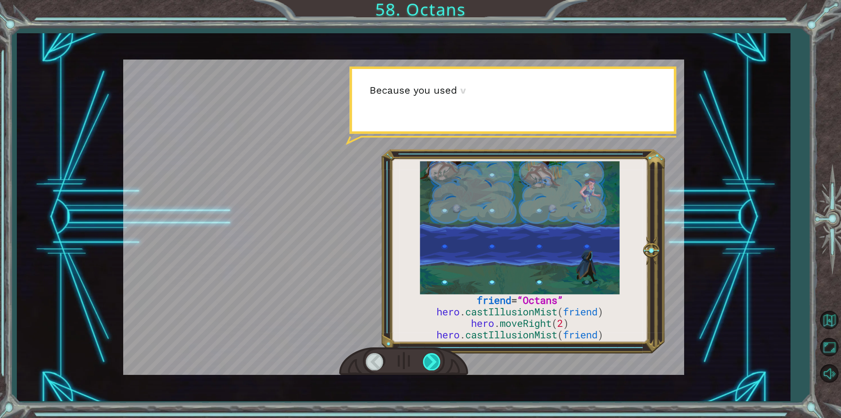
click at [434, 367] on div at bounding box center [432, 361] width 18 height 17
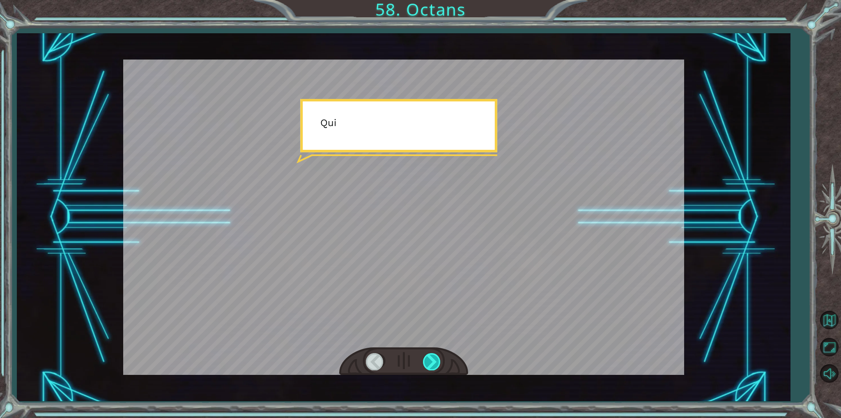
click at [434, 367] on div at bounding box center [432, 361] width 18 height 17
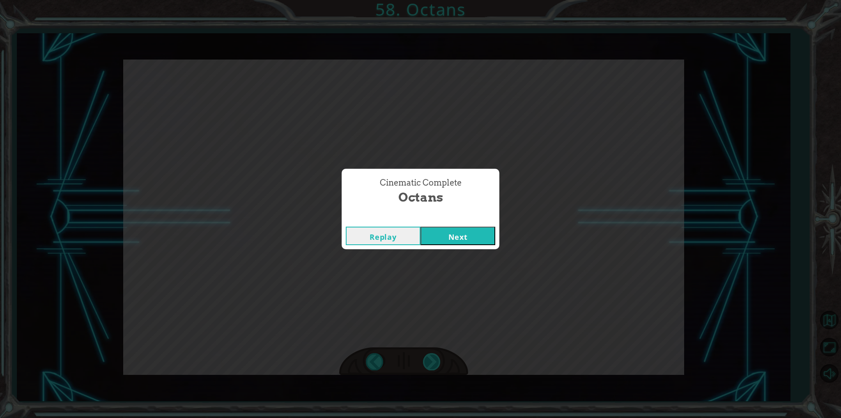
click at [434, 0] on div "friend = “Octans” hero . castIllusionMist ( friend ) hero . moveRight ( 2 ) her…" at bounding box center [420, 0] width 841 height 0
click at [434, 367] on div "Cinematic Complete Octans Replay Next" at bounding box center [420, 209] width 841 height 418
click at [442, 239] on button "Next" at bounding box center [457, 236] width 75 height 18
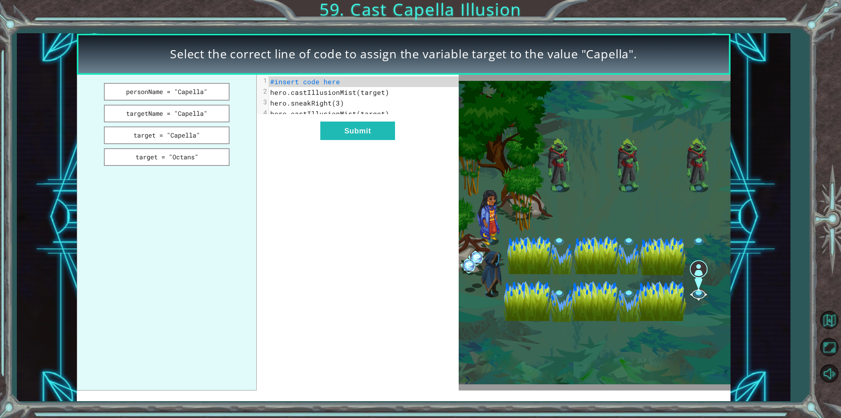
click at [499, 220] on img at bounding box center [594, 232] width 272 height 303
click at [490, 221] on img at bounding box center [594, 232] width 272 height 303
click at [176, 94] on button "personName = "Capella"" at bounding box center [166, 92] width 125 height 18
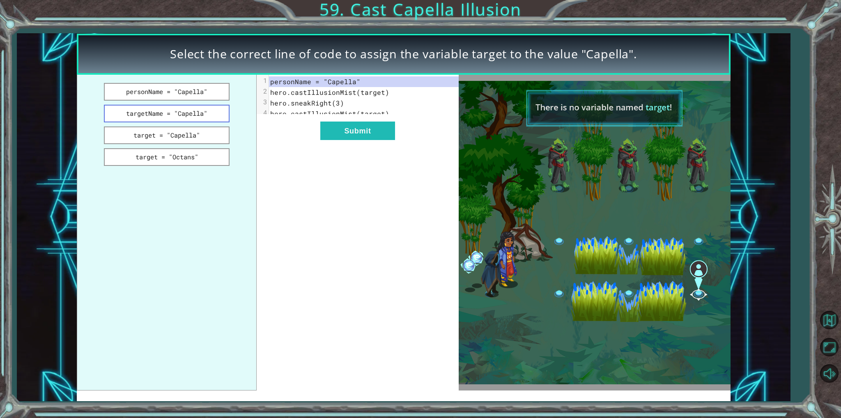
click at [172, 110] on button "targetName = "Capella"" at bounding box center [166, 114] width 125 height 18
click at [182, 114] on button "targetName = "Capella"" at bounding box center [166, 114] width 125 height 18
click at [181, 134] on button "target = "Capella"" at bounding box center [166, 135] width 125 height 18
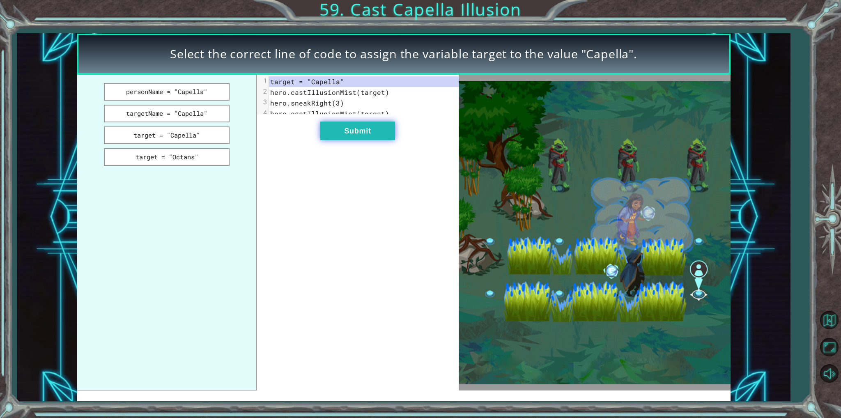
click at [357, 140] on button "Submit" at bounding box center [357, 130] width 75 height 18
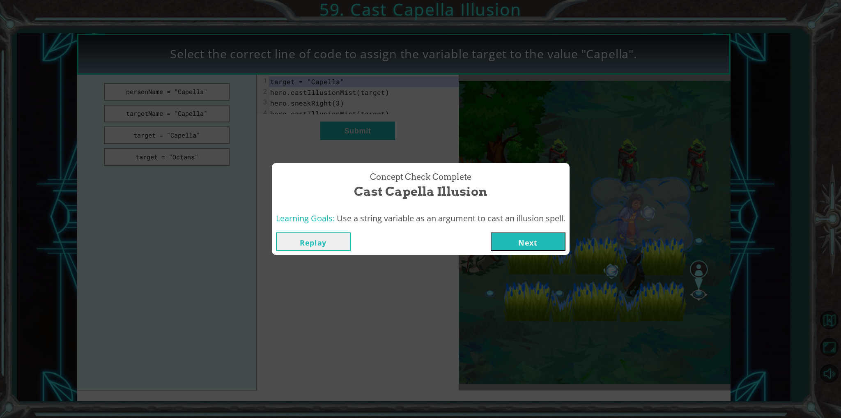
click at [527, 238] on button "Next" at bounding box center [527, 241] width 75 height 18
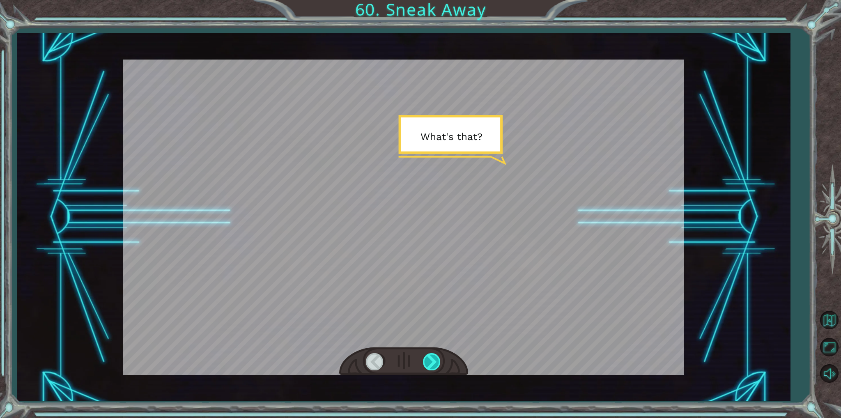
click at [435, 360] on div at bounding box center [432, 361] width 18 height 17
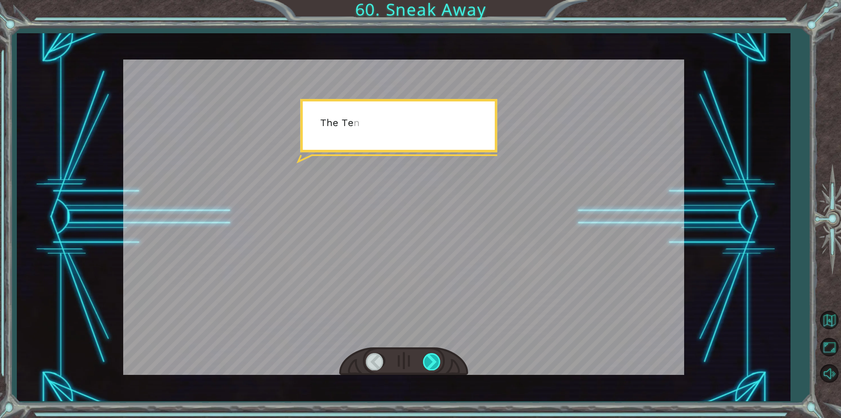
click at [435, 360] on div at bounding box center [432, 361] width 18 height 17
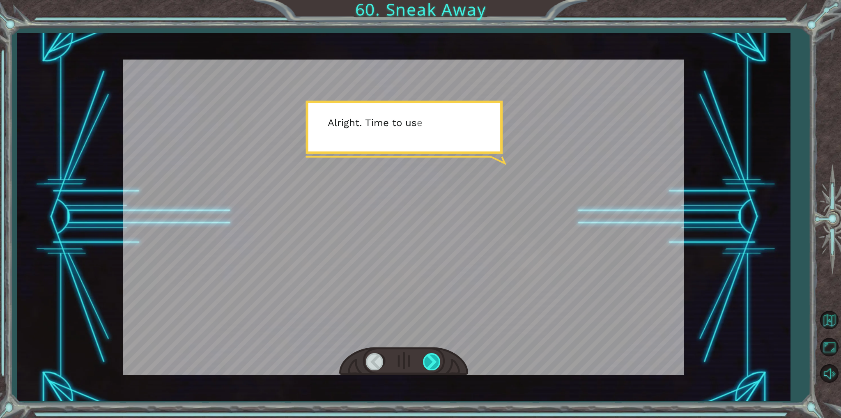
click at [435, 360] on div at bounding box center [432, 361] width 18 height 17
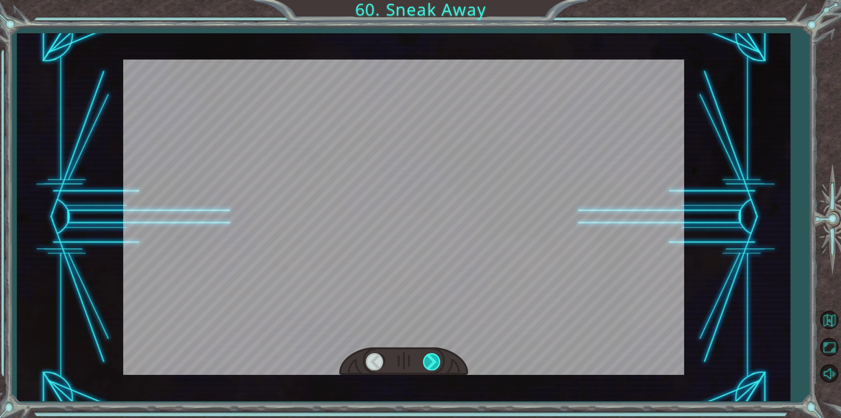
click at [435, 360] on div at bounding box center [432, 361] width 18 height 17
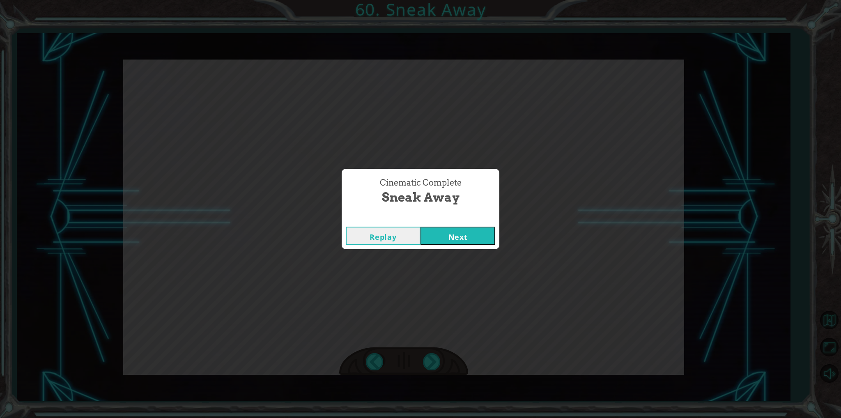
click at [459, 240] on button "Next" at bounding box center [457, 236] width 75 height 18
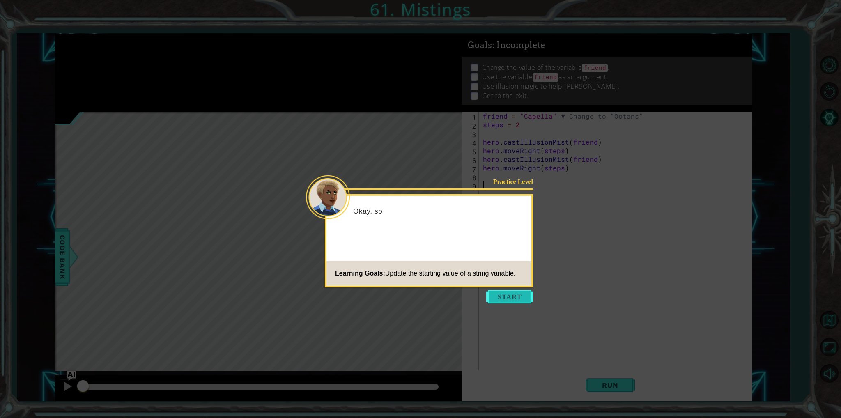
click at [525, 299] on button "Start" at bounding box center [509, 296] width 47 height 13
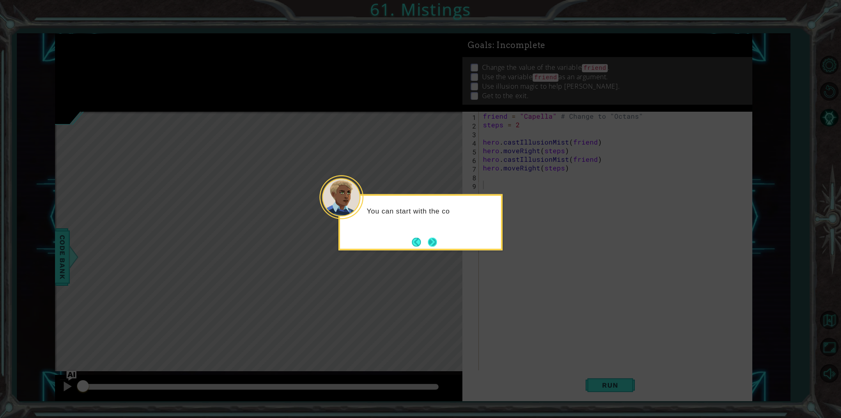
click at [429, 242] on button "Next" at bounding box center [432, 241] width 15 height 15
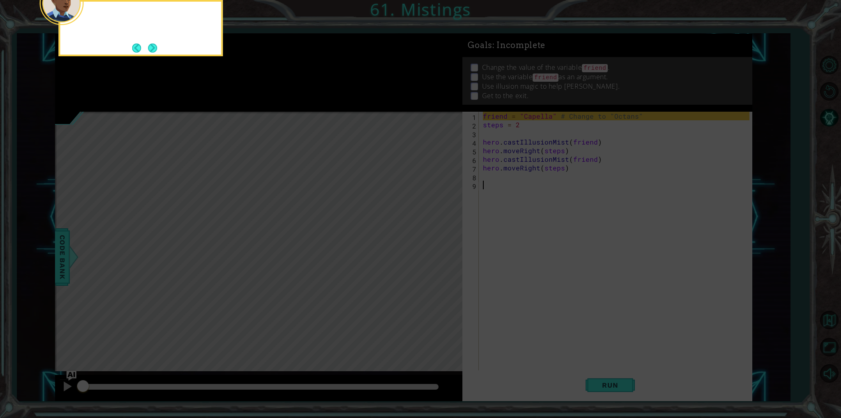
click at [429, 242] on icon at bounding box center [420, 62] width 841 height 710
click at [157, 48] on button "Next" at bounding box center [152, 48] width 14 height 14
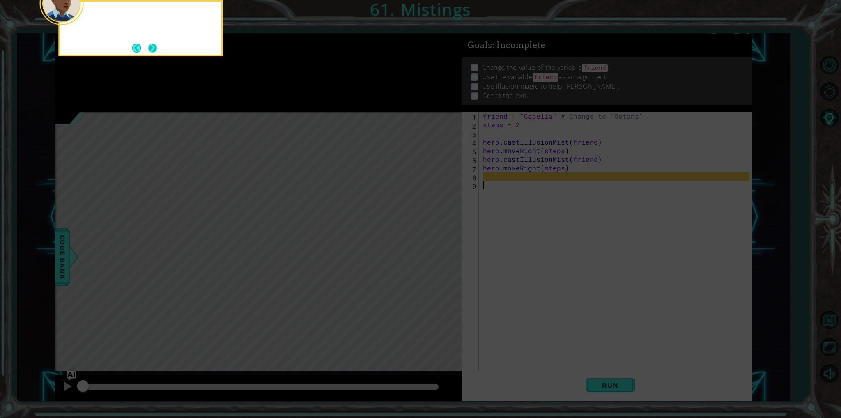
click at [153, 48] on button "Next" at bounding box center [153, 48] width 14 height 14
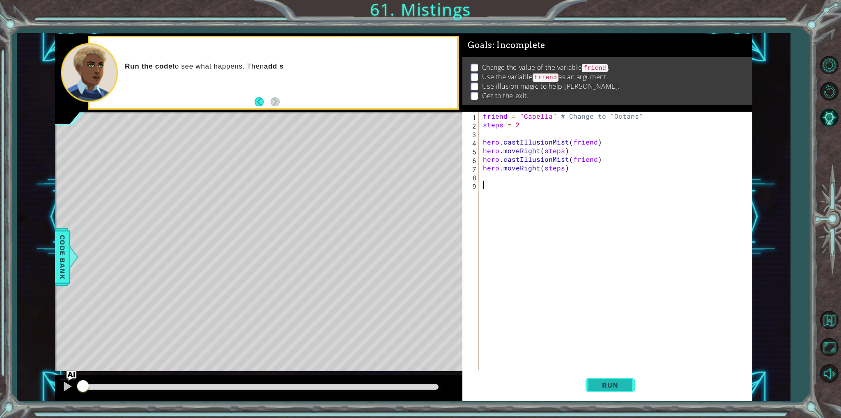
click at [614, 392] on button "Run" at bounding box center [609, 385] width 49 height 29
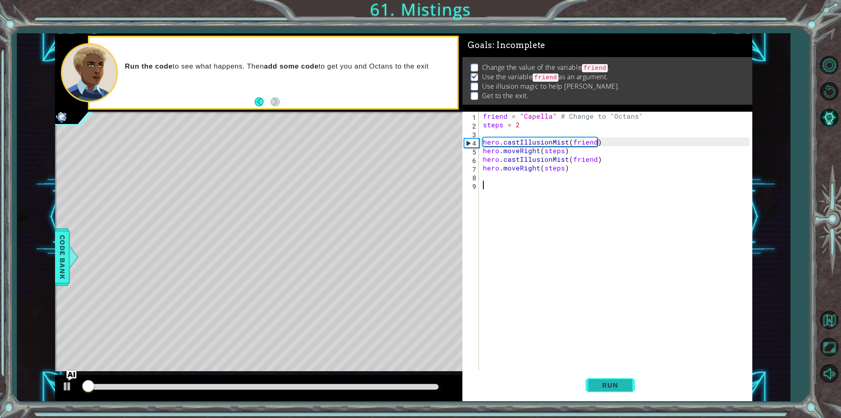
scroll to position [2, 0]
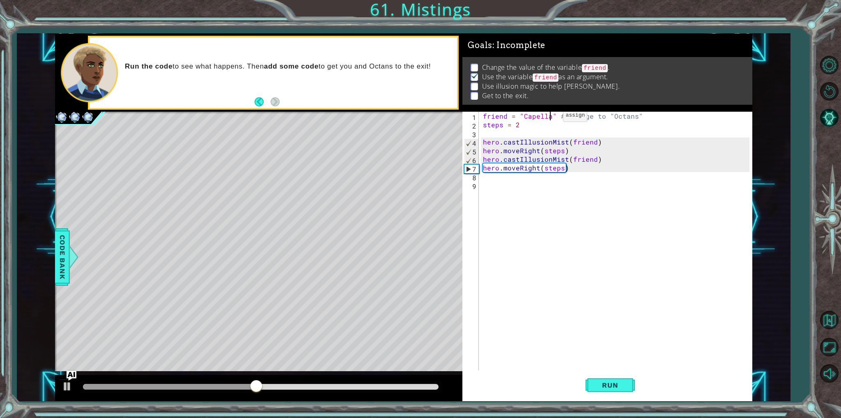
click at [549, 117] on div "friend = "Capella" # Change to "Octans" steps = 2 hero . castIllusionMist ( fri…" at bounding box center [617, 250] width 272 height 276
type textarea "friend = "Octans" # Change to "Octans""
click at [432, 303] on div "Level Map" at bounding box center [244, 233] width 379 height 242
click at [625, 348] on div "friend = "Octans" # Change to "Octans" steps = 2 hero . castIllusionMist ( frie…" at bounding box center [617, 250] width 272 height 276
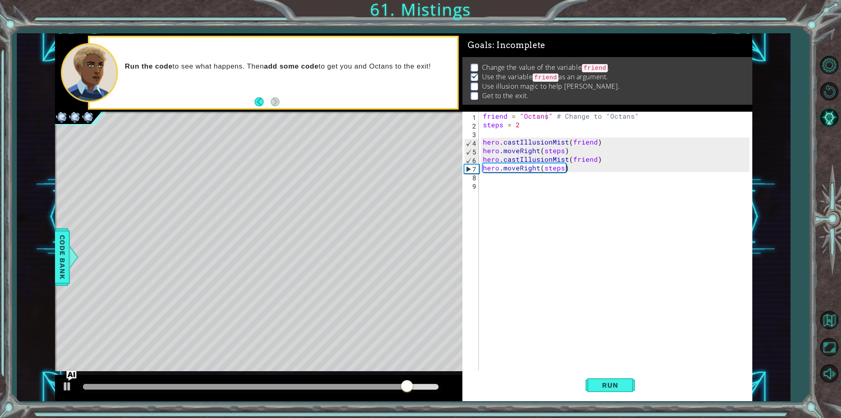
scroll to position [0, 0]
click at [632, 386] on button "Run" at bounding box center [609, 385] width 49 height 29
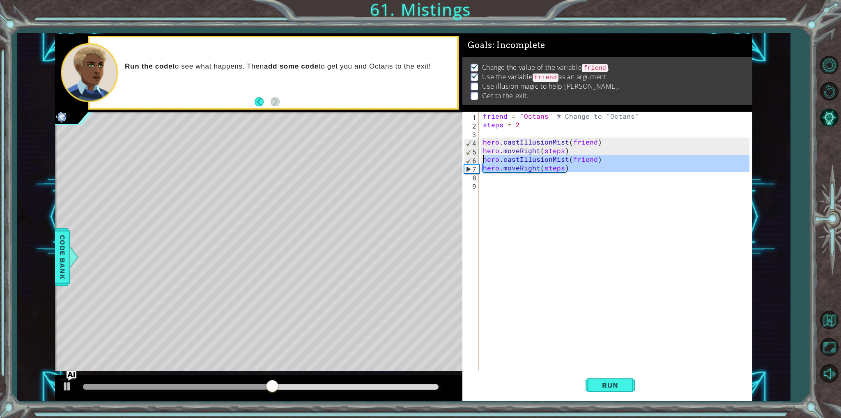
drag, startPoint x: 595, startPoint y: 172, endPoint x: 480, endPoint y: 158, distance: 116.2
click at [480, 158] on div "1 2 3 4 5 6 7 8 9 friend = "Octans" # Change to "Octans" steps = 2 hero . castI…" at bounding box center [605, 241] width 286 height 259
type textarea "hero.castIllusionMist(friend) hero.moveRight(steps)"
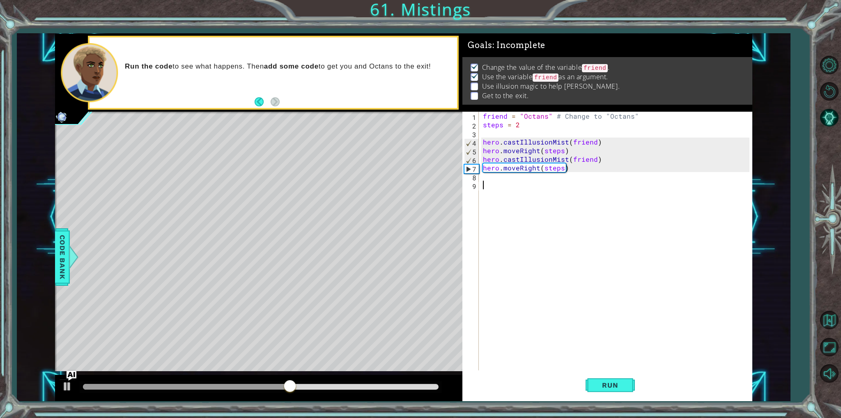
click at [538, 184] on div "friend = "Octans" # Change to "Octans" steps = 2 hero . castIllusionMist ( frie…" at bounding box center [617, 250] width 272 height 276
click at [518, 174] on div "friend = "Octans" # Change to "Octans" steps = 2 hero . castIllusionMist ( frie…" at bounding box center [617, 250] width 272 height 276
click at [616, 389] on span "Run" at bounding box center [609, 385] width 32 height 8
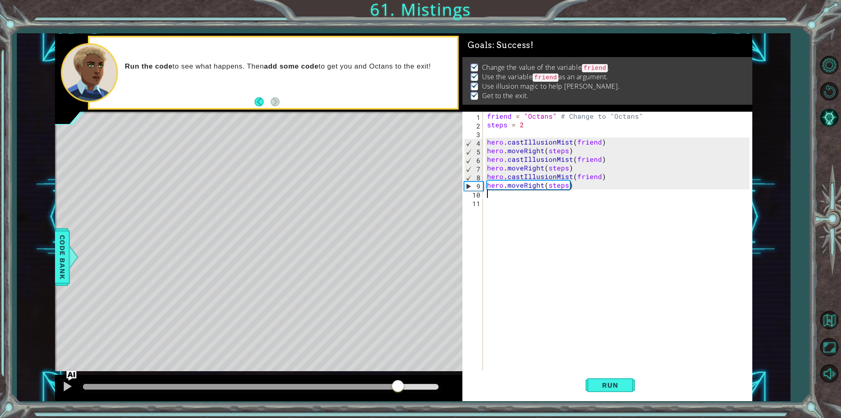
drag, startPoint x: 141, startPoint y: 387, endPoint x: 398, endPoint y: 391, distance: 257.0
click at [398, 391] on div at bounding box center [397, 386] width 15 height 15
click at [614, 387] on span "Run" at bounding box center [609, 385] width 32 height 8
drag, startPoint x: 105, startPoint y: 387, endPoint x: 403, endPoint y: 387, distance: 298.0
click at [403, 387] on div at bounding box center [401, 386] width 15 height 15
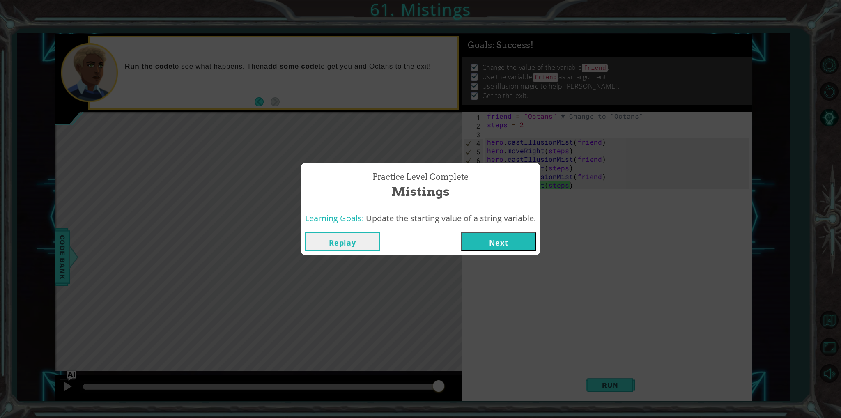
click at [461, 241] on div "Replay Next" at bounding box center [420, 241] width 231 height 18
click at [478, 246] on button "Next" at bounding box center [498, 241] width 75 height 18
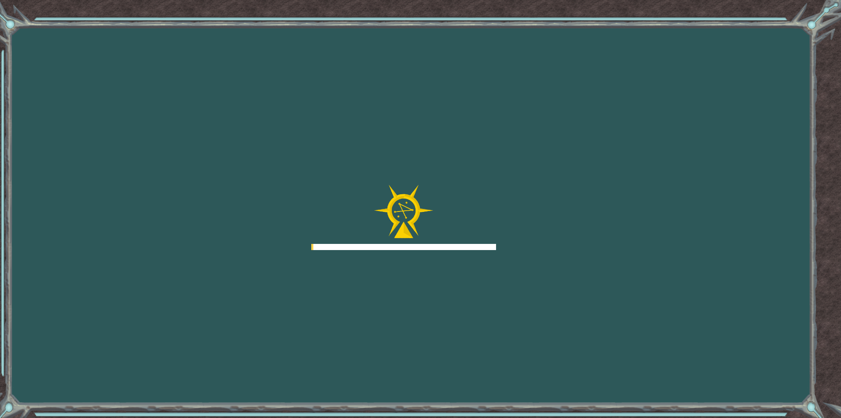
click at [478, 246] on div at bounding box center [403, 247] width 185 height 6
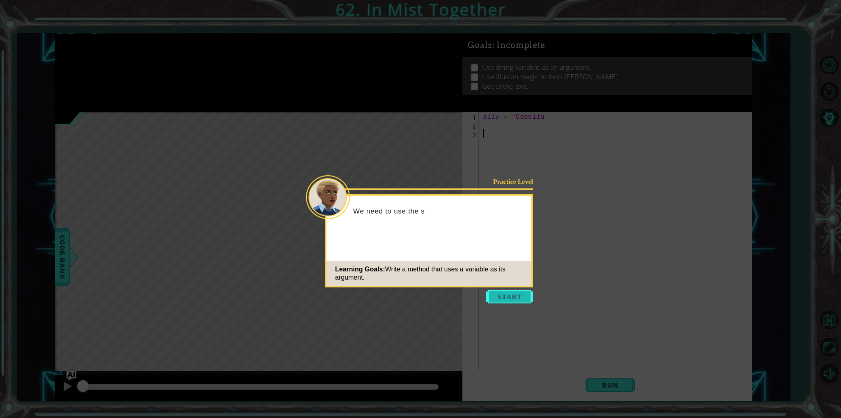
click at [508, 299] on button "Start" at bounding box center [509, 296] width 47 height 13
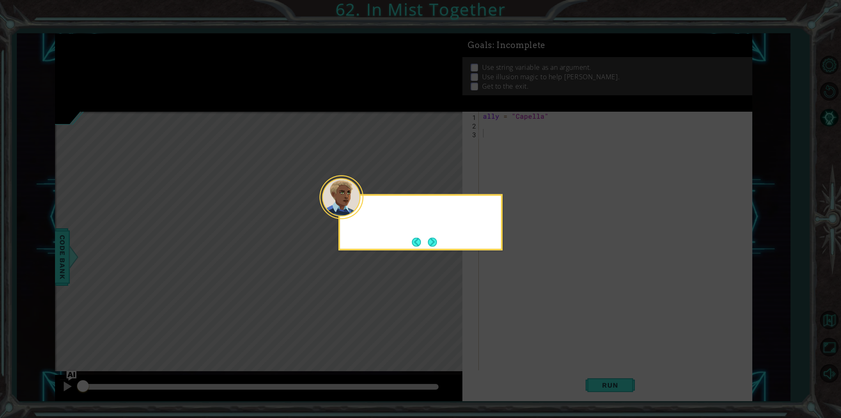
click at [508, 299] on icon at bounding box center [420, 209] width 841 height 418
click at [429, 242] on button "Next" at bounding box center [432, 241] width 13 height 13
click at [429, 242] on button "Next" at bounding box center [432, 242] width 15 height 15
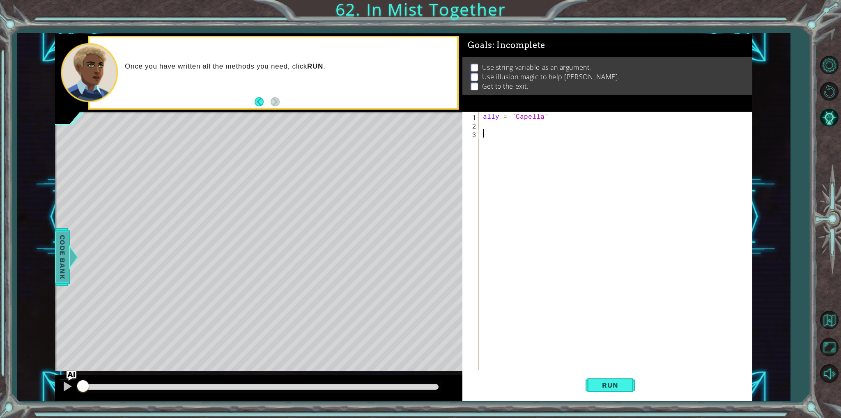
click at [78, 268] on div at bounding box center [74, 257] width 10 height 25
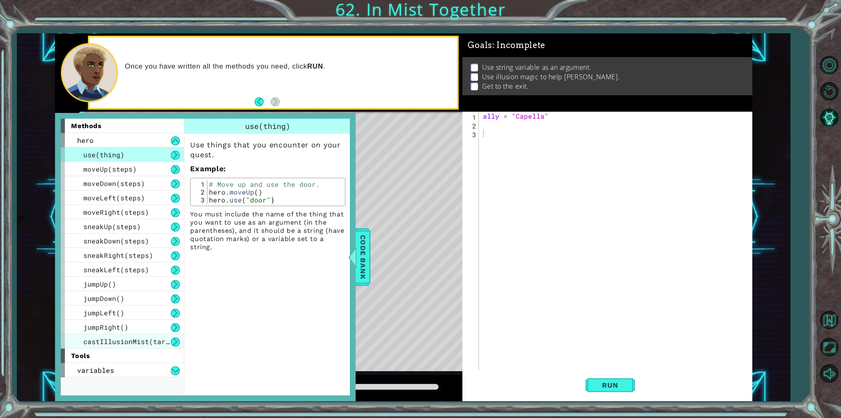
click at [147, 339] on span "castIllusionMist(target)" at bounding box center [132, 341] width 99 height 9
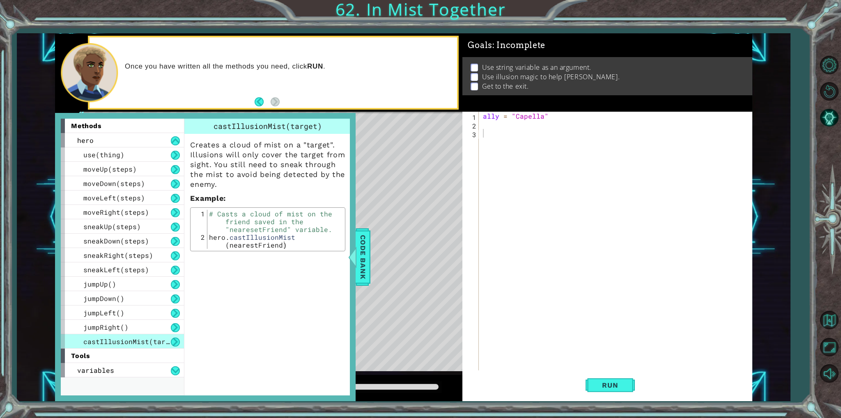
type textarea "hero.castIllusionMist(nearestFriend)"
drag, startPoint x: 291, startPoint y: 243, endPoint x: 208, endPoint y: 233, distance: 83.5
click at [208, 233] on div "# Casts a cloud of mist on the friend saved in the "nearesetFriend" variable. h…" at bounding box center [275, 249] width 136 height 78
click at [498, 126] on div "ally = "Capella"" at bounding box center [617, 250] width 272 height 276
click at [490, 137] on div "ally = "Capella"" at bounding box center [617, 250] width 272 height 276
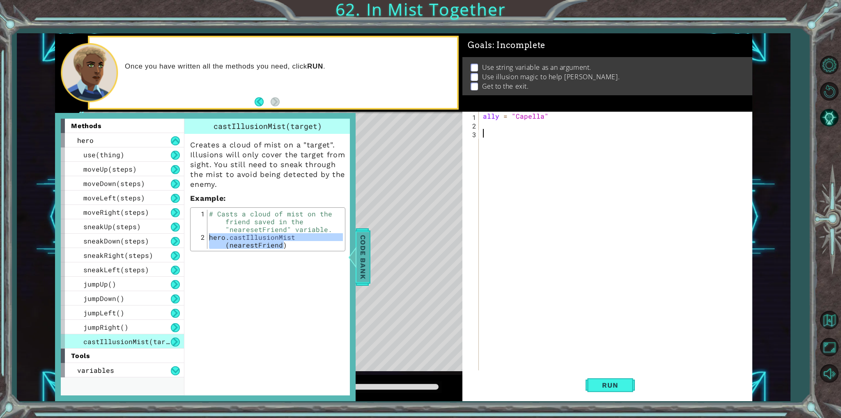
click at [366, 249] on span "Code Bank" at bounding box center [362, 257] width 13 height 50
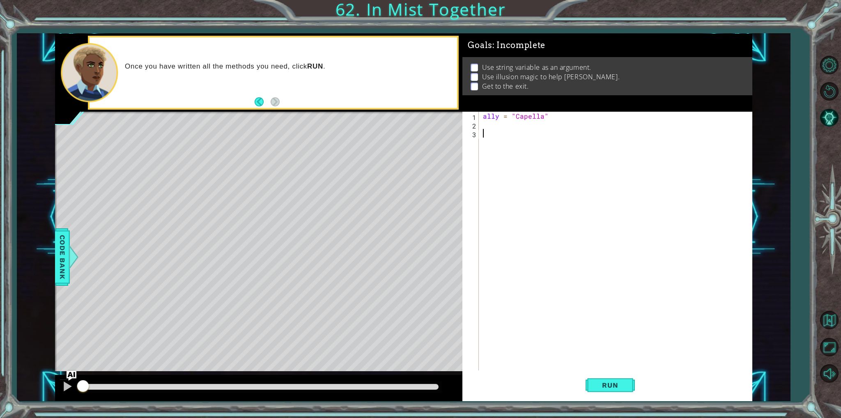
click at [497, 131] on div "ally = "Capella"" at bounding box center [617, 250] width 272 height 276
paste textarea "hero.castIllusionMist(nearestFriend)"
click at [596, 135] on div "ally = "Capella" hero . castIllusionMist ( nearestFriend )" at bounding box center [617, 250] width 272 height 276
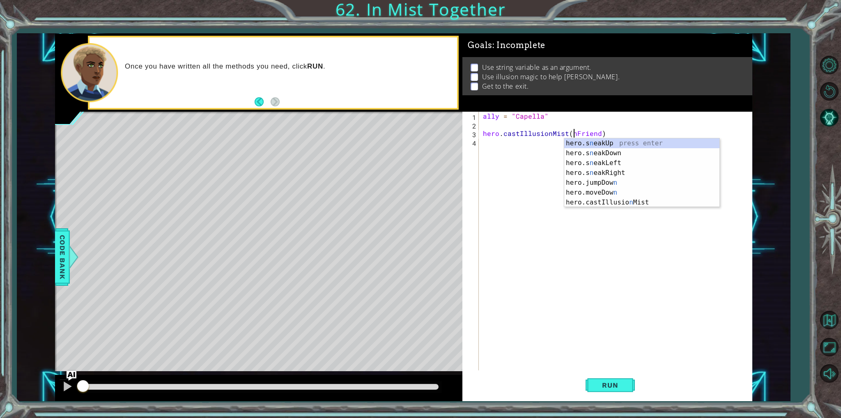
type textarea "hero.castIllusionMist(Friend)"
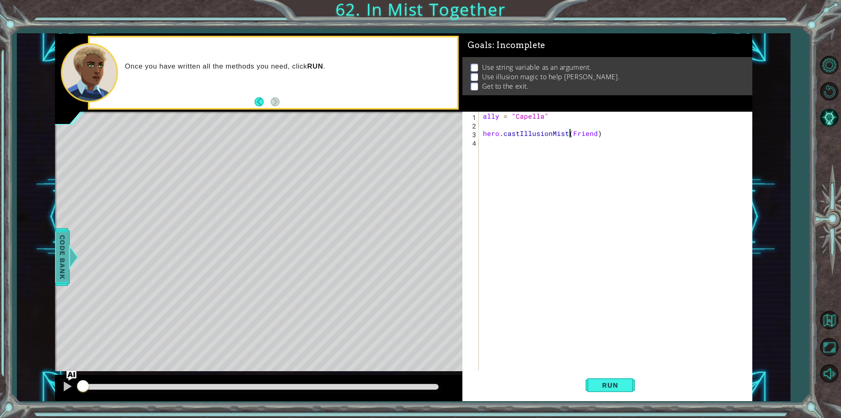
click at [70, 262] on div at bounding box center [74, 257] width 10 height 25
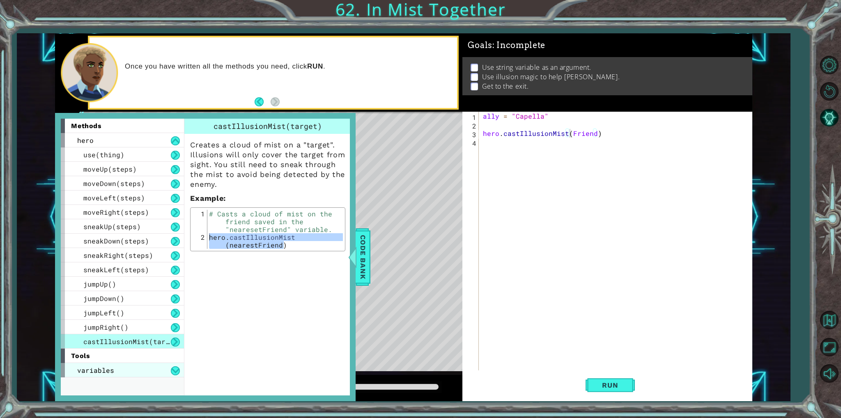
click at [161, 368] on div "variables" at bounding box center [122, 370] width 123 height 14
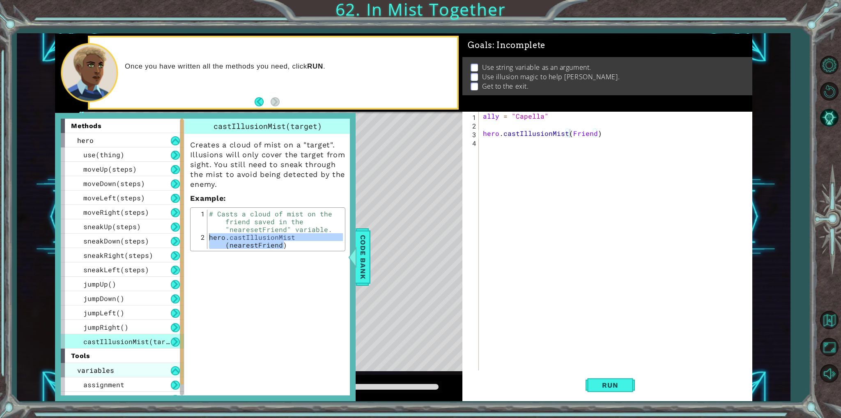
scroll to position [10, 0]
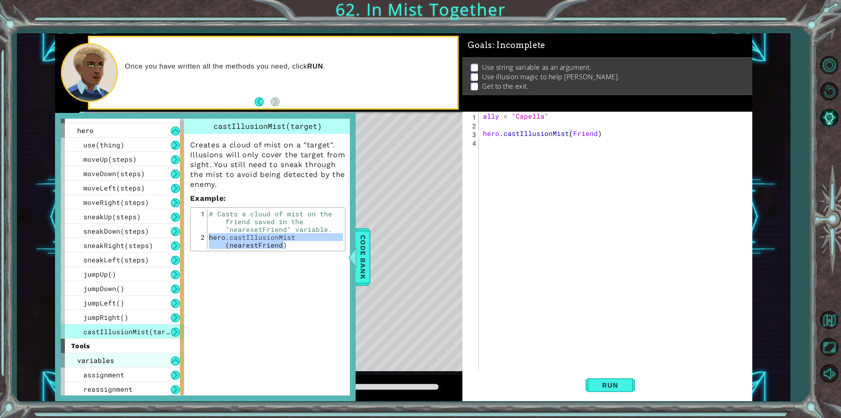
click at [170, 356] on div "variables" at bounding box center [122, 360] width 123 height 14
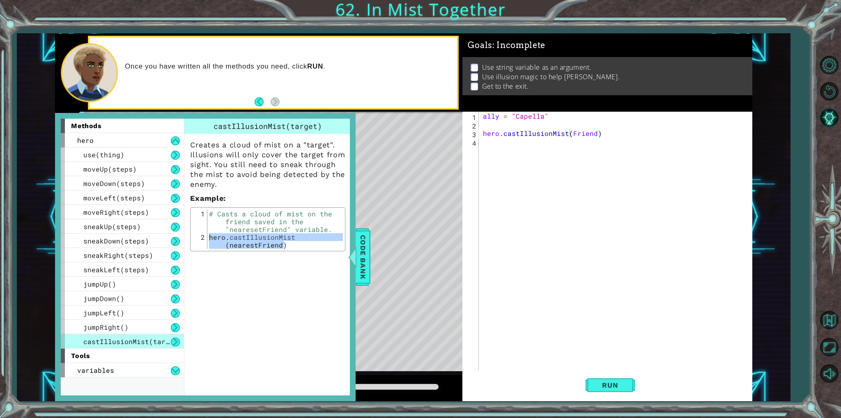
click at [547, 141] on div "ally = "Capella" hero . castIllusionMist ( Friend )" at bounding box center [617, 250] width 272 height 276
click at [366, 242] on span "Code Bank" at bounding box center [362, 257] width 13 height 50
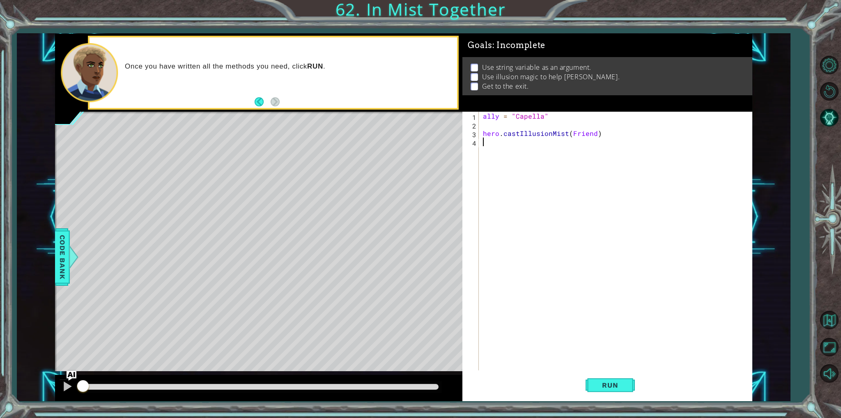
click at [577, 147] on div "ally = "Capella" hero . castIllusionMist ( Friend )" at bounding box center [617, 250] width 272 height 276
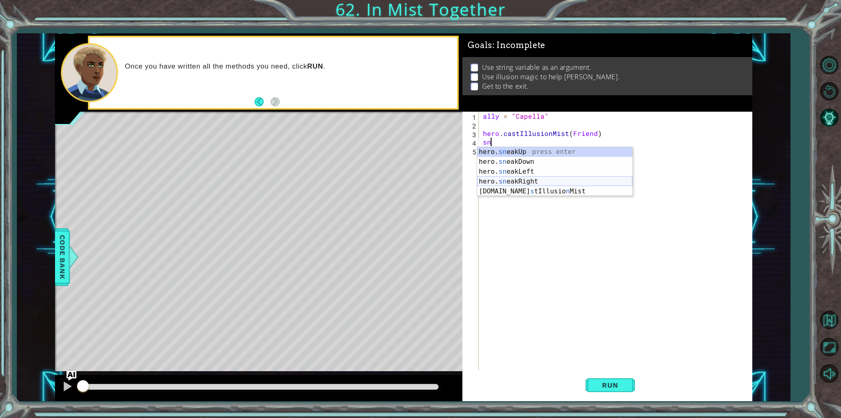
click at [539, 179] on div "hero. sn eakUp press enter hero. sn eakDown press enter hero. sn eakLeft press …" at bounding box center [554, 181] width 155 height 69
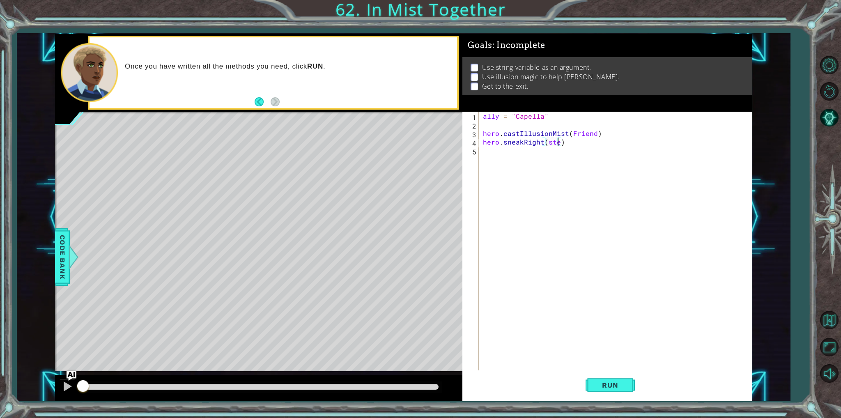
type textarea "hero.sneakRight(steps)"
click at [532, 157] on div "ally = "Capella" hero . castIllusionMist ( Friend ) hero . sneakRight ( steps )" at bounding box center [617, 250] width 272 height 276
click at [490, 127] on div "ally = "Capella" hero . castIllusionMist ( Friend ) hero . sneakRight ( steps )" at bounding box center [617, 250] width 272 height 276
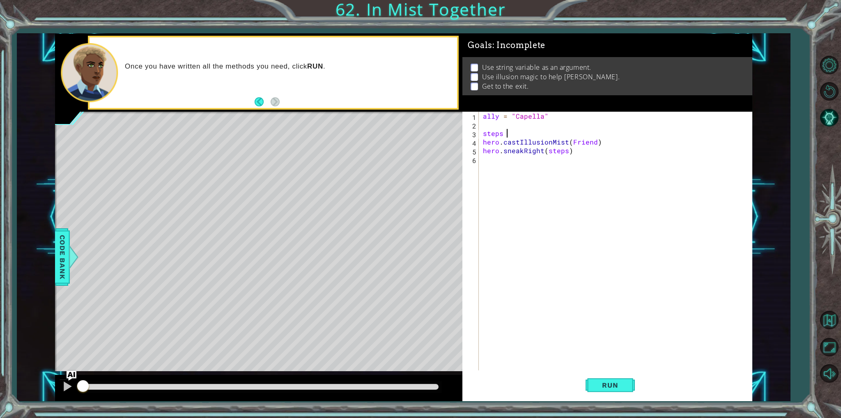
scroll to position [0, 1]
type textarea "steps = 2"
click at [588, 172] on div "ally = "Capella" steps = 2 hero . castIllusionMist ( Friend ) hero . sneakRight…" at bounding box center [617, 250] width 272 height 276
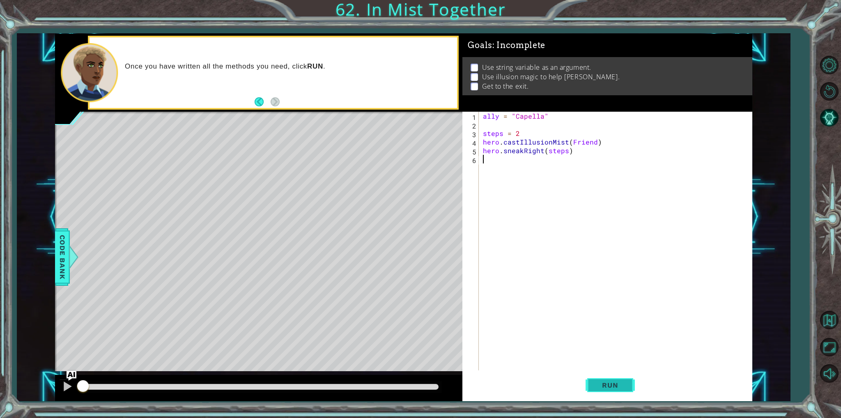
click at [614, 378] on button "Run" at bounding box center [609, 385] width 49 height 29
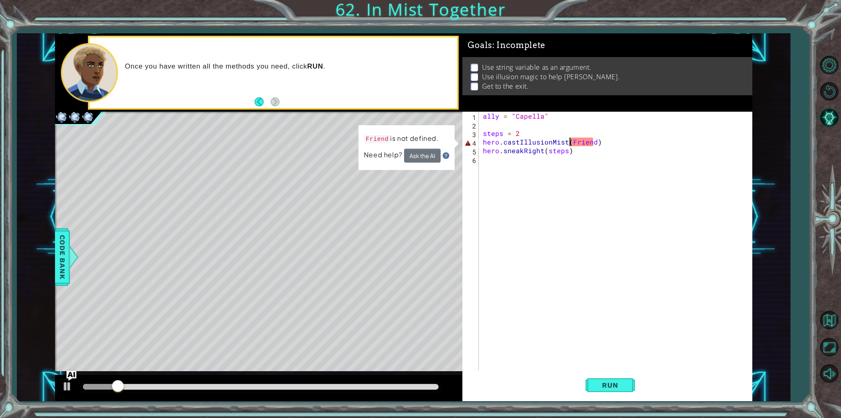
click at [570, 145] on div "ally = "Capella" steps = 2 hero . castIllusionMist ( Friend ) hero . sneakRight…" at bounding box center [617, 250] width 272 height 276
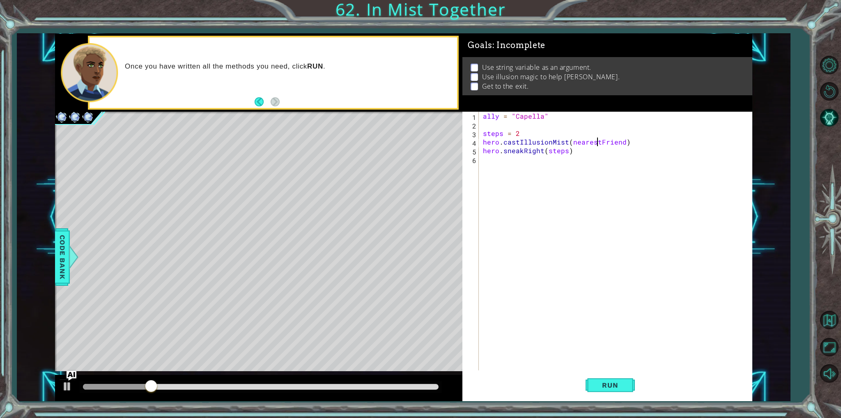
scroll to position [0, 7]
click at [77, 260] on div at bounding box center [74, 257] width 10 height 25
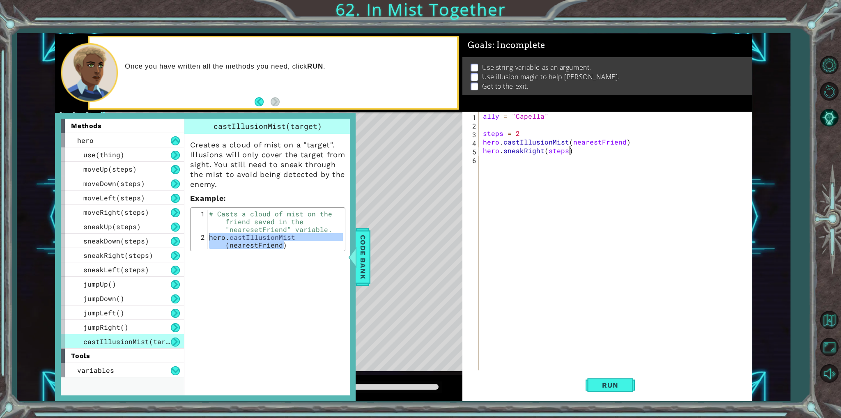
click at [581, 148] on div "ally = "Capella" steps = 2 hero . castIllusionMist ( nearestFriend ) hero . sne…" at bounding box center [617, 250] width 272 height 276
click at [611, 378] on button "Run" at bounding box center [609, 385] width 49 height 29
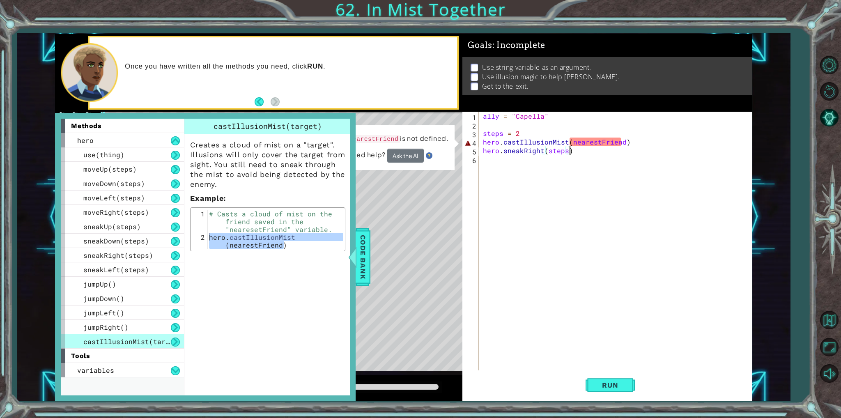
click at [496, 117] on div "ally = "Capella" steps = 2 hero . castIllusionMist ( nearestFriend ) hero . sne…" at bounding box center [617, 250] width 272 height 276
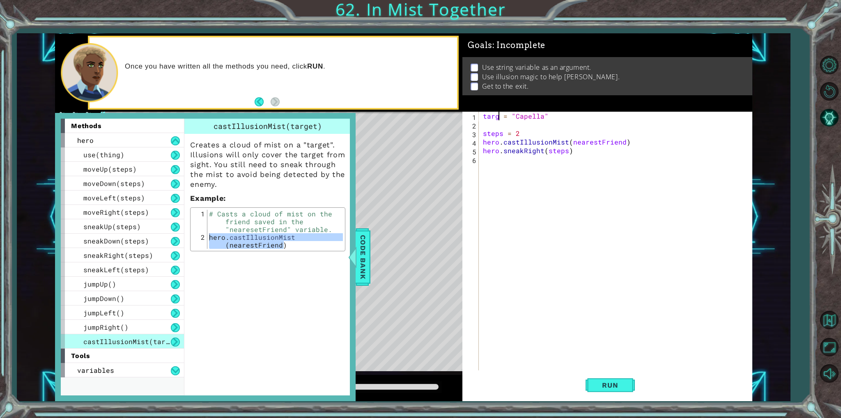
scroll to position [0, 1]
type textarea "target = "Capella""
drag, startPoint x: 576, startPoint y: 276, endPoint x: 604, endPoint y: 307, distance: 41.9
click at [576, 277] on div "target = "Capella" steps = 2 hero . castIllusionMist ( nearestFriend ) hero . s…" at bounding box center [617, 250] width 272 height 276
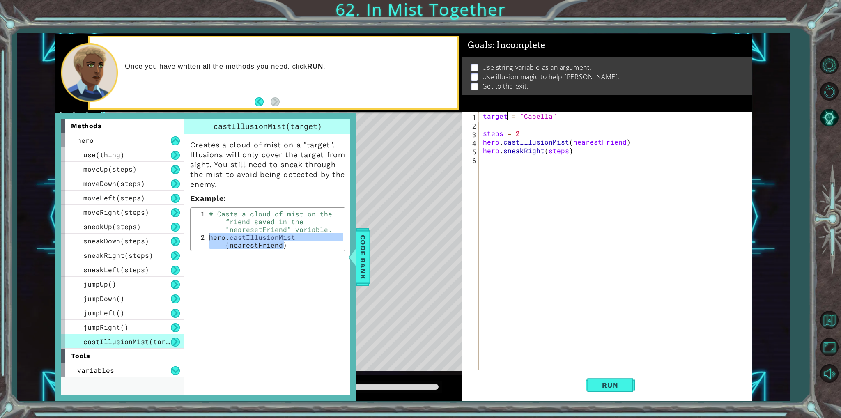
scroll to position [0, 0]
click at [618, 386] on span "Run" at bounding box center [609, 385] width 32 height 8
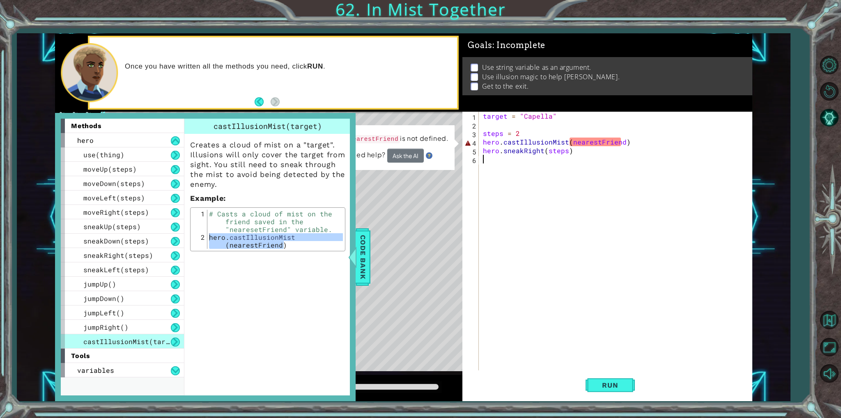
click at [133, 378] on div "methods hero use(thing) moveUp(steps) moveDown(steps) moveLeft(steps) moveRight…" at bounding box center [125, 257] width 129 height 277
click at [135, 368] on div "variables" at bounding box center [122, 370] width 123 height 14
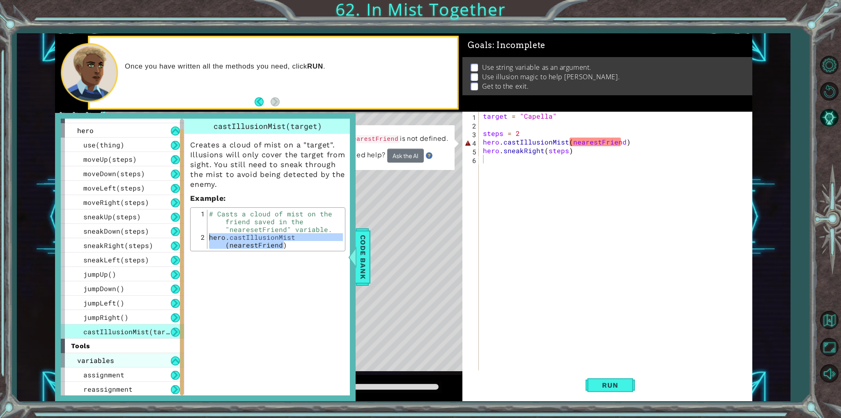
scroll to position [10, 0]
click at [126, 390] on span "reassignment" at bounding box center [107, 389] width 49 height 9
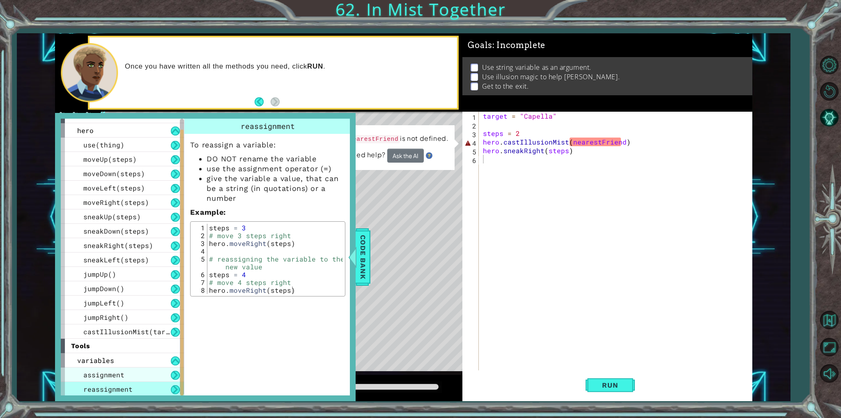
click at [126, 367] on div "assignment" at bounding box center [122, 374] width 123 height 14
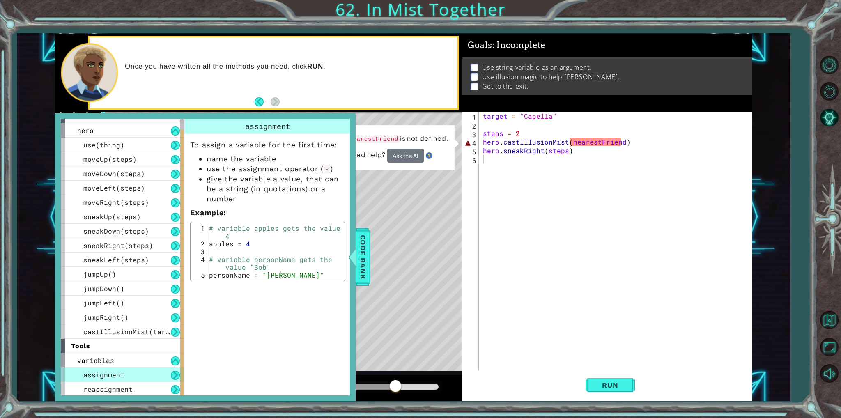
click at [504, 118] on div "target = "Capella" steps = 2 hero . castIllusionMist ( nearestFriend ) hero . s…" at bounding box center [617, 250] width 272 height 276
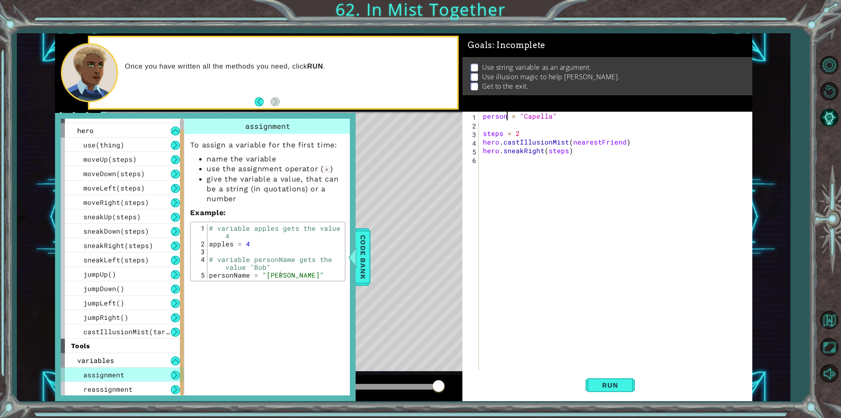
scroll to position [0, 2]
type textarea "personName = "Capella""
click at [580, 174] on div "personName = "Capella" steps = 2 hero . castIllusionMist ( nearestFriend ) hero…" at bounding box center [617, 250] width 272 height 276
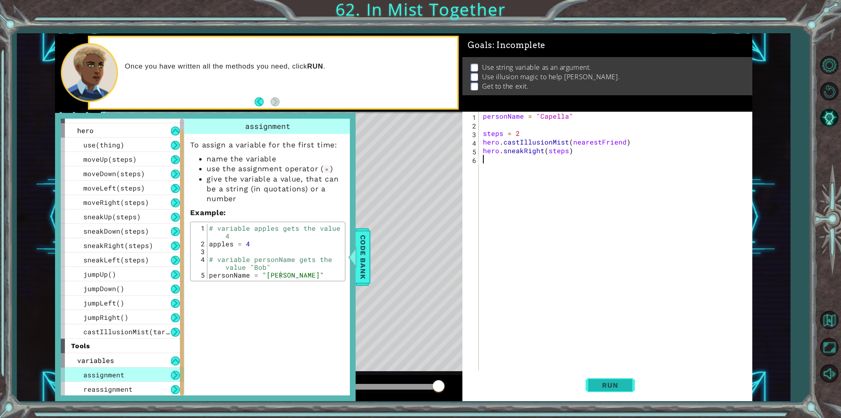
click at [614, 377] on button "Run" at bounding box center [609, 385] width 49 height 29
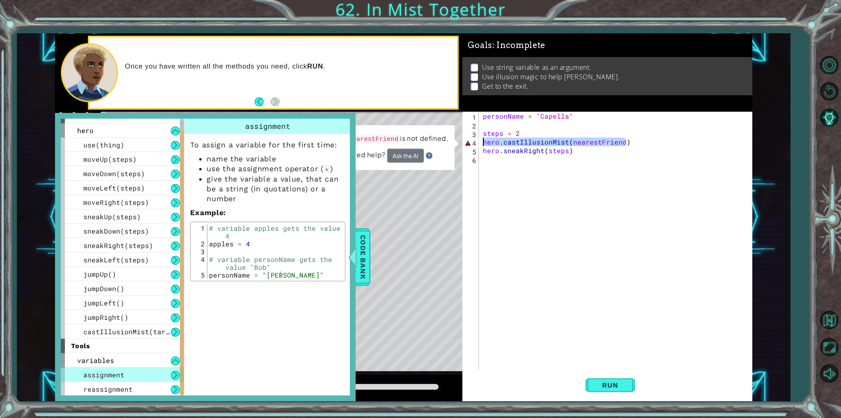
drag, startPoint x: 631, startPoint y: 142, endPoint x: 472, endPoint y: 142, distance: 158.4
click at [472, 142] on div "1 2 3 4 5 6 personName = "Capella" steps = 2 hero . castIllusionMist ( nearestF…" at bounding box center [605, 241] width 286 height 259
type textarea "hero.castIllusionMist(nearestFriend)"
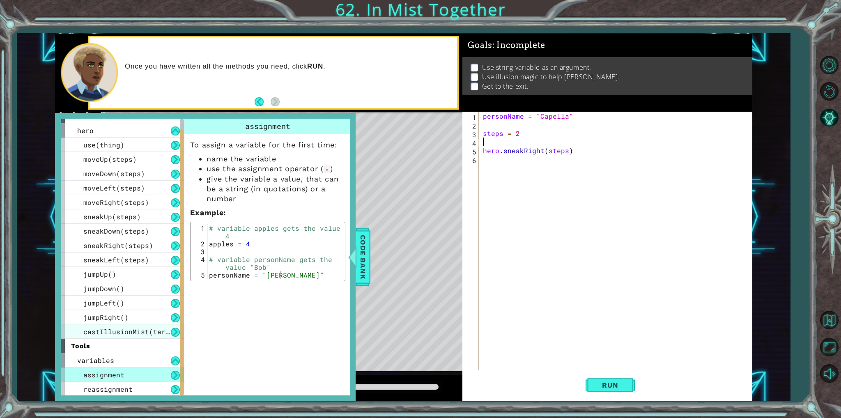
click at [100, 335] on div "castIllusionMist(target)" at bounding box center [122, 331] width 123 height 14
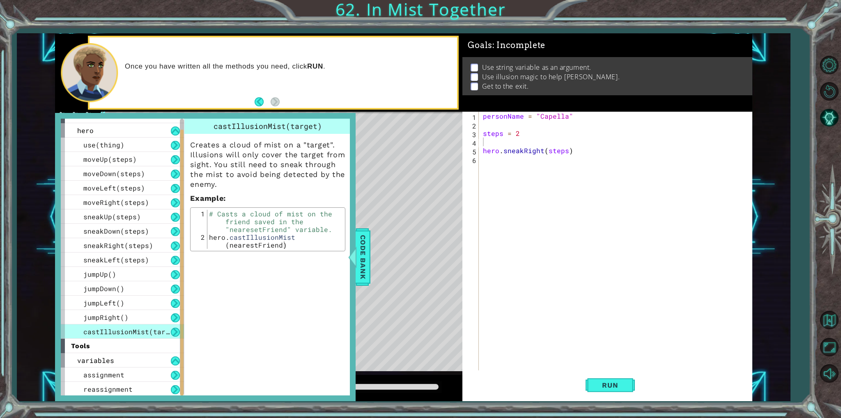
type textarea "hero.castIllusionMist(nearestFriend)"
drag, startPoint x: 296, startPoint y: 245, endPoint x: 205, endPoint y: 235, distance: 91.6
click at [205, 235] on div "hero.castIllusionMist(nearestFriend) 1 2 # Casts a cloud of mist on the friend …" at bounding box center [267, 229] width 150 height 39
click at [504, 139] on div "personName = "Capella" steps = 2 hero . sneakRight ( steps )" at bounding box center [617, 250] width 272 height 276
paste textarea "hero.castIllusionMist(nearestFriend)"
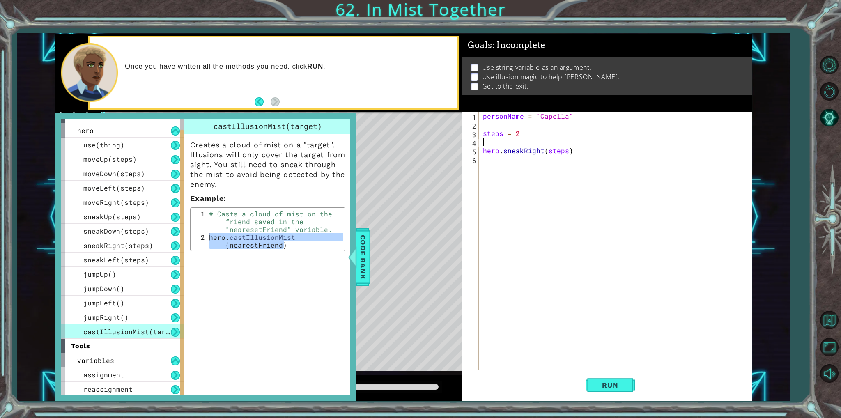
type textarea "hero.castIllusionMist(nearestFriend)"
click at [619, 245] on div "personName = "Capella" steps = 2 hero . castIllusionMist ( nearestFriend ) hero…" at bounding box center [617, 250] width 272 height 276
click at [608, 383] on span "Run" at bounding box center [609, 385] width 32 height 8
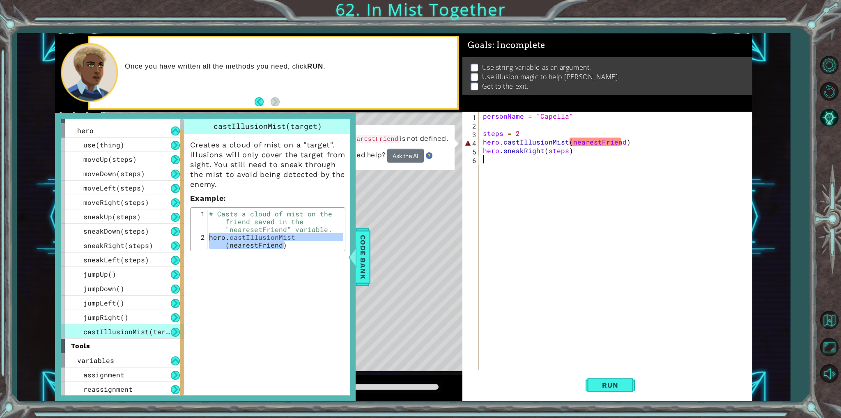
click at [650, 293] on div "personName = "Capella" steps = 2 hero . castIllusionMist ( nearestFriend ) hero…" at bounding box center [617, 250] width 272 height 276
click at [363, 256] on span "Code Bank" at bounding box center [362, 257] width 13 height 50
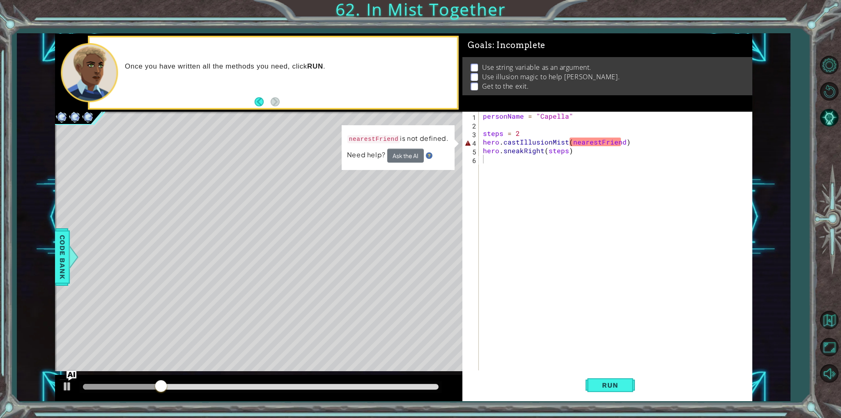
click at [550, 178] on div "personName = "Capella" steps = 2 hero . castIllusionMist ( nearestFriend ) hero…" at bounding box center [617, 250] width 272 height 276
click at [566, 140] on div "personName = "Capella" steps = 2 hero . castIllusionMist ( nearestFriend ) hero…" at bounding box center [617, 250] width 272 height 276
click at [520, 115] on div "personName = "Capella" steps = 2 hero . castIllusionMist ( nearestFriend ) hero…" at bounding box center [617, 250] width 272 height 276
click at [480, 145] on div "personName = "Capella" 1 2 3 4 5 6 personName = "Capella" steps = 2 hero . cast…" at bounding box center [605, 241] width 286 height 259
click at [482, 143] on div "personName = "Capella" steps = 2 hero . castIllusionMist ( nearestFriend ) hero…" at bounding box center [617, 250] width 272 height 276
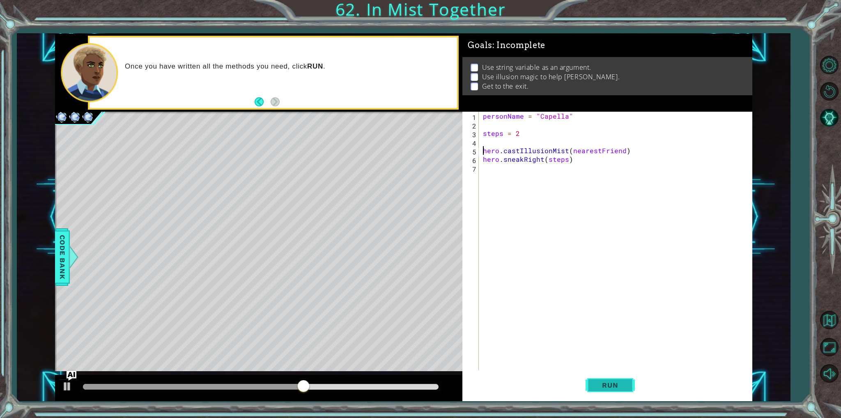
click at [607, 389] on button "Run" at bounding box center [609, 385] width 49 height 29
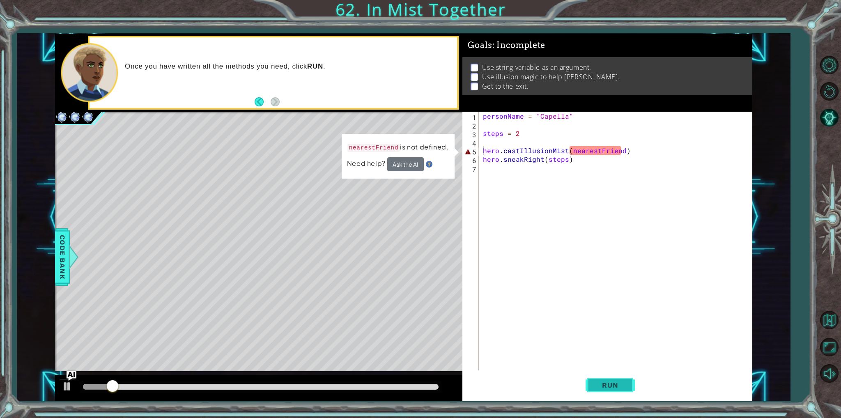
click at [617, 389] on button "Run" at bounding box center [609, 385] width 49 height 29
click at [617, 386] on span "Run" at bounding box center [609, 385] width 32 height 8
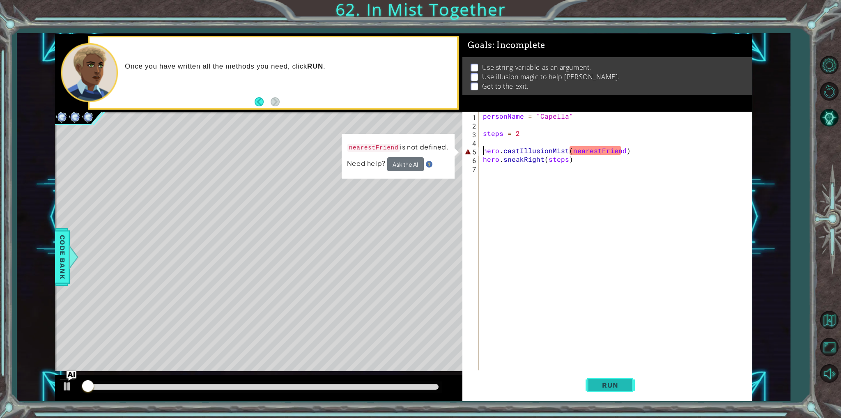
click at [617, 386] on span "Run" at bounding box center [609, 385] width 32 height 8
click at [621, 151] on div "personName = "Capella" steps = 2 hero . castIllusionMist ( nearestFriend ) hero…" at bounding box center [617, 250] width 272 height 276
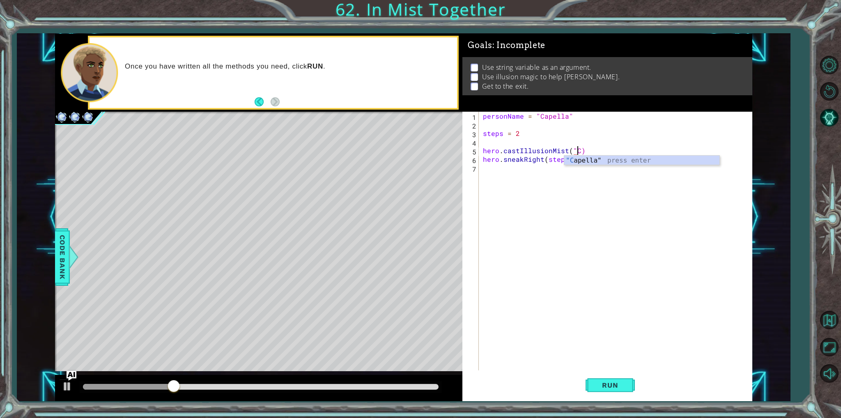
scroll to position [0, 5]
click at [626, 164] on div ""C apella" press enter" at bounding box center [641, 171] width 155 height 30
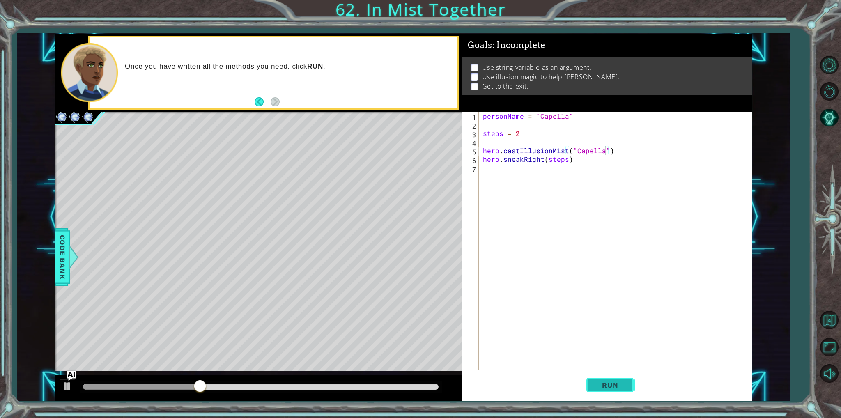
click at [616, 381] on span "Run" at bounding box center [609, 385] width 32 height 8
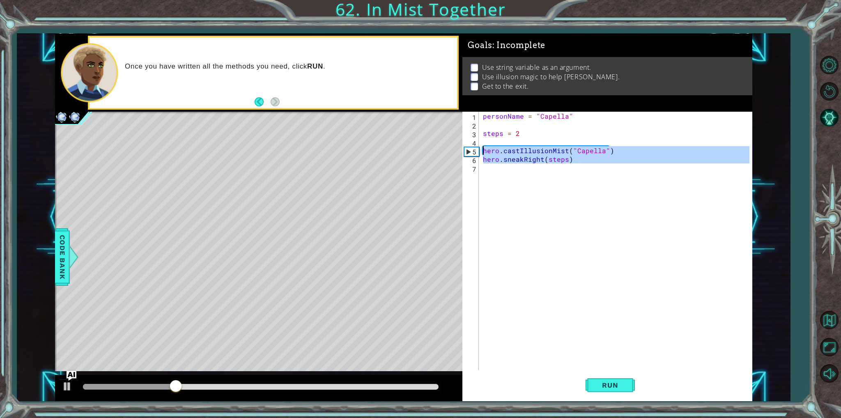
drag, startPoint x: 561, startPoint y: 166, endPoint x: 483, endPoint y: 147, distance: 79.8
click at [483, 147] on div "personName = "Capella" steps = 2 hero . castIllusionMist ( "Capella" ) hero . s…" at bounding box center [617, 250] width 272 height 276
type textarea "hero.castIllusionMist("Capella") hero.sneakRight(steps)"
click at [501, 171] on div "personName = "Capella" steps = 2 hero . castIllusionMist ( "Capella" ) hero . s…" at bounding box center [615, 241] width 268 height 259
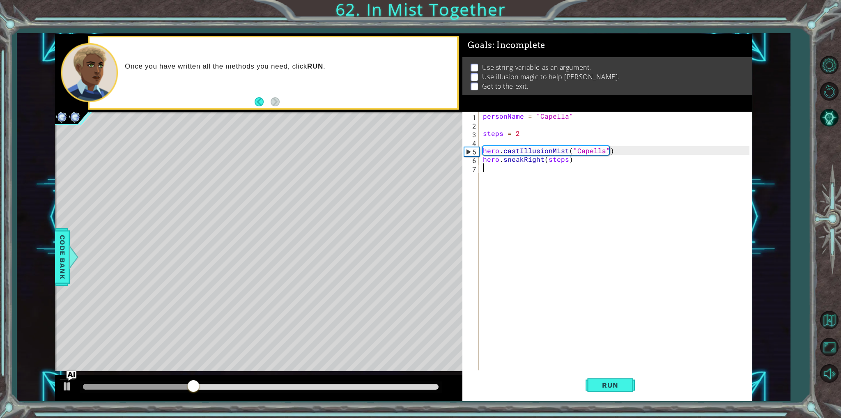
scroll to position [0, 0]
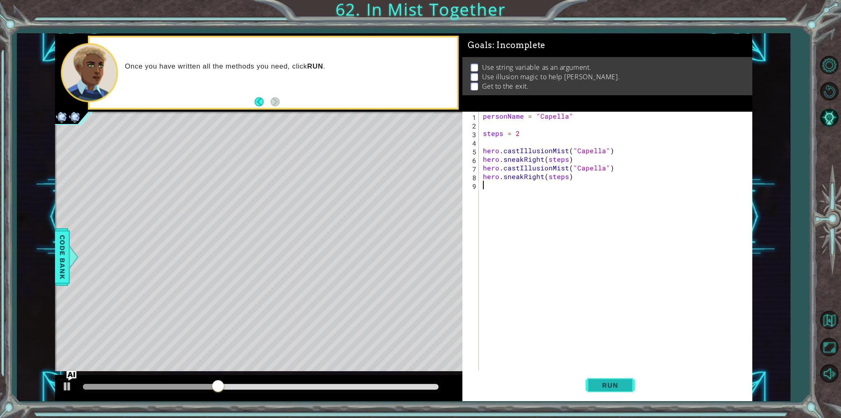
click at [614, 379] on button "Run" at bounding box center [609, 385] width 49 height 29
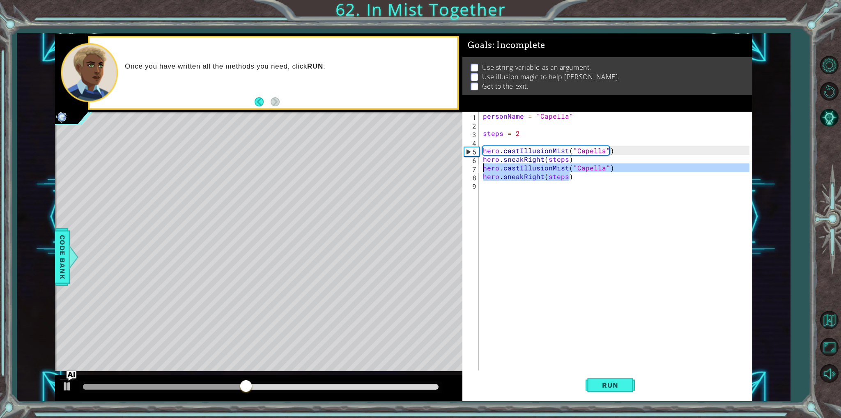
drag, startPoint x: 581, startPoint y: 177, endPoint x: 478, endPoint y: 171, distance: 103.2
click at [478, 171] on div "1 2 3 4 5 6 7 8 9 personName = "Capella" steps = 2 hero . castIllusionMist ( "C…" at bounding box center [605, 241] width 286 height 259
type textarea "hero.castIllusionMist("Capella") hero.sneakRight(steps)"
click at [495, 195] on div "personName = "Capella" steps = 2 hero . castIllusionMist ( "Capella" ) hero . s…" at bounding box center [617, 250] width 272 height 276
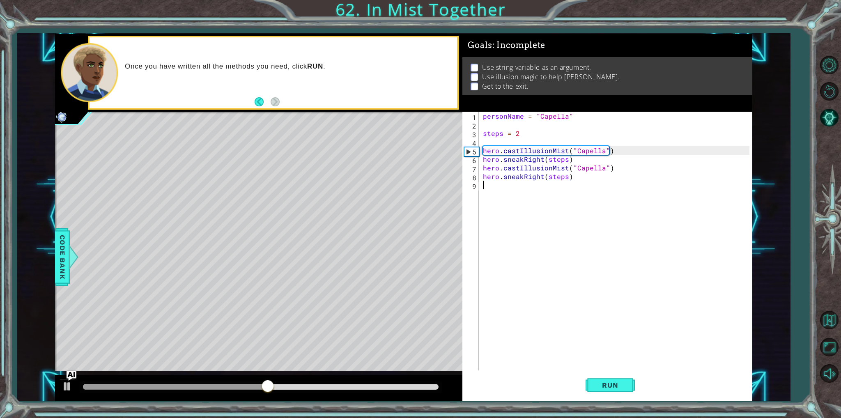
paste textarea "hero.sneakRight(steps)"
type textarea "hero.sneakRight(steps)"
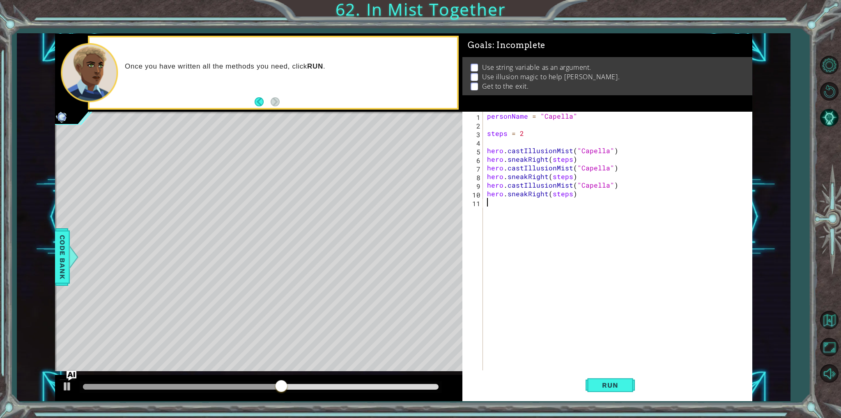
click at [497, 217] on div "personName = "Capella" steps = 2 hero . castIllusionMist ( "Capella" ) hero . s…" at bounding box center [619, 250] width 268 height 276
click at [620, 390] on button "Run" at bounding box center [609, 385] width 49 height 29
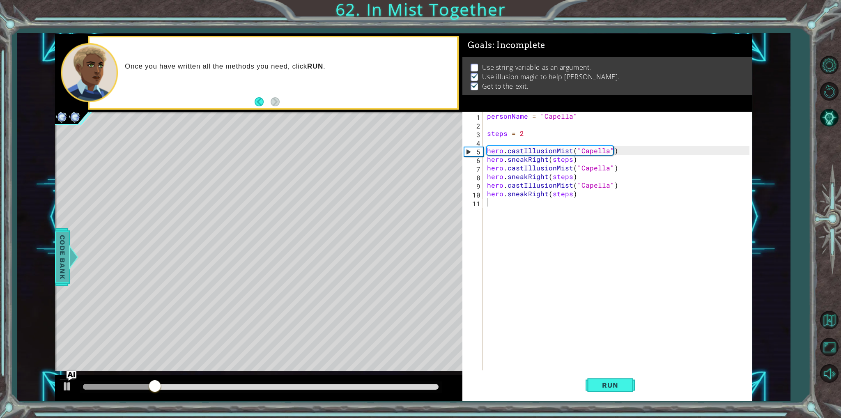
click at [61, 252] on span "Code Bank" at bounding box center [62, 257] width 13 height 50
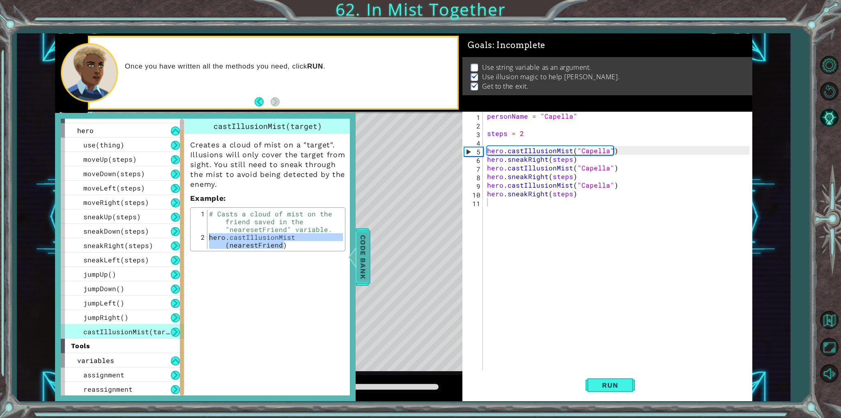
click at [357, 255] on div at bounding box center [352, 257] width 10 height 25
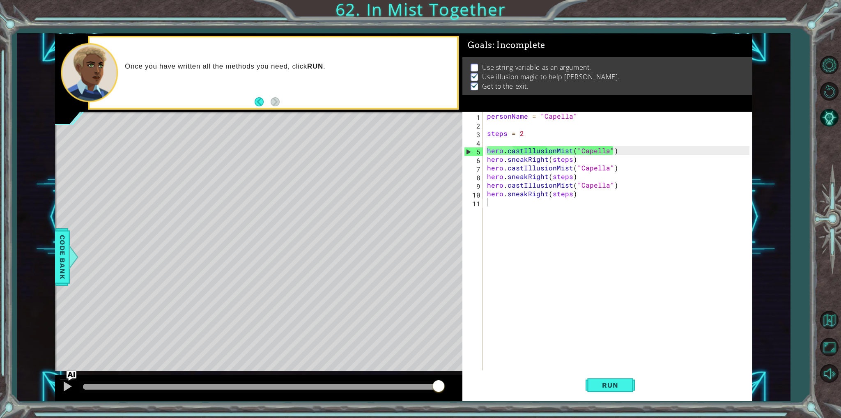
click at [372, 7] on div "1 ההההההההההההההההההההההההההההההההההההההההההההההההההההההההההההההההההההההההההההה…" at bounding box center [420, 209] width 841 height 418
